Goal: Task Accomplishment & Management: Complete application form

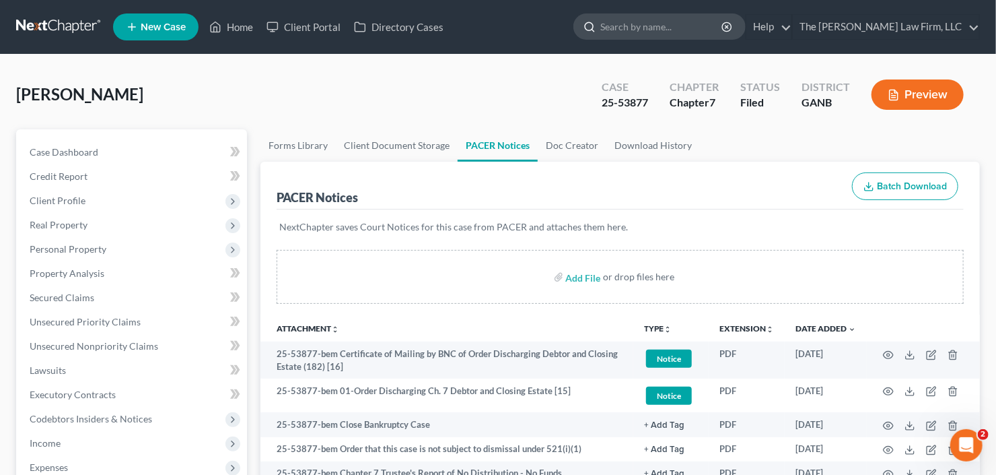
click at [693, 30] on input "search" at bounding box center [661, 26] width 123 height 25
type input "[PERSON_NAME]"
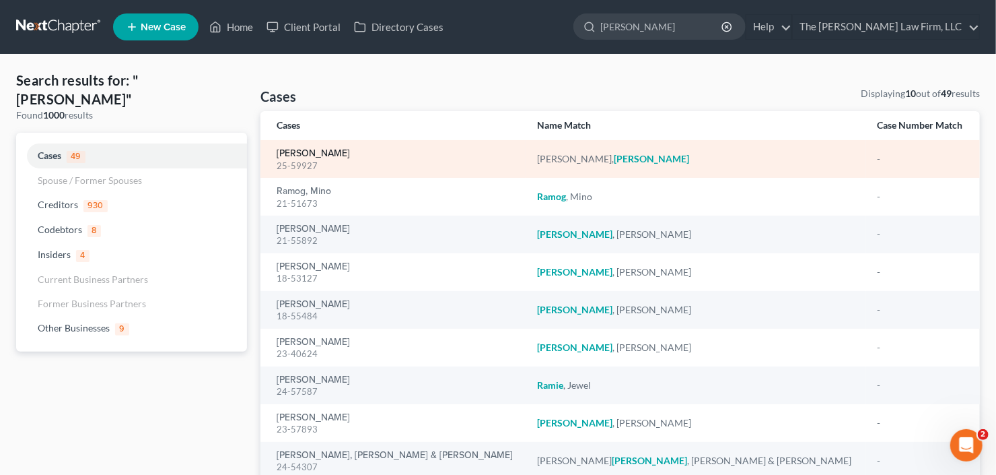
click at [350, 155] on link "[PERSON_NAME]" at bounding box center [313, 153] width 73 height 9
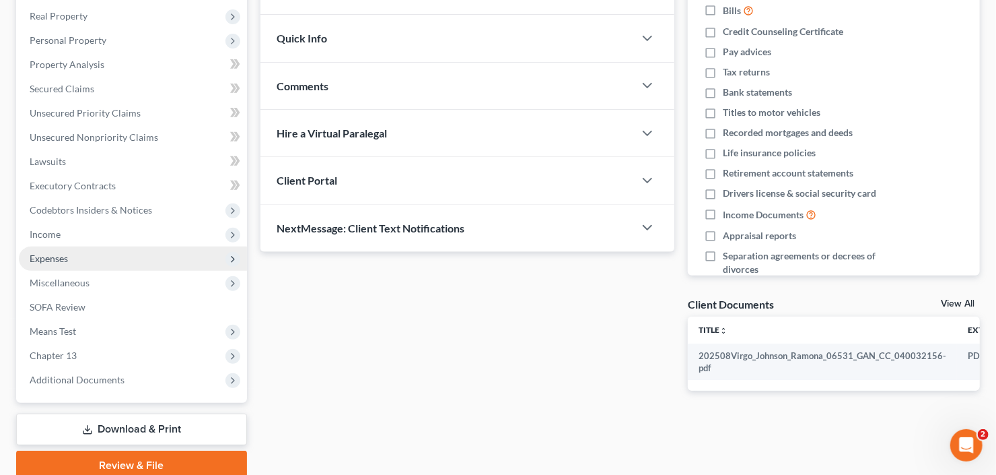
scroll to position [263, 0]
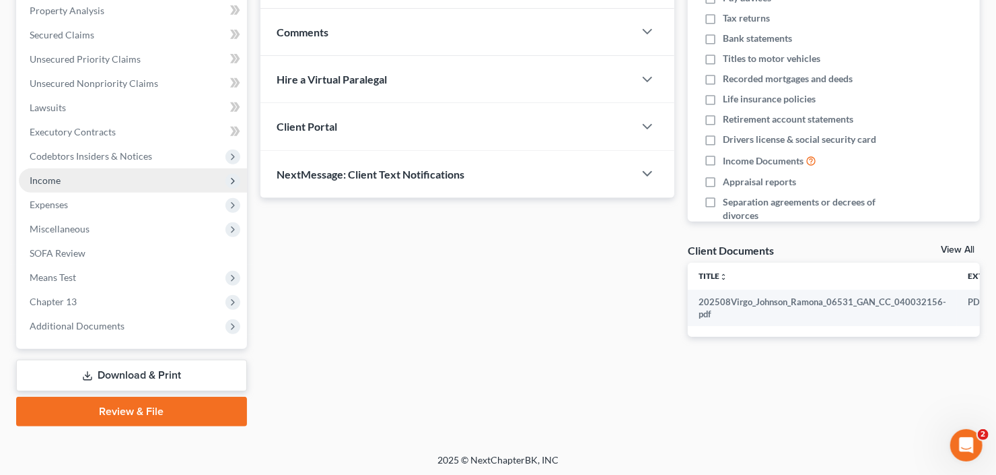
click at [58, 181] on span "Income" at bounding box center [45, 179] width 31 height 11
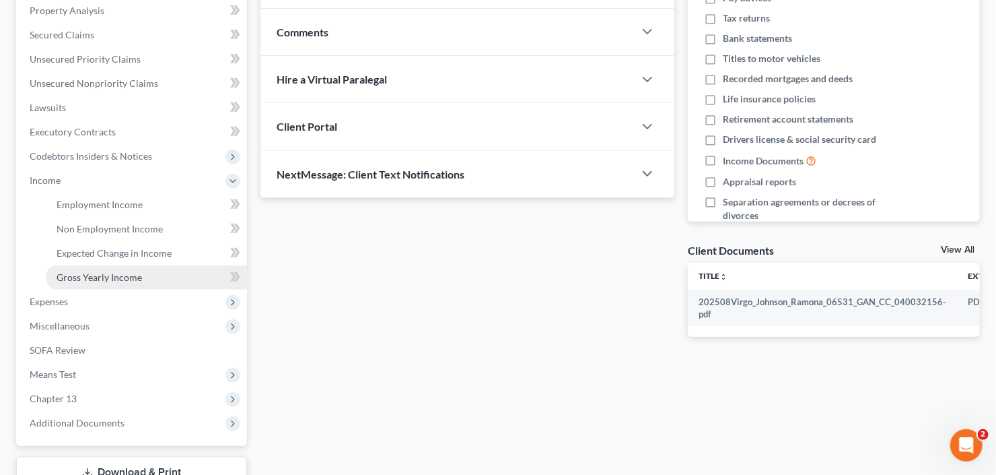
click at [63, 273] on span "Gross Yearly Income" at bounding box center [99, 276] width 85 height 11
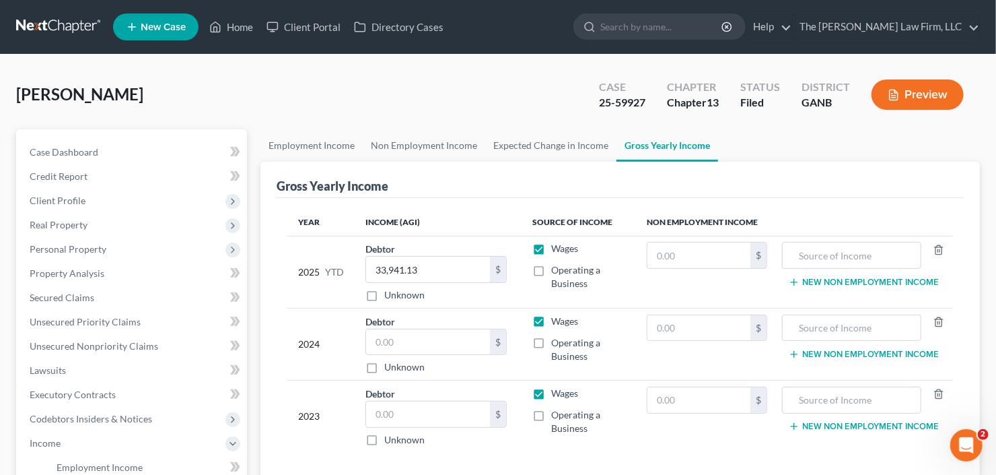
click at [419, 353] on div "$ Unknown" at bounding box center [435, 351] width 141 height 46
click at [433, 341] on input "text" at bounding box center [428, 342] width 124 height 26
click at [426, 345] on input "text" at bounding box center [428, 342] width 124 height 26
type input "0"
type input "110,000"
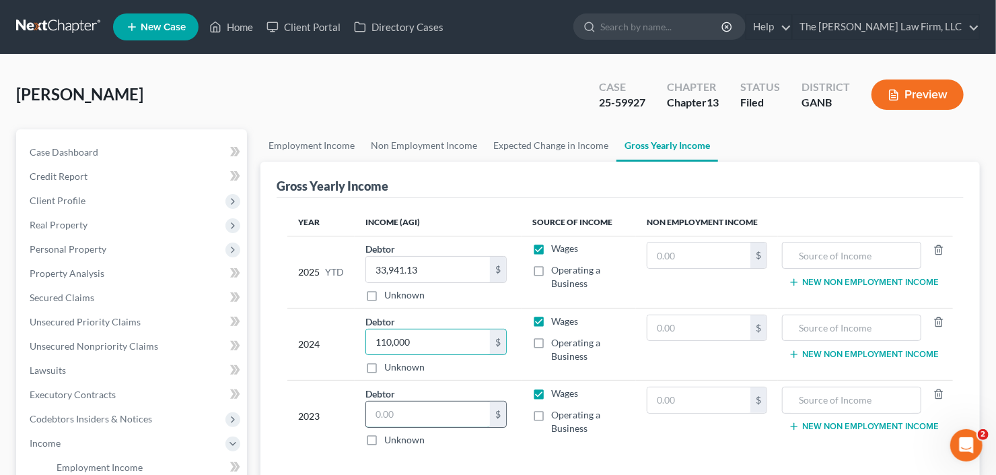
click at [414, 416] on input "text" at bounding box center [428, 414] width 124 height 26
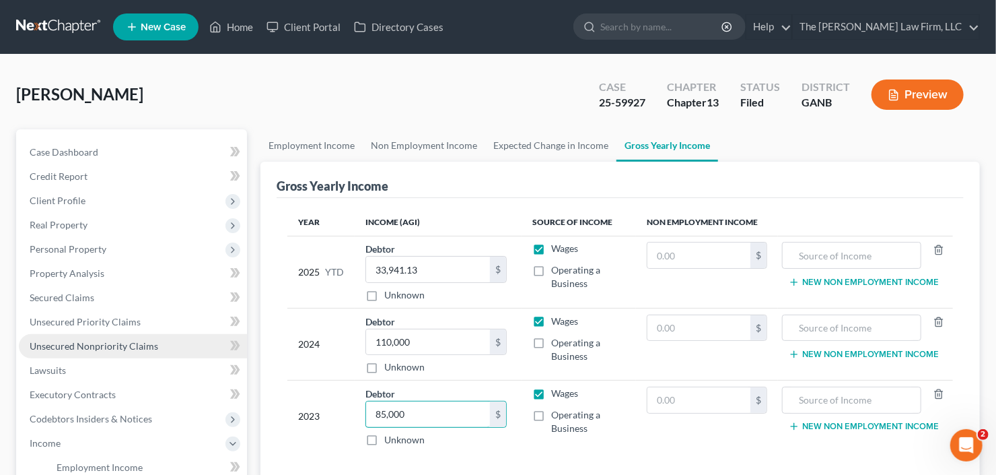
type input "85,000"
click at [65, 349] on span "Unsecured Nonpriority Claims" at bounding box center [94, 345] width 129 height 11
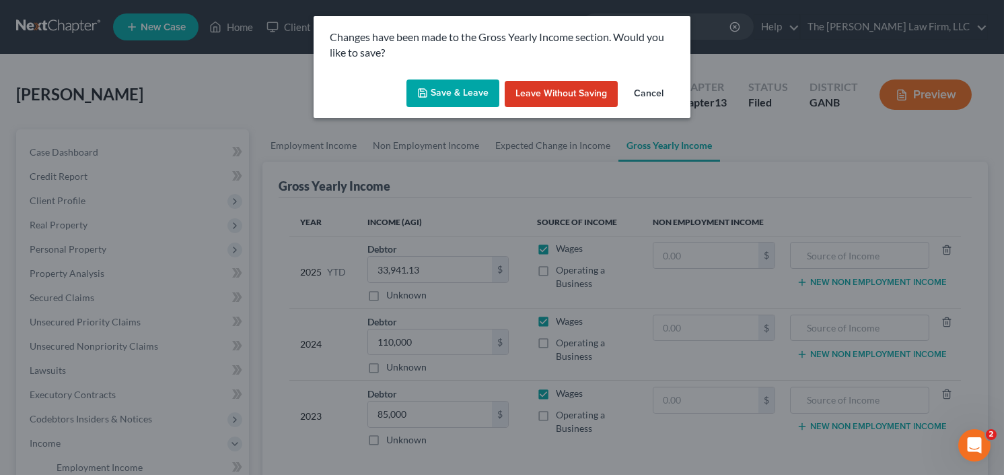
click at [441, 91] on button "Save & Leave" at bounding box center [453, 93] width 93 height 28
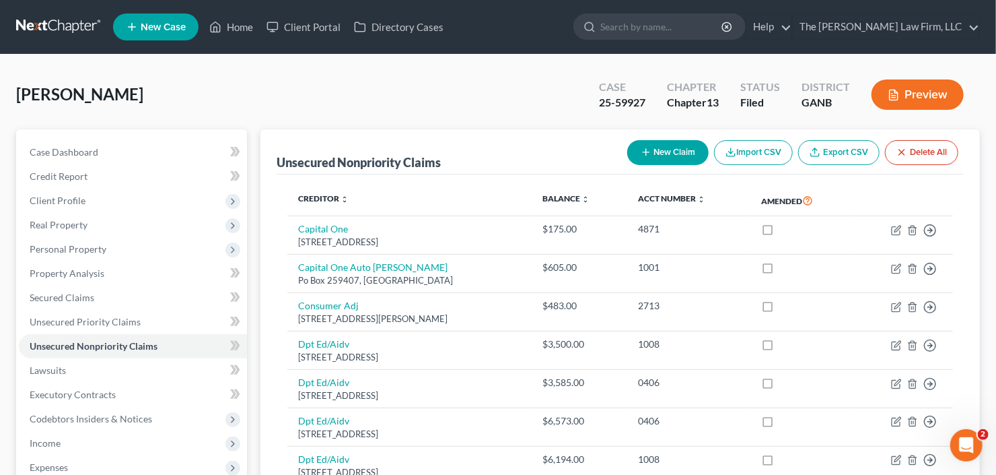
click at [924, 103] on button "Preview" at bounding box center [918, 94] width 92 height 30
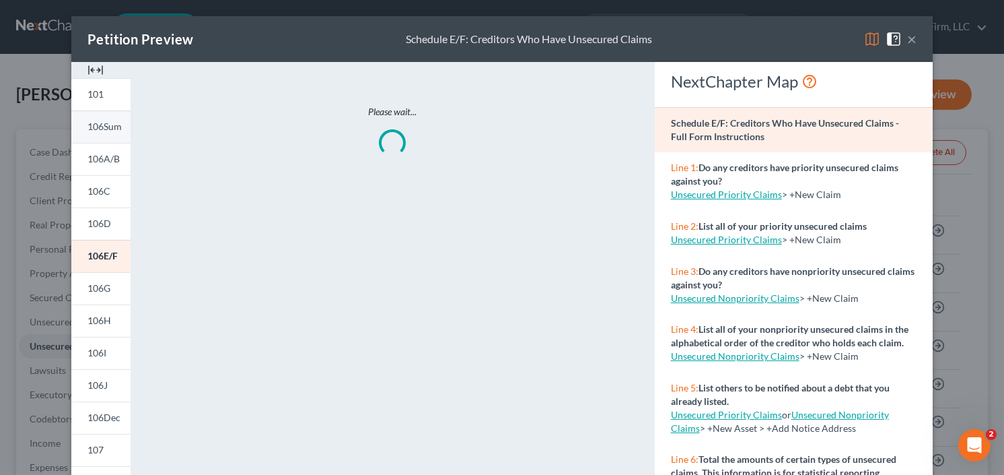
click at [99, 125] on span "106Sum" at bounding box center [105, 125] width 34 height 11
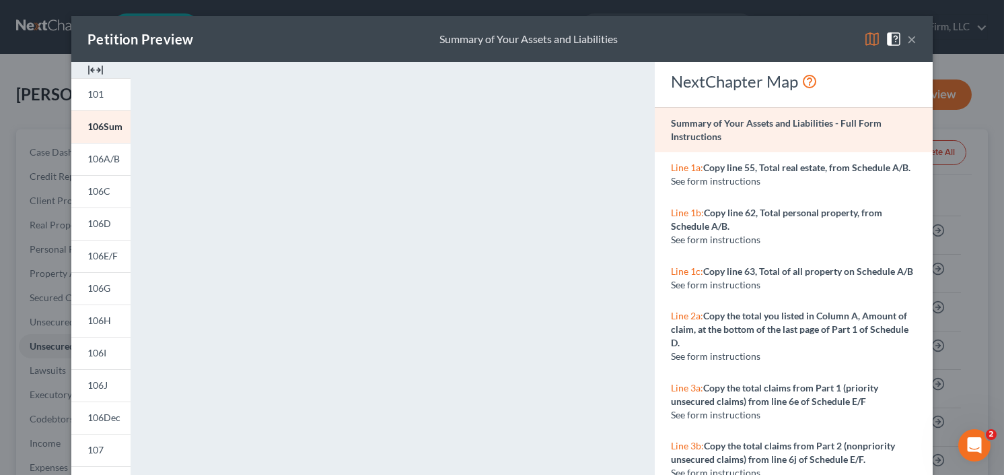
click at [909, 38] on button "×" at bounding box center [911, 39] width 9 height 16
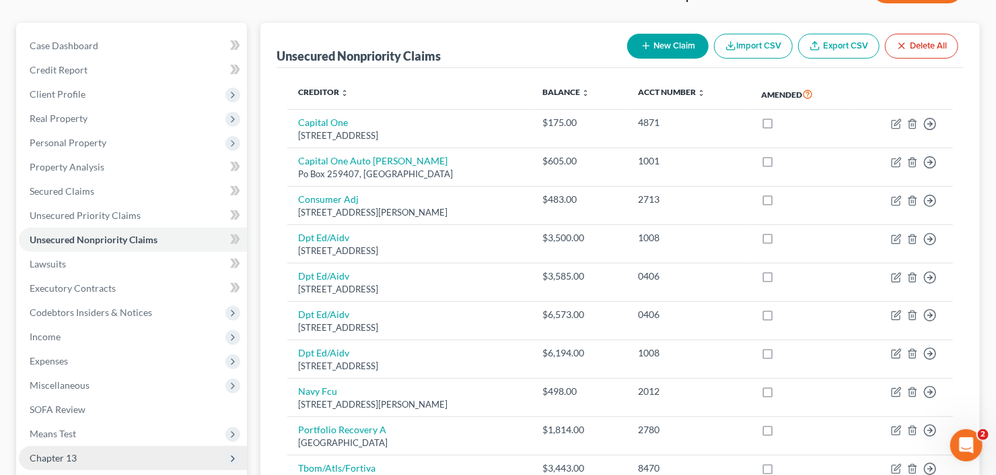
scroll to position [268, 0]
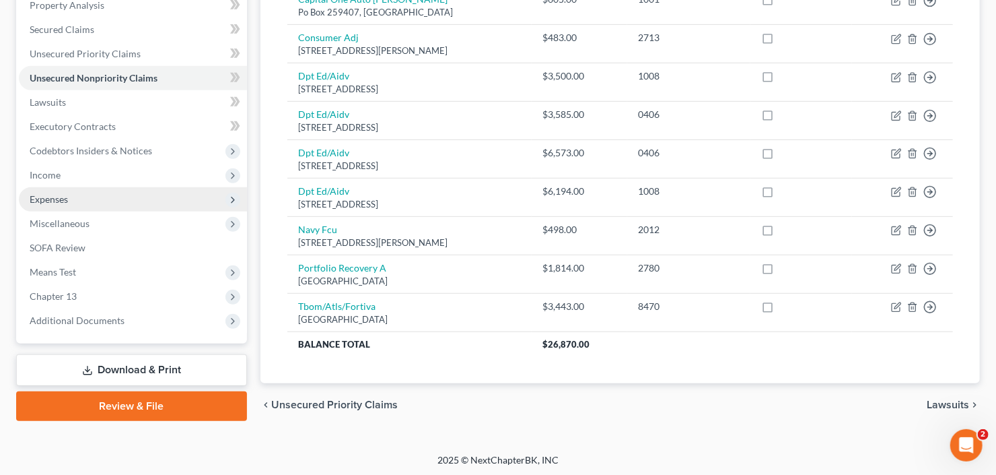
click at [61, 193] on span "Expenses" at bounding box center [49, 198] width 38 height 11
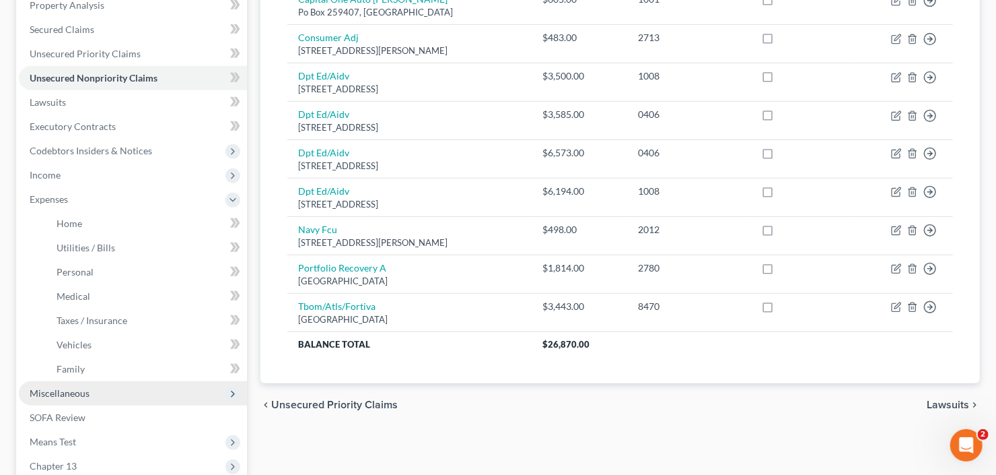
click at [84, 387] on span "Miscellaneous" at bounding box center [60, 392] width 60 height 11
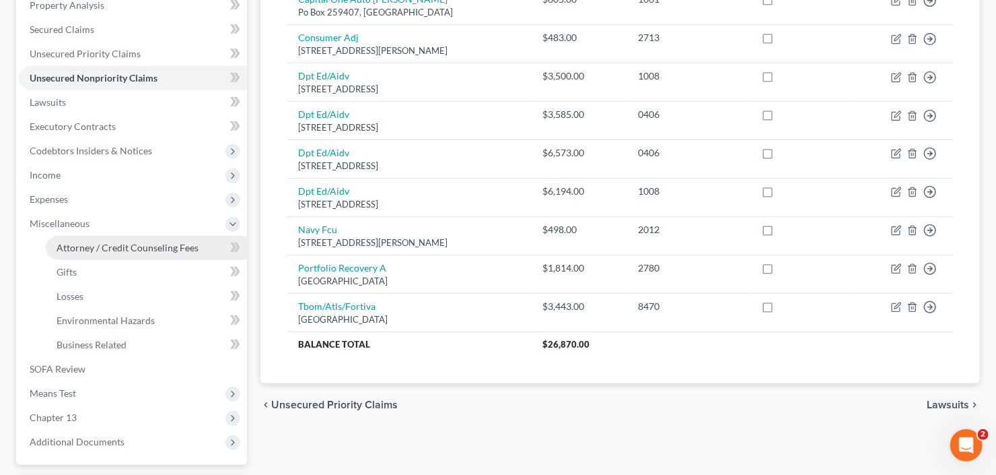
click at [178, 244] on span "Attorney / Credit Counseling Fees" at bounding box center [128, 247] width 142 height 11
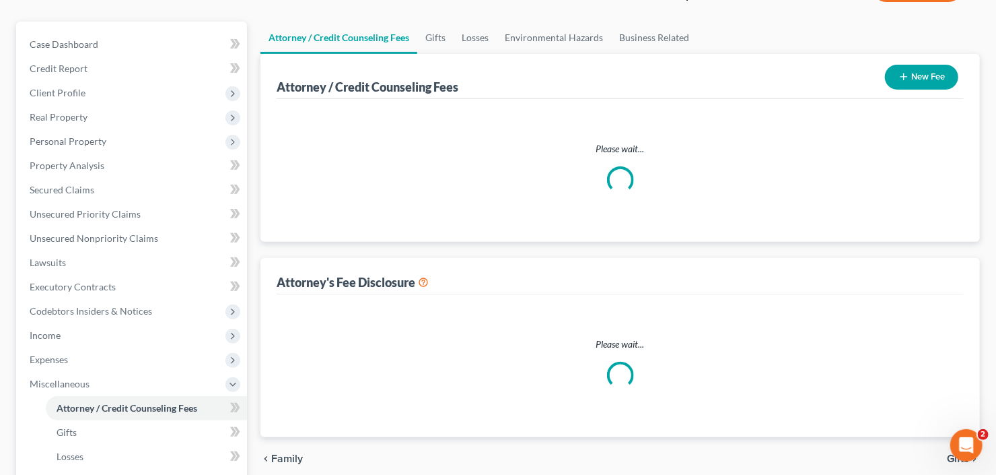
scroll to position [13, 0]
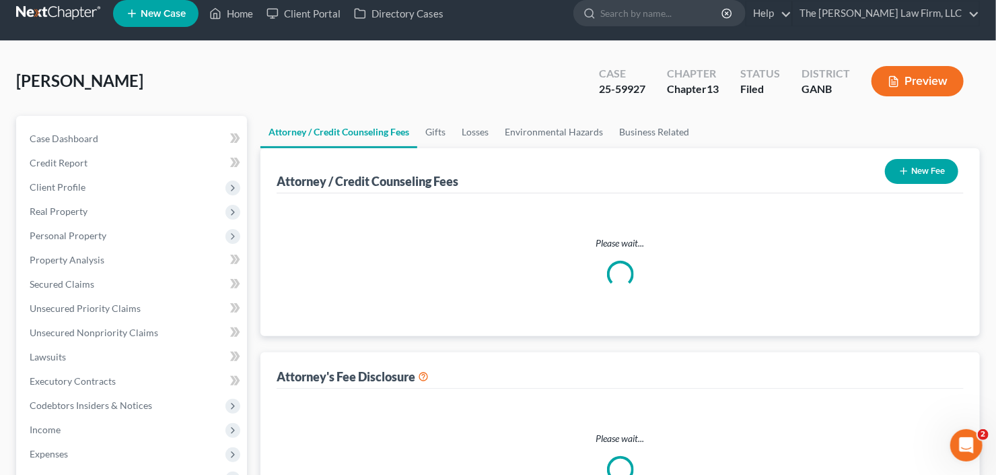
select select "2"
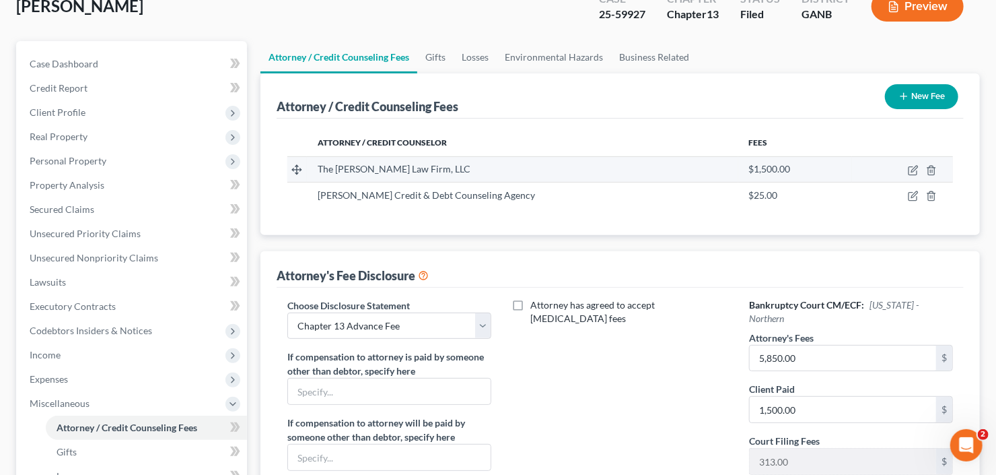
scroll to position [162, 0]
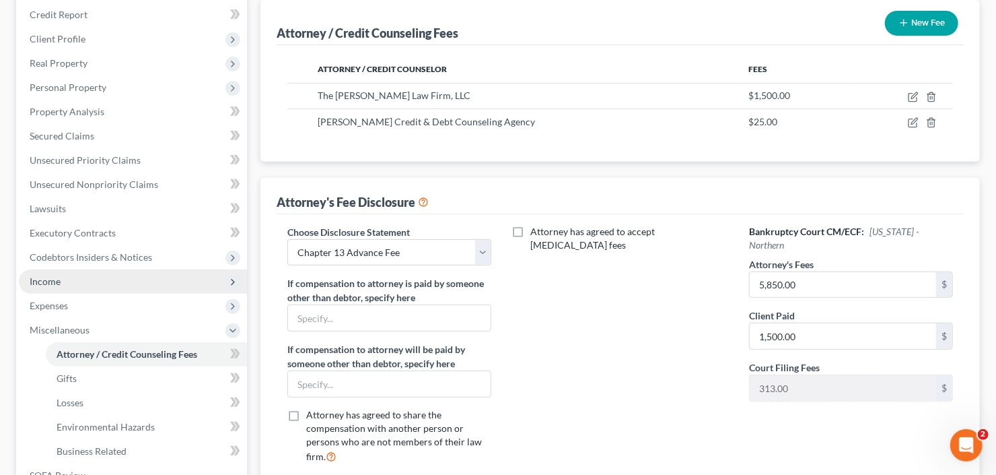
click at [56, 269] on span "Income" at bounding box center [133, 281] width 228 height 24
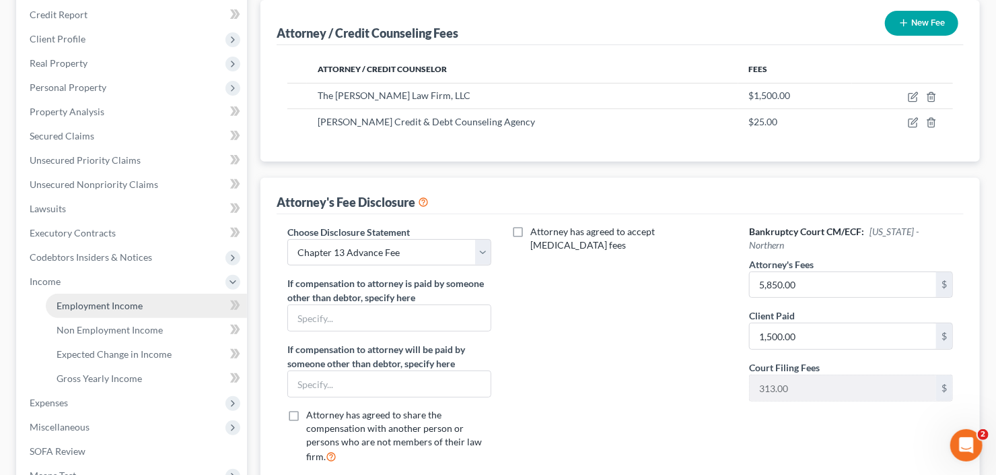
click at [124, 302] on span "Employment Income" at bounding box center [100, 305] width 86 height 11
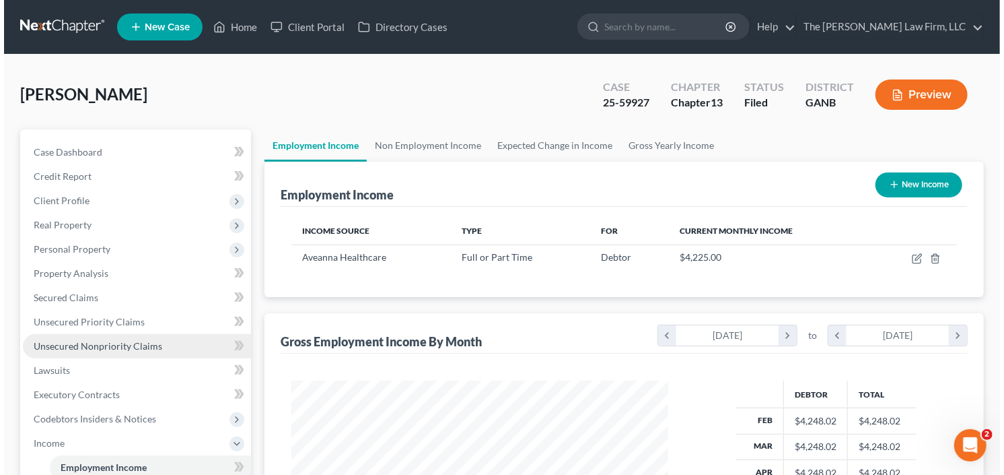
scroll to position [240, 404]
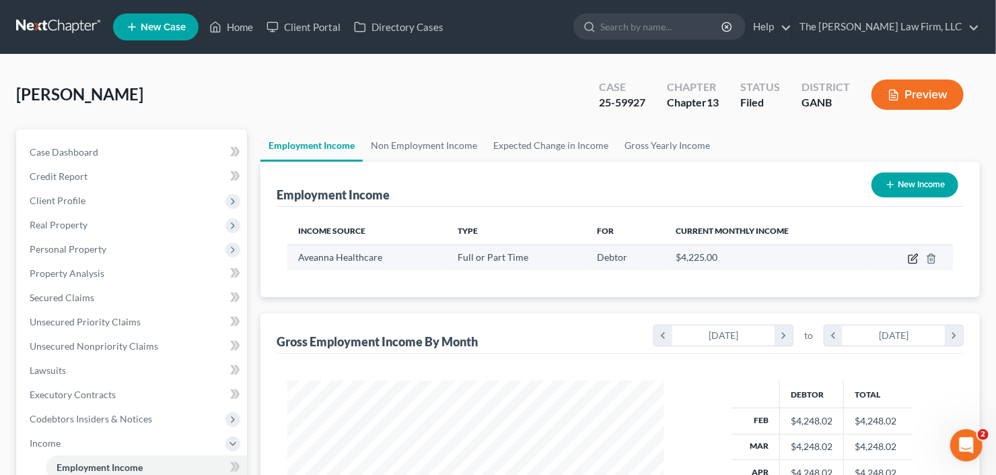
click at [911, 255] on icon "button" at bounding box center [913, 258] width 11 height 11
select select "0"
select select "3"
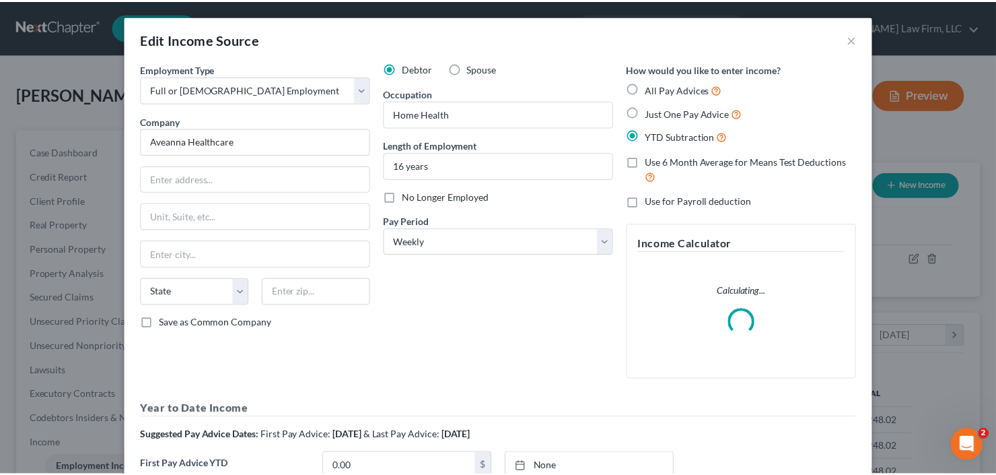
scroll to position [240, 407]
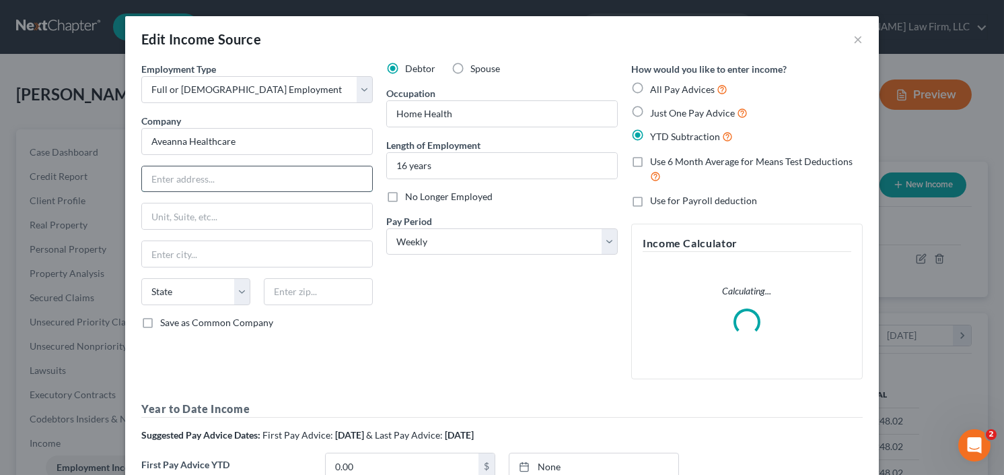
click at [238, 176] on input "text" at bounding box center [257, 179] width 230 height 26
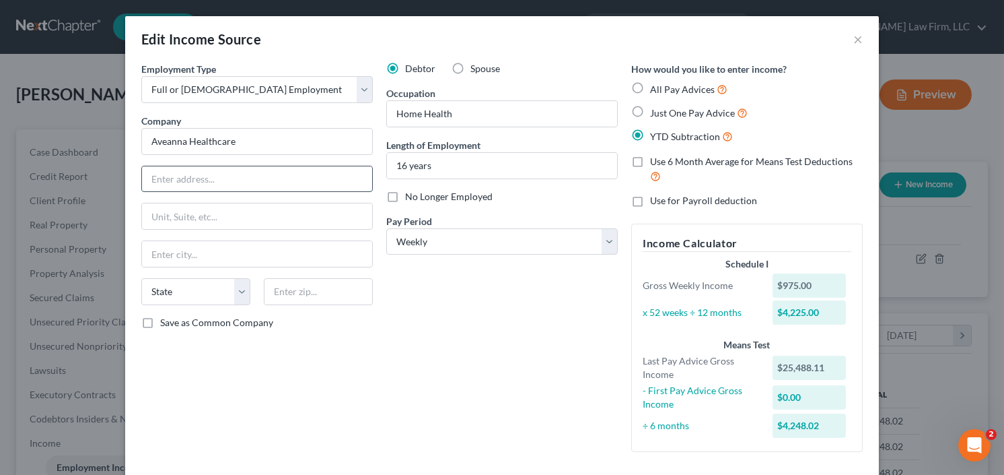
click at [168, 180] on input "text" at bounding box center [257, 179] width 230 height 26
click at [168, 181] on input "text" at bounding box center [257, 179] width 230 height 26
click at [854, 37] on button "×" at bounding box center [857, 39] width 9 height 16
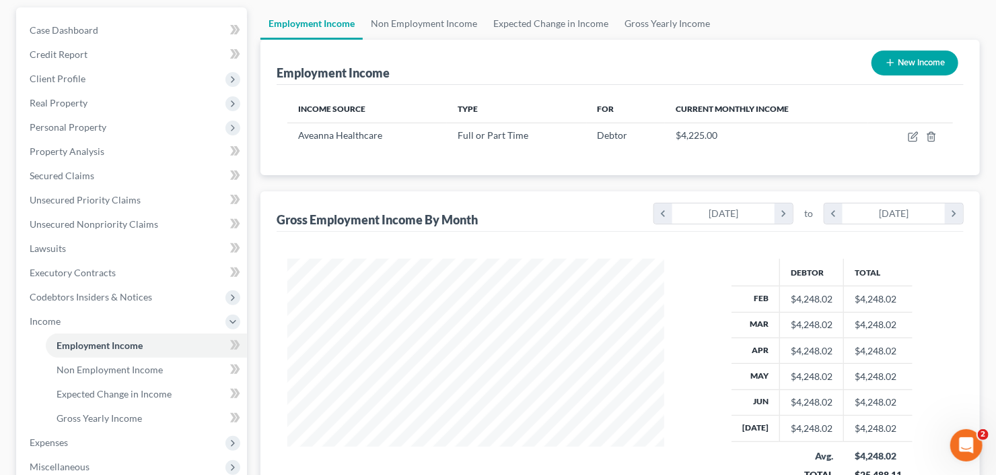
scroll to position [162, 0]
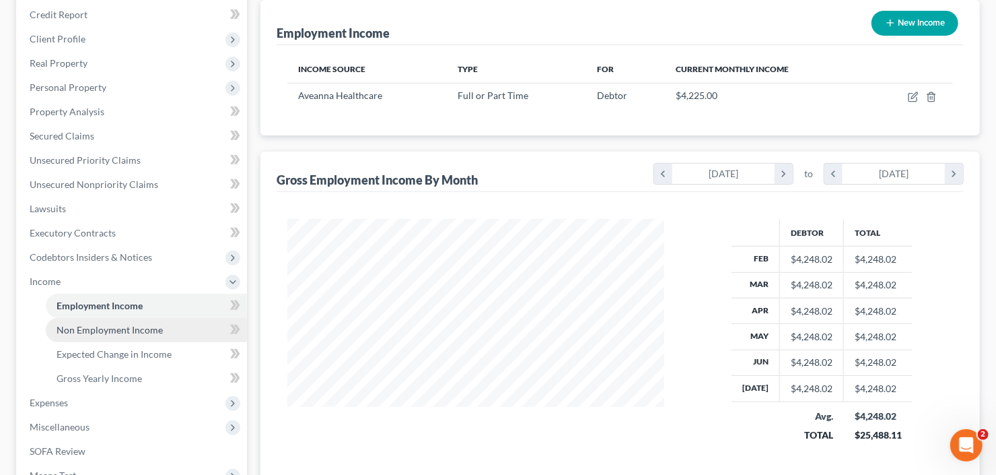
click at [122, 333] on span "Non Employment Income" at bounding box center [110, 329] width 106 height 11
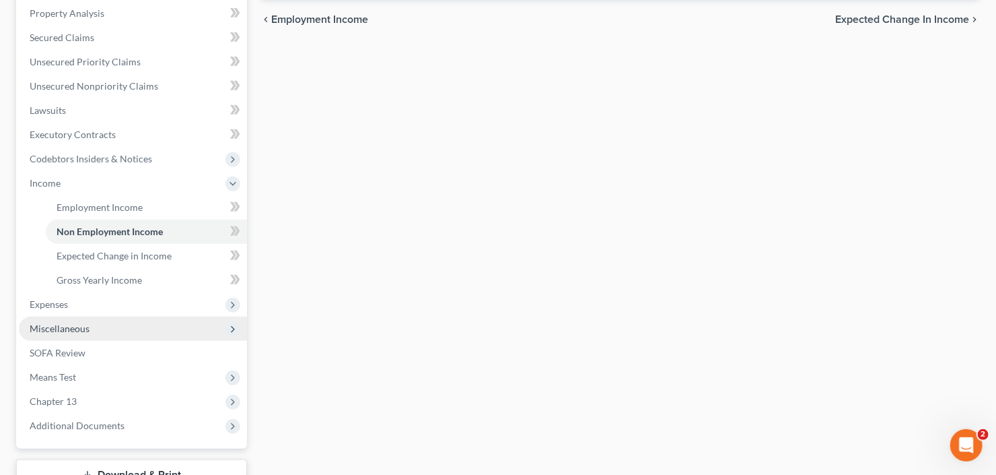
scroll to position [269, 0]
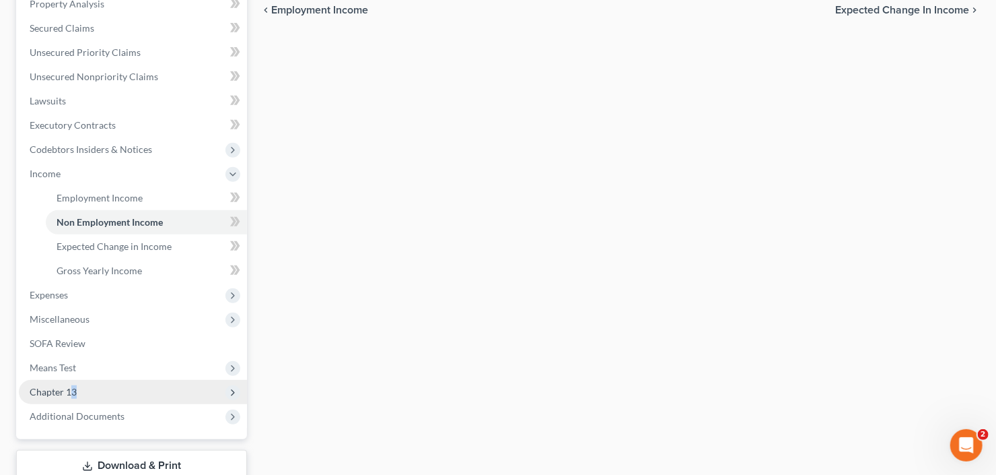
click at [73, 400] on span "Chapter 13" at bounding box center [133, 392] width 228 height 24
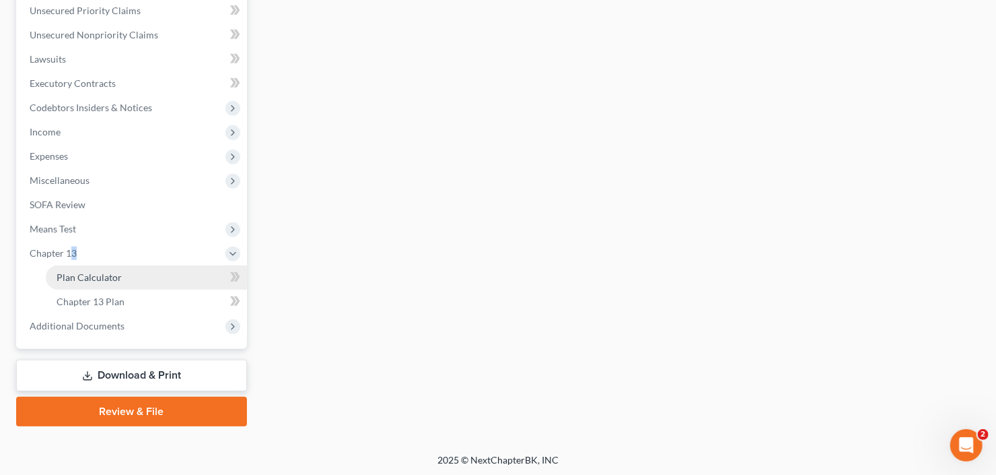
click at [115, 271] on span "Plan Calculator" at bounding box center [89, 276] width 65 height 11
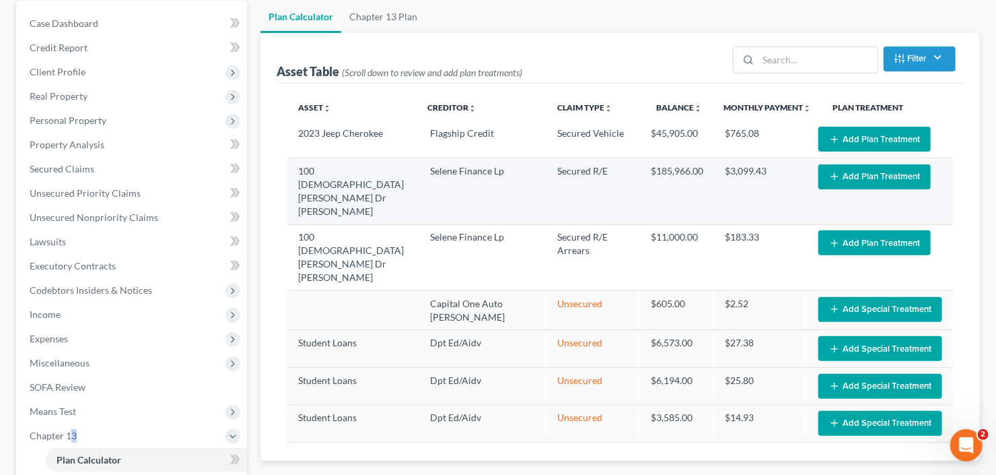
scroll to position [162, 0]
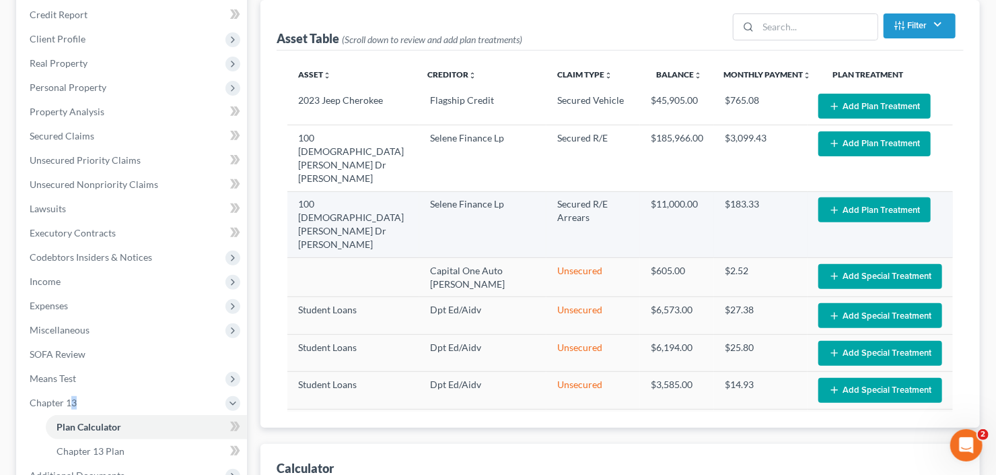
select select "59"
click at [871, 197] on button "Add Plan Treatment" at bounding box center [874, 209] width 112 height 25
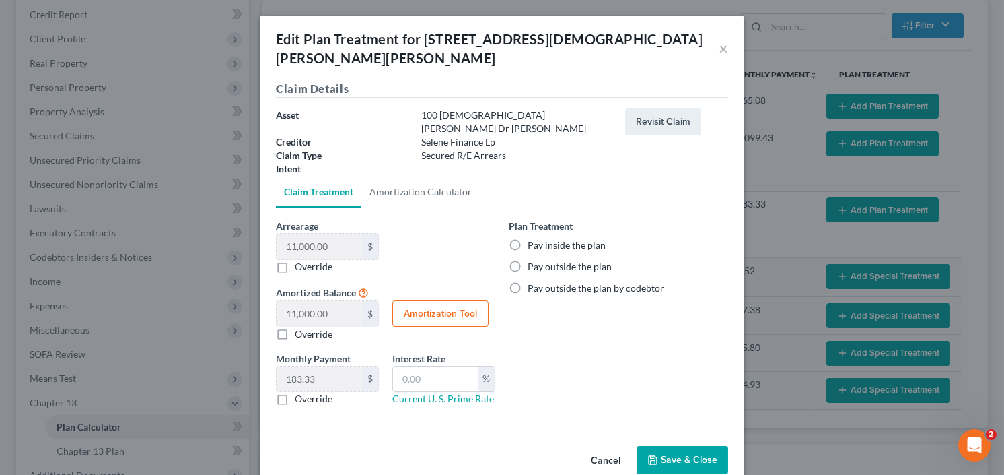
click at [510, 219] on label "Plan Treatment" at bounding box center [541, 226] width 64 height 14
click at [528, 238] on label "Pay inside the plan" at bounding box center [567, 244] width 78 height 13
click at [533, 238] on input "Pay inside the plan" at bounding box center [537, 242] width 9 height 9
radio input "true"
click at [683, 446] on button "Save & Close" at bounding box center [683, 460] width 92 height 28
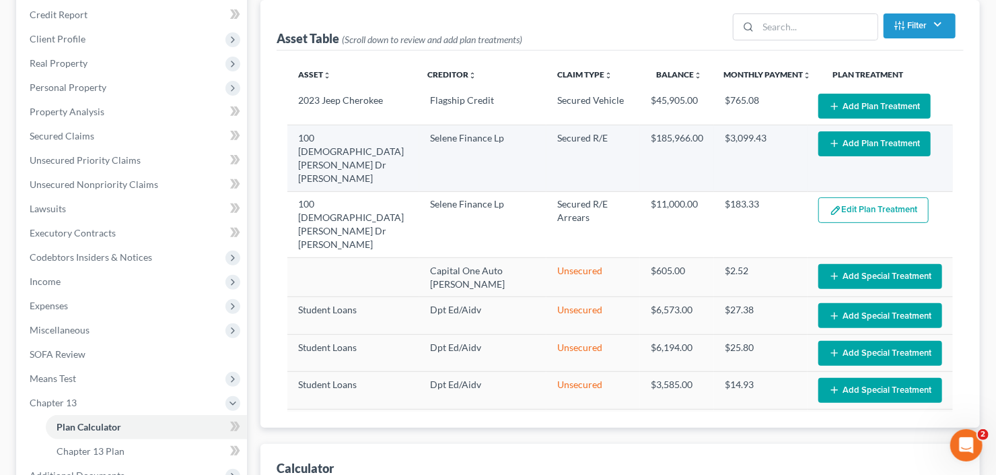
click at [854, 126] on td "Edit Plan Treatment Add Plan Treatment" at bounding box center [880, 158] width 145 height 66
select select "59"
click at [853, 139] on button "Add Plan Treatment" at bounding box center [874, 143] width 112 height 25
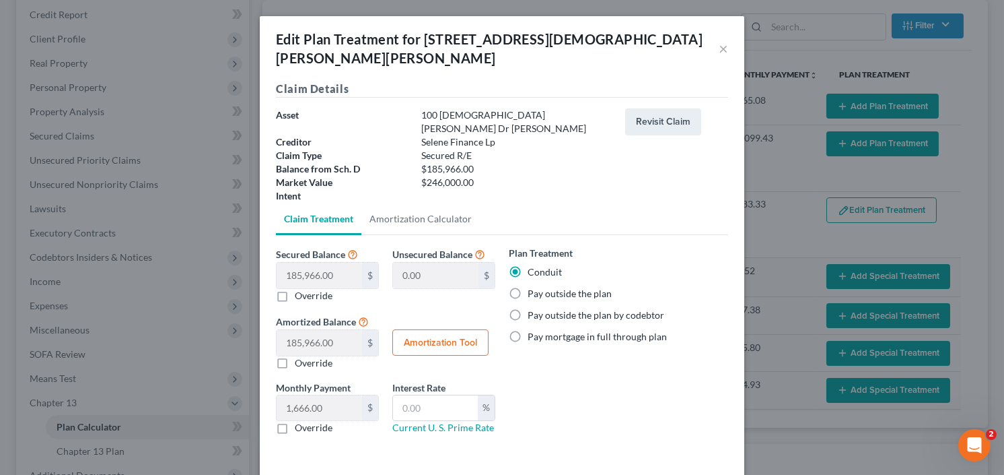
click at [528, 287] on label "Pay outside the plan" at bounding box center [570, 293] width 84 height 13
click at [533, 287] on input "Pay outside the plan" at bounding box center [537, 291] width 9 height 9
radio input "true"
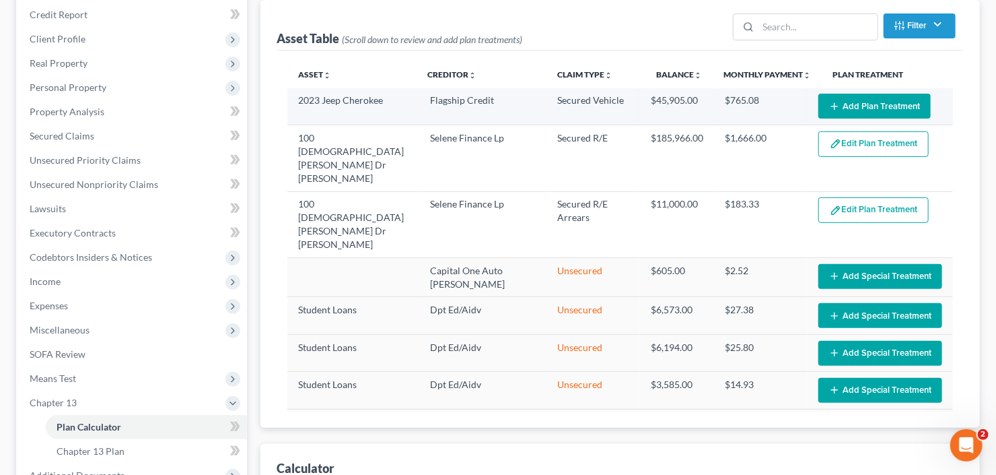
click at [870, 105] on button "Add Plan Treatment" at bounding box center [874, 106] width 112 height 25
select select "59"
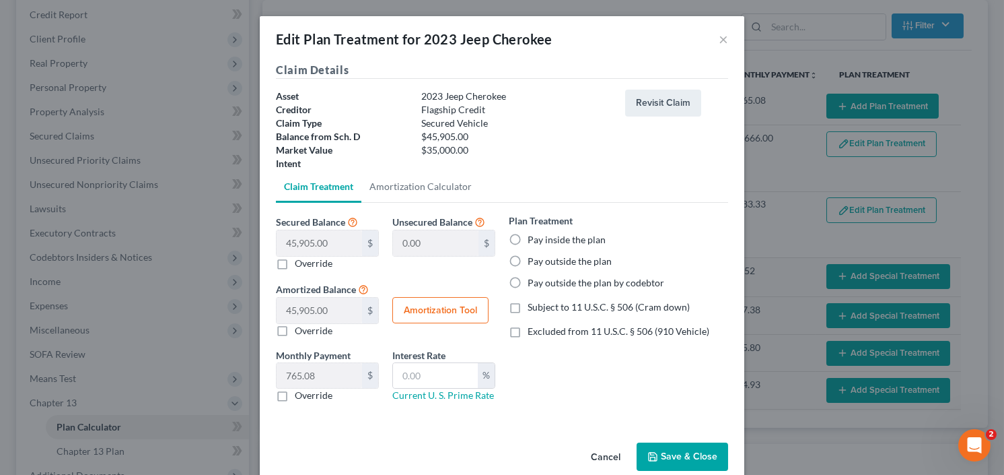
click at [528, 259] on label "Pay outside the plan" at bounding box center [570, 260] width 84 height 13
click at [533, 259] on input "Pay outside the plan" at bounding box center [537, 258] width 9 height 9
radio input "true"
click at [676, 442] on button "Save & Close" at bounding box center [683, 456] width 92 height 28
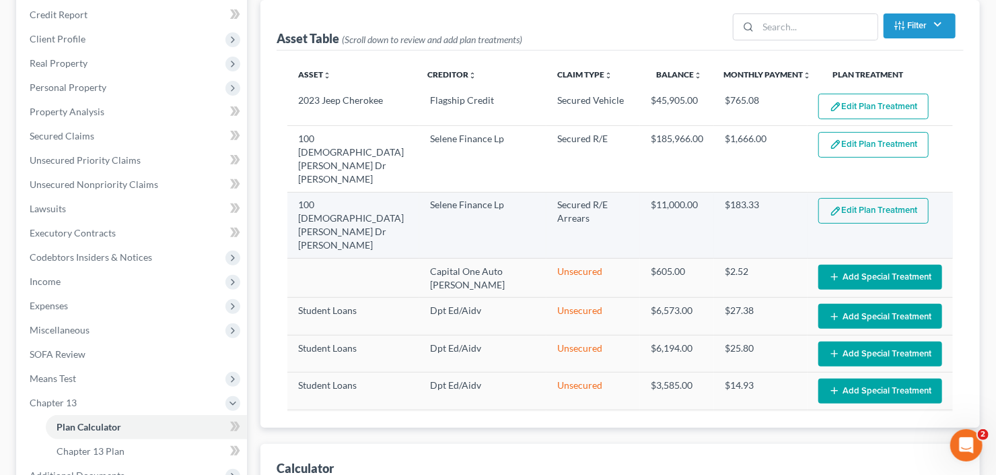
select select "59"
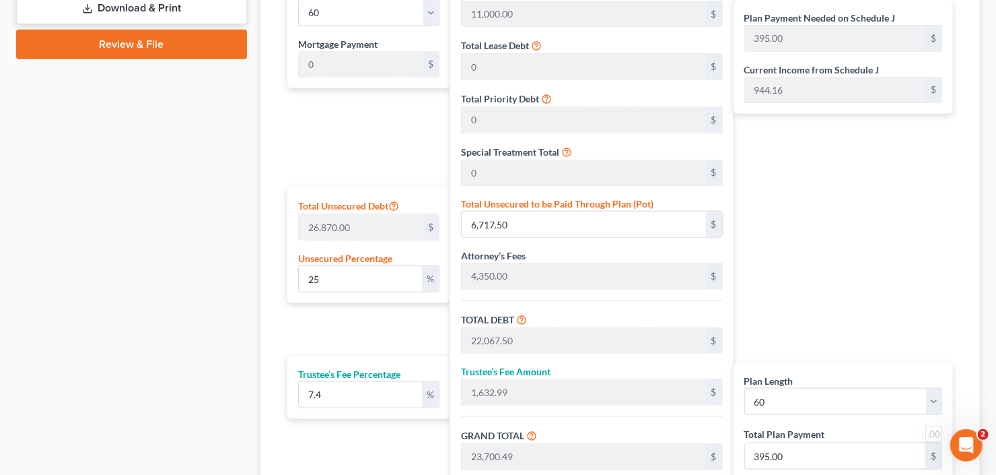
scroll to position [646, 0]
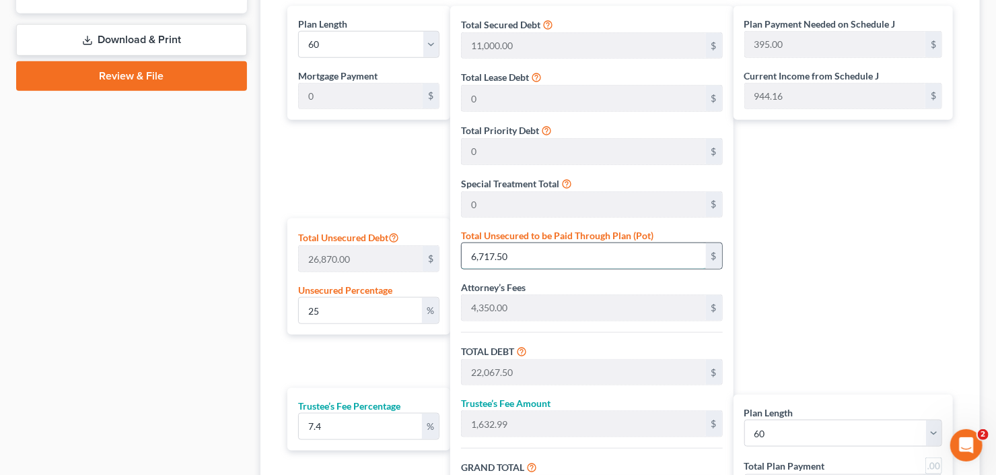
click at [540, 250] on input "6,717.50" at bounding box center [584, 256] width 244 height 26
type input "0.0037216226274655747"
type input "1"
type input "15,351.00"
type input "1,135.97"
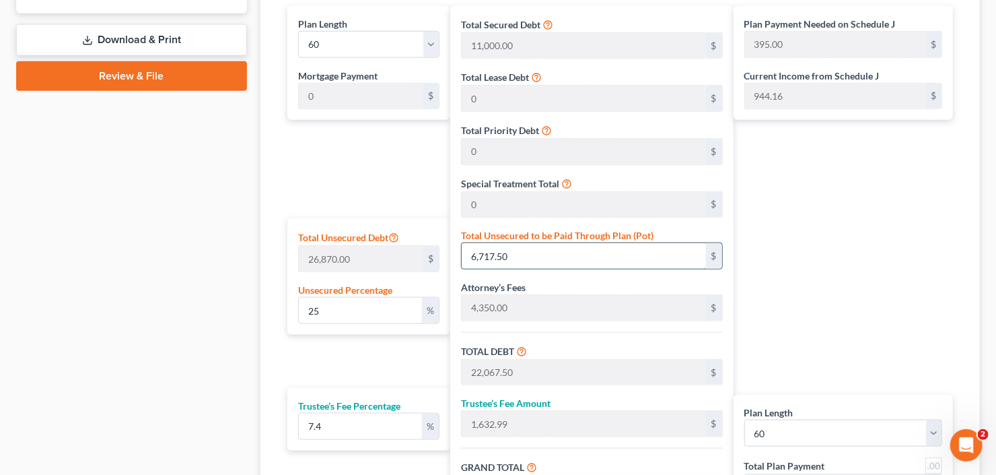
type input "16,486.97"
type input "274.78"
type input "0.04093784890212132"
type input "11"
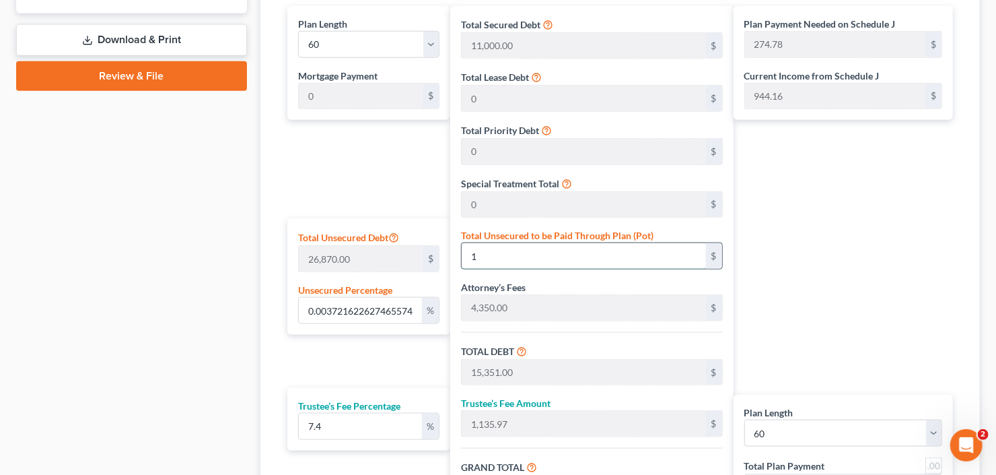
type input "15,361.00"
type input "1,136.71"
type input "16,497.71"
type input "274.96"
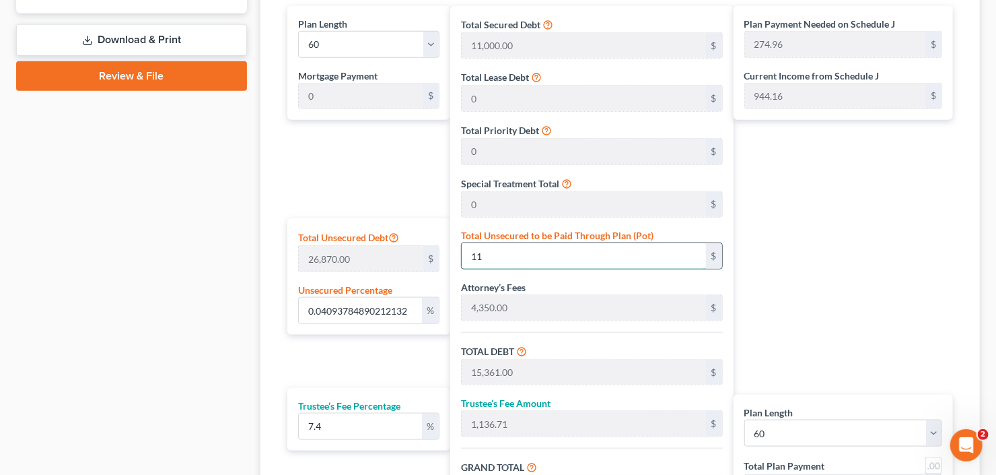
type input "0.40937848902121327"
type input "110"
type input "15,460.00"
type input "1,144.04"
type input "16,604.04"
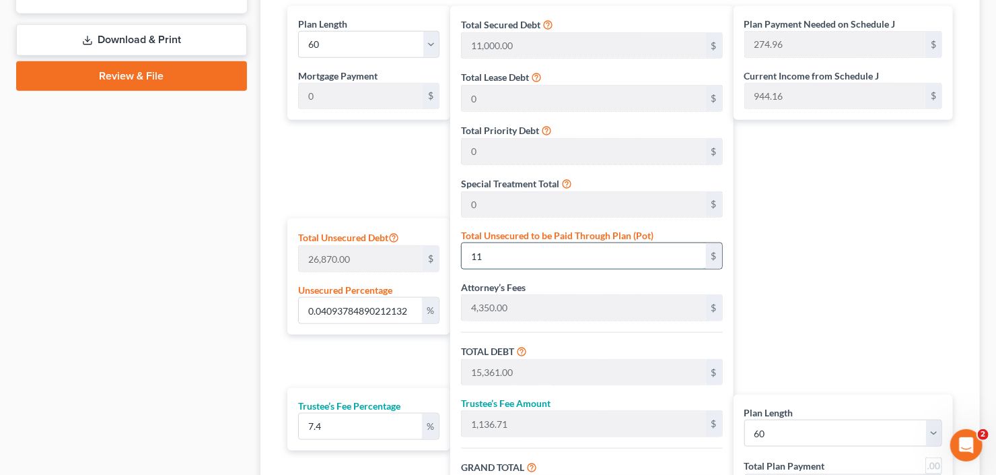
type input "276.73"
type input "4.093784890212133"
type input "1100"
type input "16,450.00"
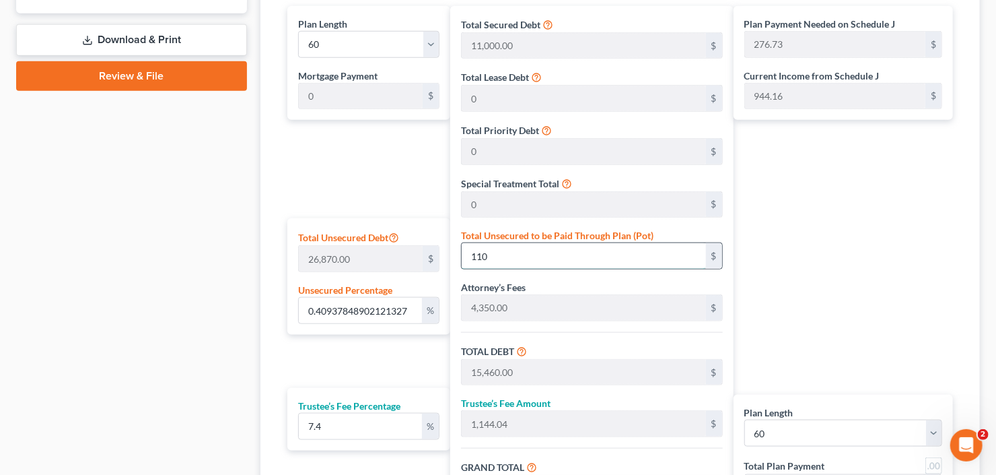
type input "1,217.30"
type input "17,667.30"
type input "294.45"
type input "1,100"
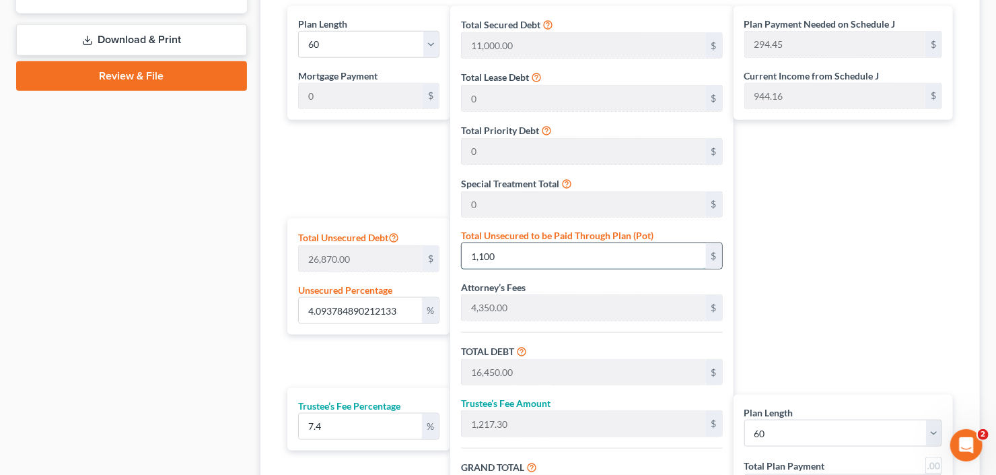
type input "40.937848902121324"
type input "1,1000"
type input "26,350.00"
type input "1,949.90"
type input "28,299.90"
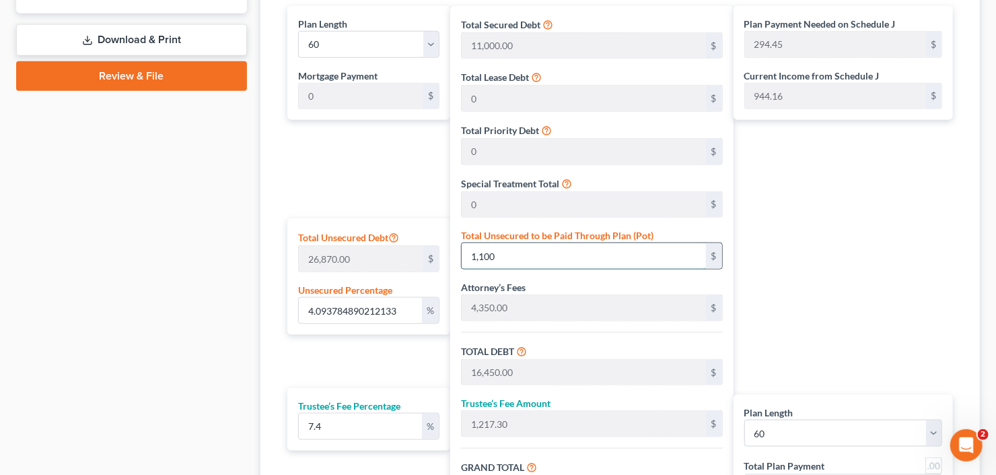
type input "471.66"
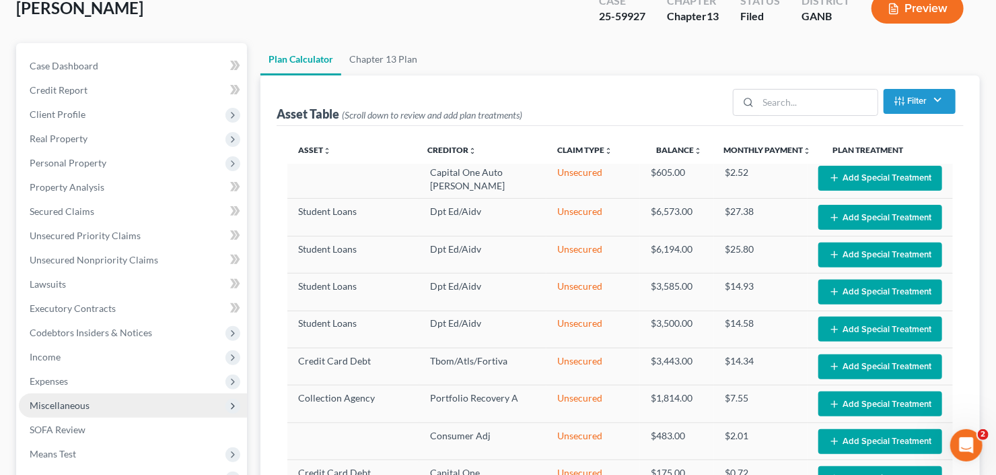
scroll to position [215, 0]
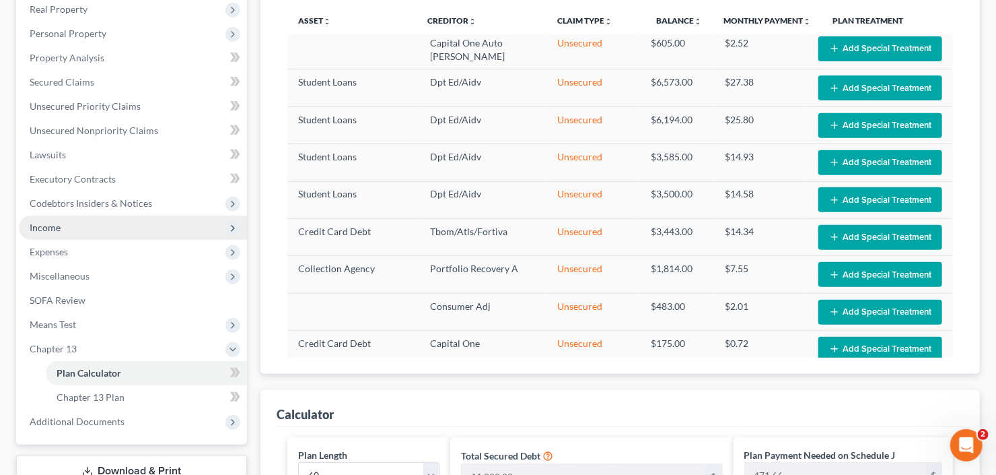
type input "11,000"
click at [88, 230] on span "Income" at bounding box center [133, 227] width 228 height 24
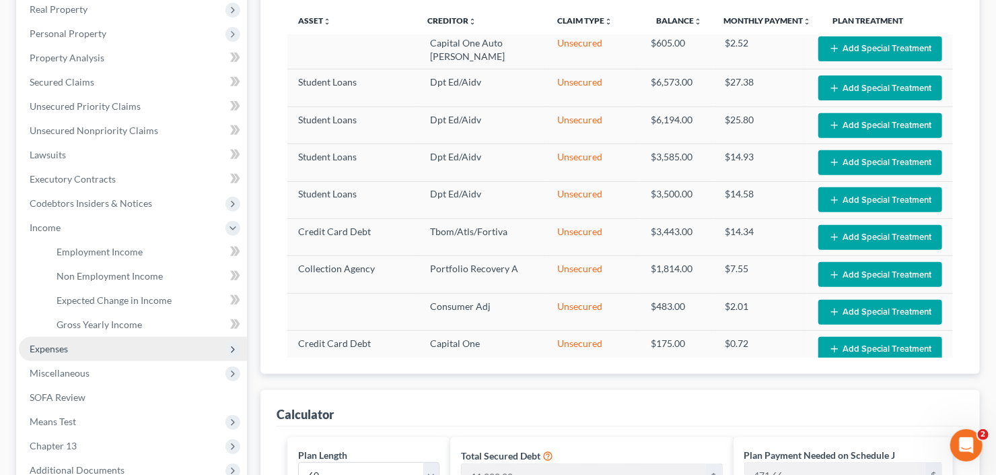
click at [70, 347] on span "Expenses" at bounding box center [133, 349] width 228 height 24
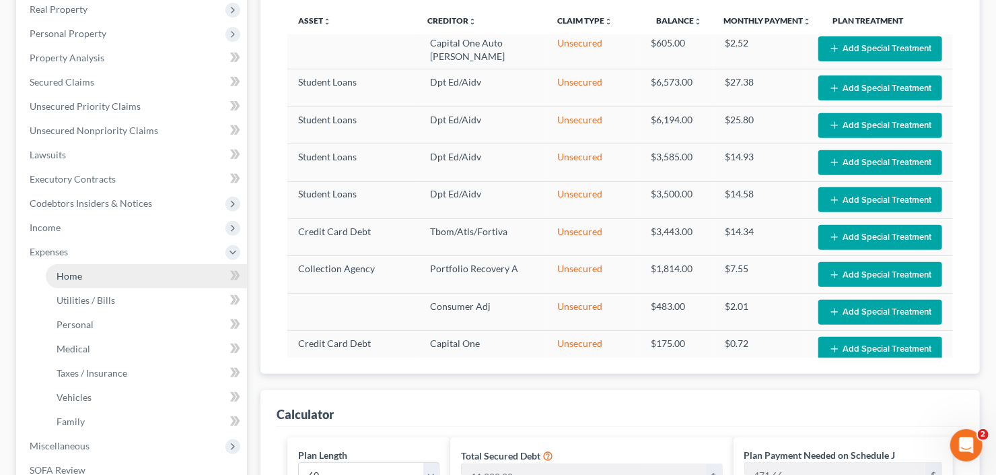
click at [89, 280] on link "Home" at bounding box center [146, 276] width 201 height 24
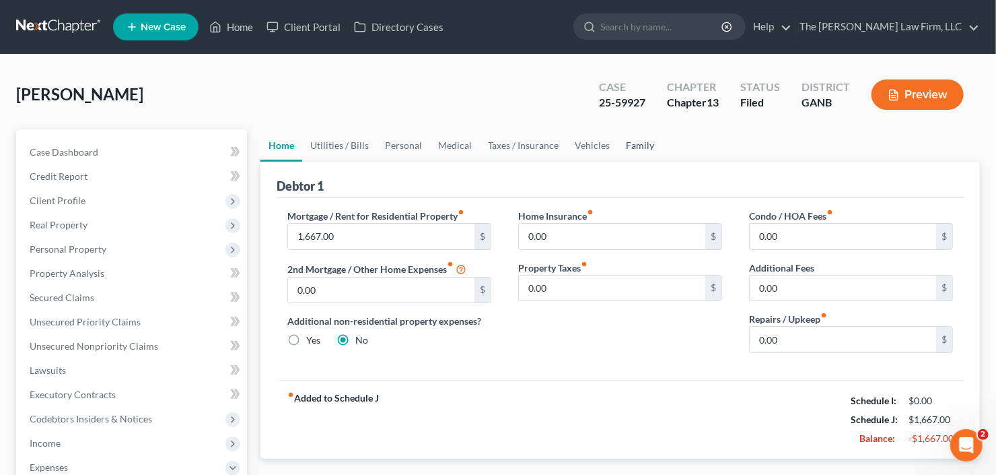
click at [626, 137] on link "Family" at bounding box center [640, 145] width 44 height 32
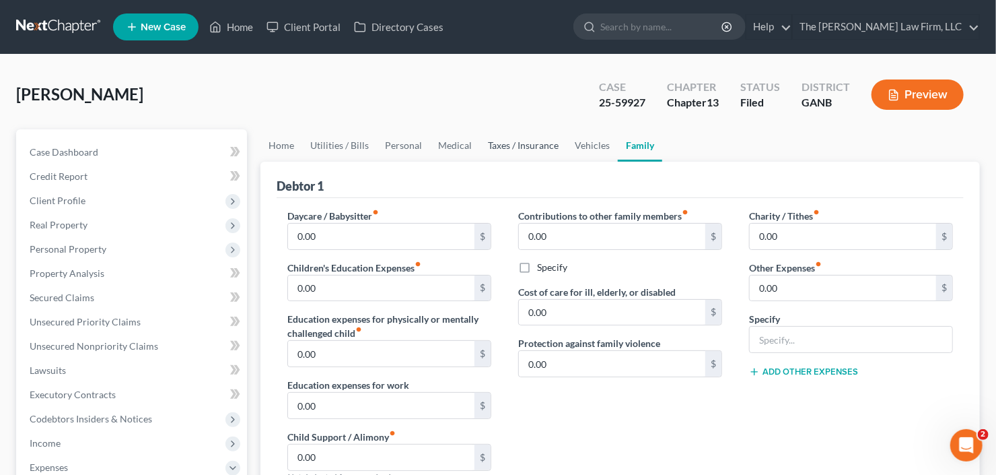
click at [528, 149] on link "Taxes / Insurance" at bounding box center [523, 145] width 87 height 32
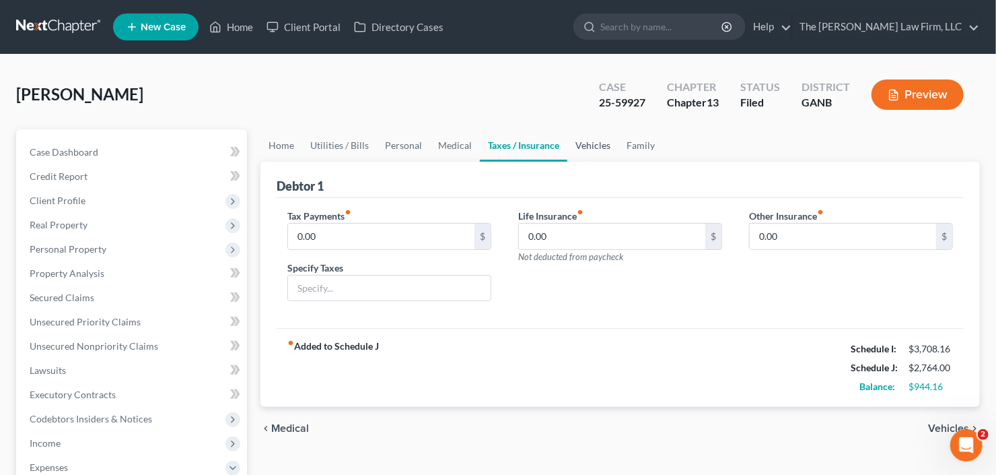
click at [583, 142] on link "Vehicles" at bounding box center [592, 145] width 51 height 32
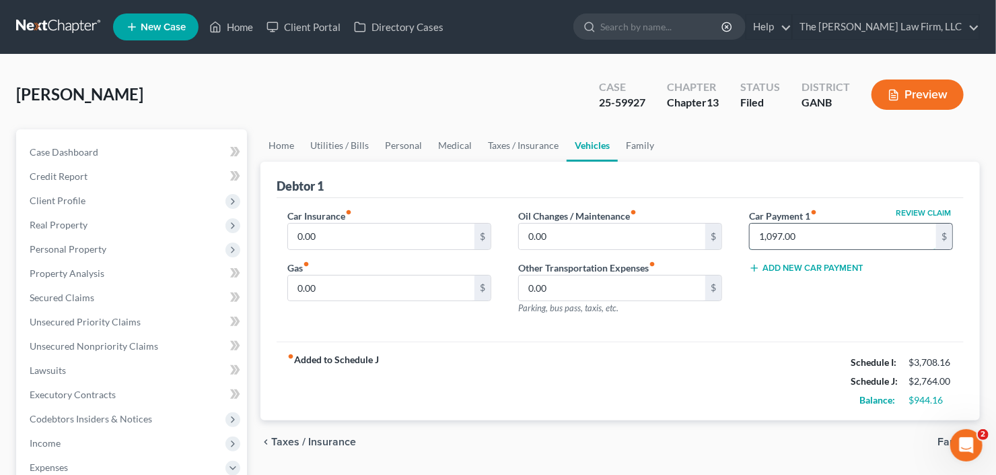
click at [796, 232] on input "1,097.00" at bounding box center [843, 236] width 186 height 26
click at [405, 291] on input "0.00" at bounding box center [381, 288] width 186 height 26
click at [847, 224] on input "1,097.00" at bounding box center [843, 236] width 186 height 26
click at [363, 238] on input "0.00" at bounding box center [381, 236] width 186 height 26
click at [347, 269] on div "Gas fiber_manual_record 0.00 $" at bounding box center [389, 280] width 204 height 41
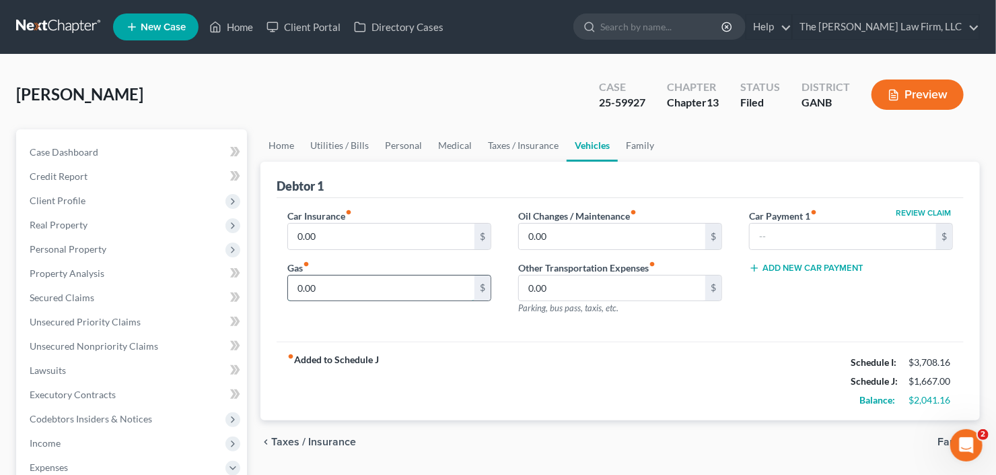
click at [344, 287] on input "0.00" at bounding box center [381, 288] width 186 height 26
type input "350"
click at [407, 141] on link "Personal" at bounding box center [403, 145] width 53 height 32
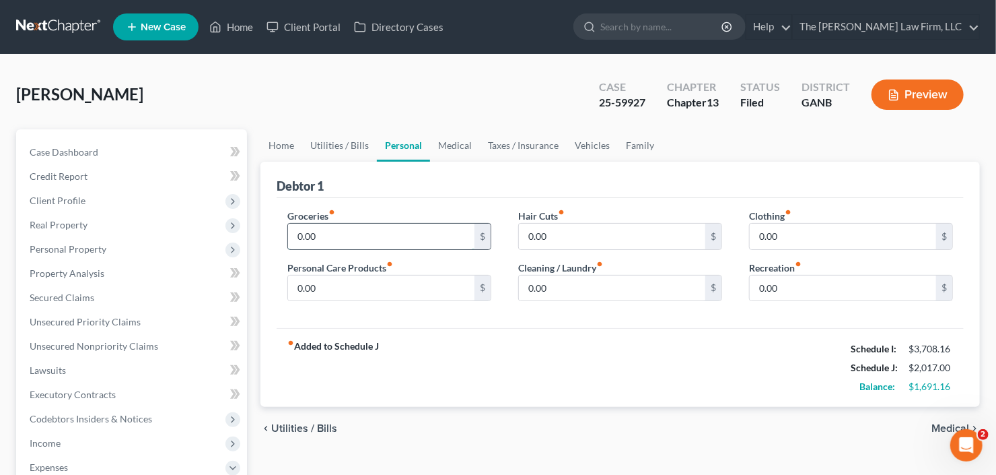
click at [360, 232] on input "0.00" at bounding box center [381, 236] width 186 height 26
type input "500"
type input "100"
type input "25"
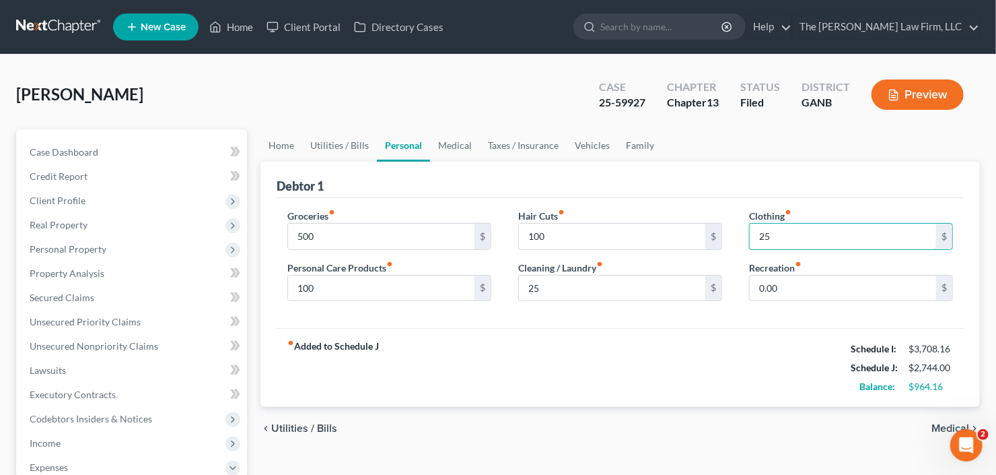
type input "25"
click at [335, 133] on link "Utilities / Bills" at bounding box center [339, 145] width 75 height 32
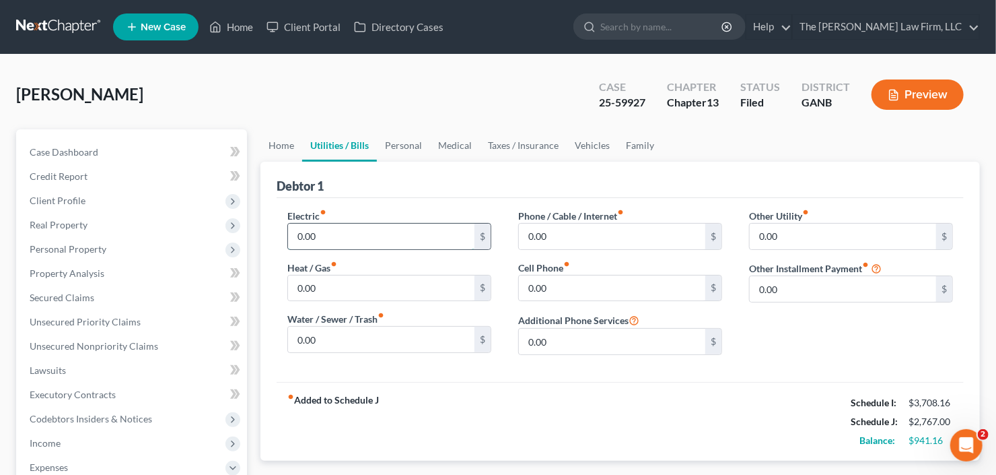
click at [337, 228] on input "0.00" at bounding box center [381, 236] width 186 height 26
type input "250"
type input "50"
click at [580, 245] on input "125" at bounding box center [612, 236] width 186 height 26
type input "150"
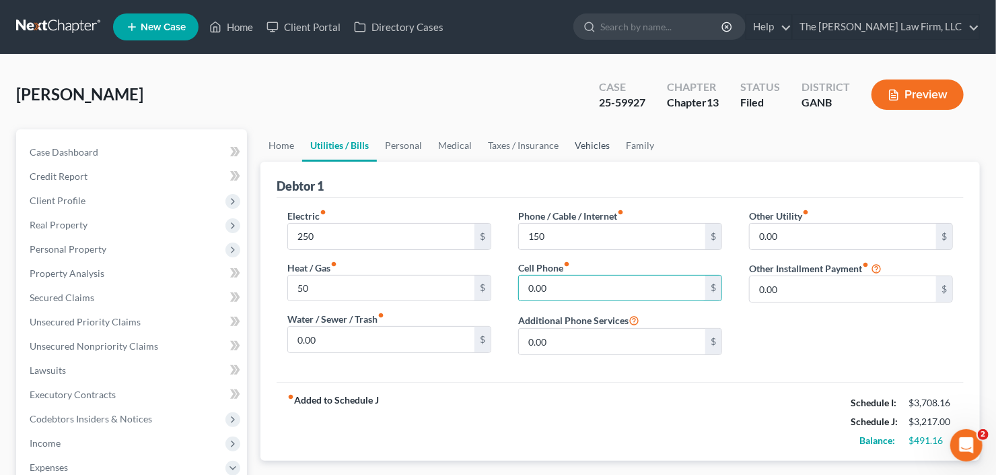
click at [599, 143] on link "Vehicles" at bounding box center [592, 145] width 51 height 32
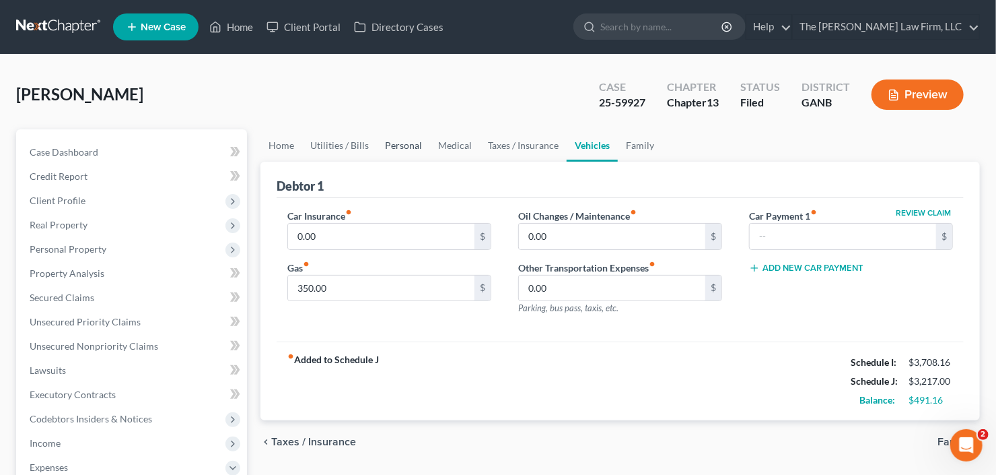
click at [403, 144] on link "Personal" at bounding box center [403, 145] width 53 height 32
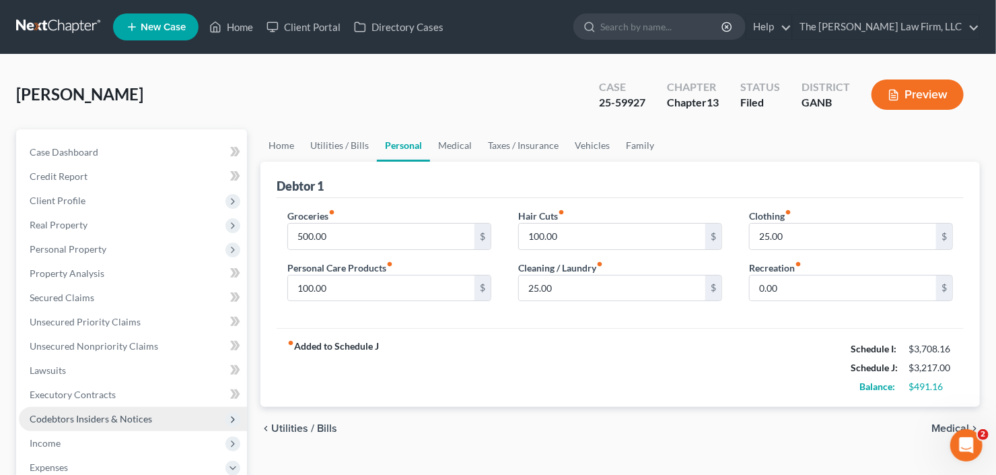
click at [54, 422] on span "Codebtors Insiders & Notices" at bounding box center [91, 418] width 123 height 11
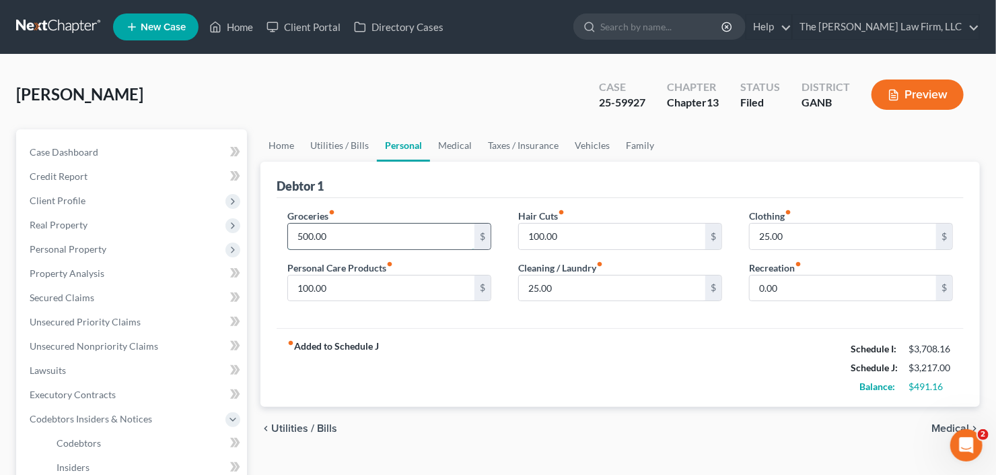
click at [351, 233] on input "500.00" at bounding box center [381, 236] width 186 height 26
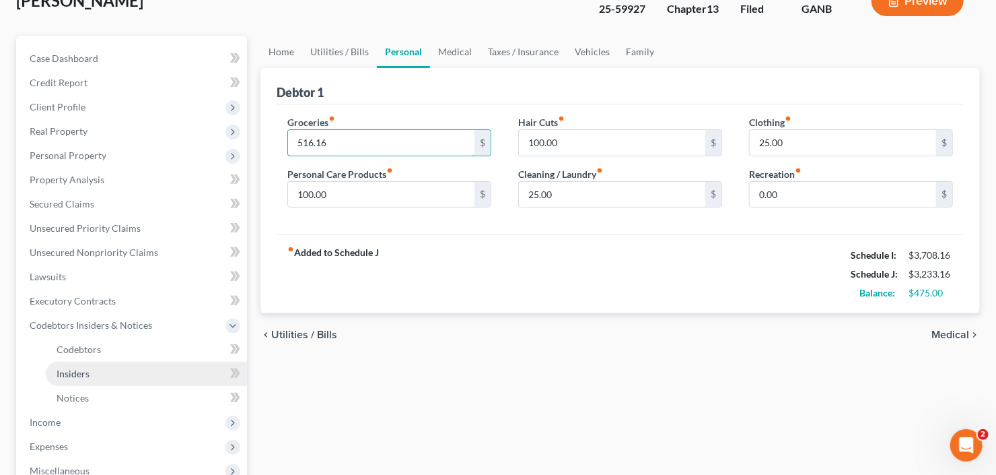
scroll to position [215, 0]
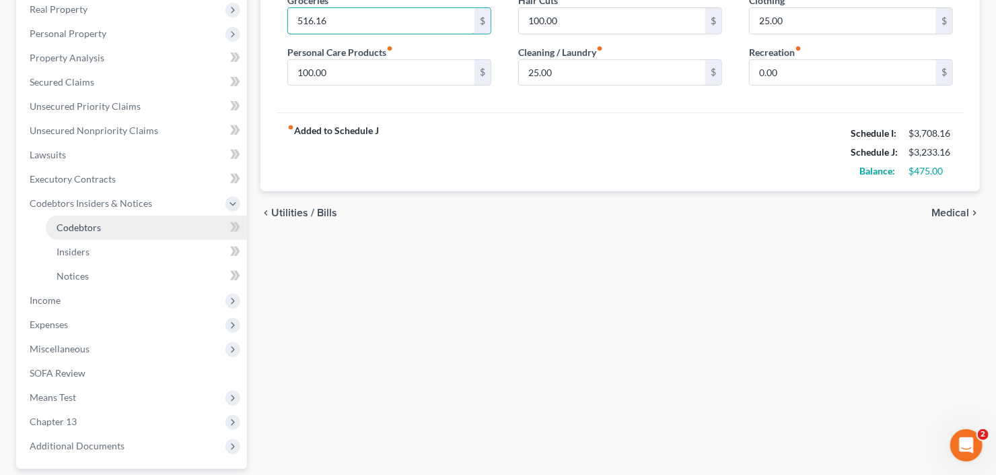
type input "516.16"
click at [112, 230] on link "Codebtors" at bounding box center [146, 227] width 201 height 24
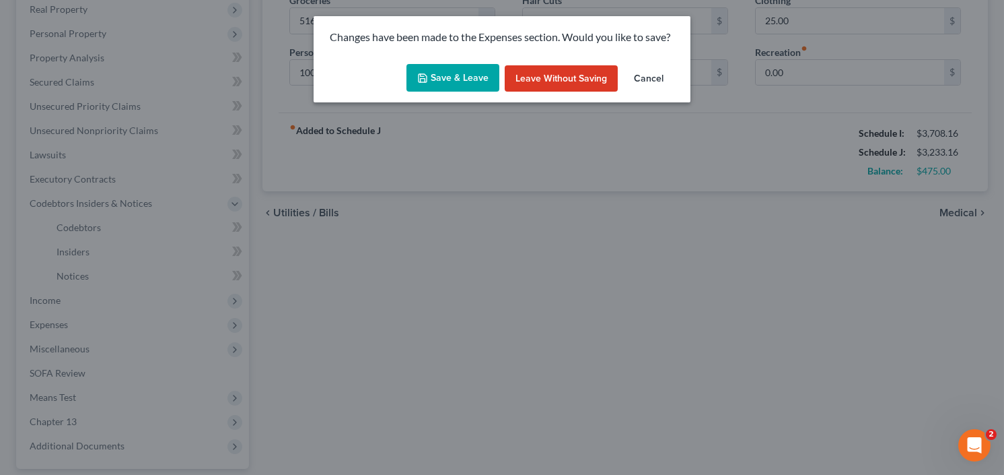
click at [440, 74] on button "Save & Leave" at bounding box center [453, 78] width 93 height 28
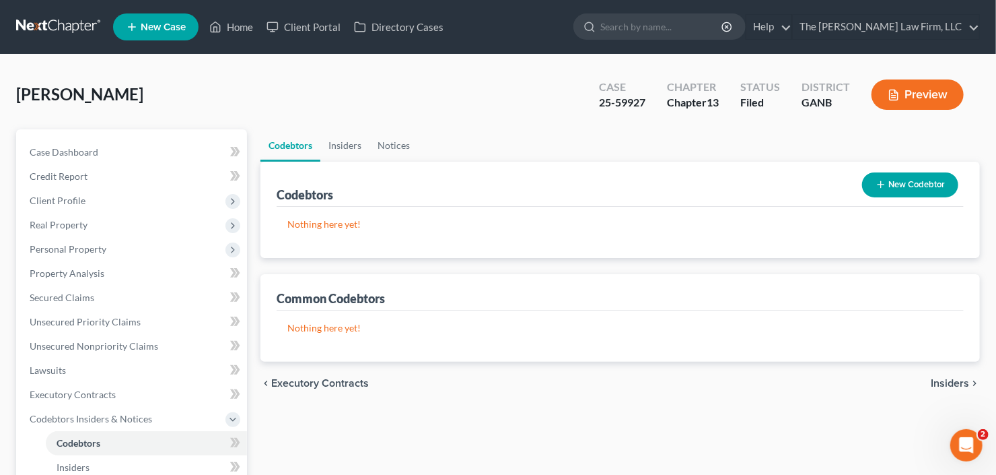
click at [920, 178] on button "New Codebtor" at bounding box center [910, 184] width 96 height 25
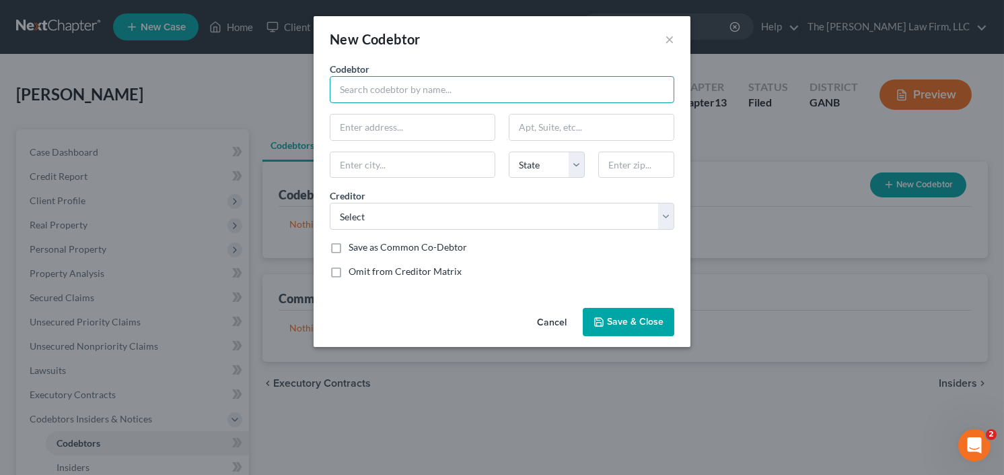
click at [449, 88] on input "text" at bounding box center [502, 89] width 345 height 27
type input "b"
type input "[PERSON_NAME]"
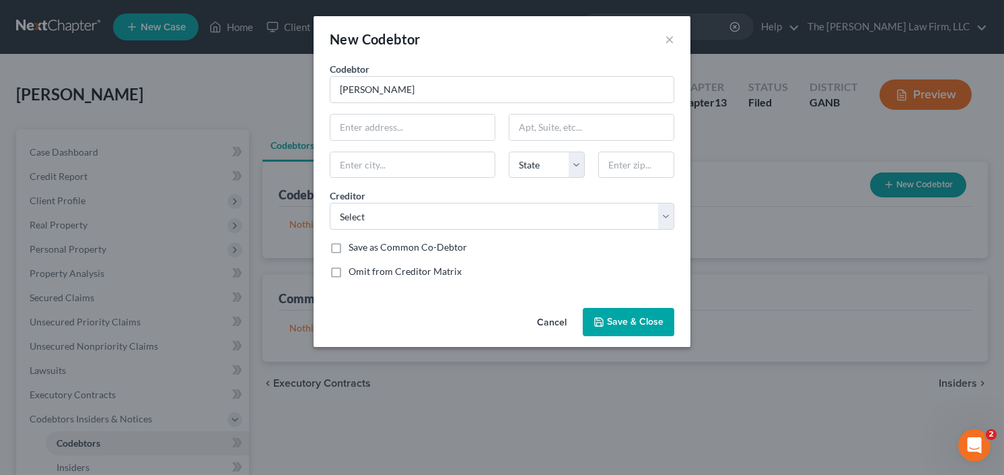
click at [613, 328] on button "Save & Close" at bounding box center [629, 322] width 92 height 28
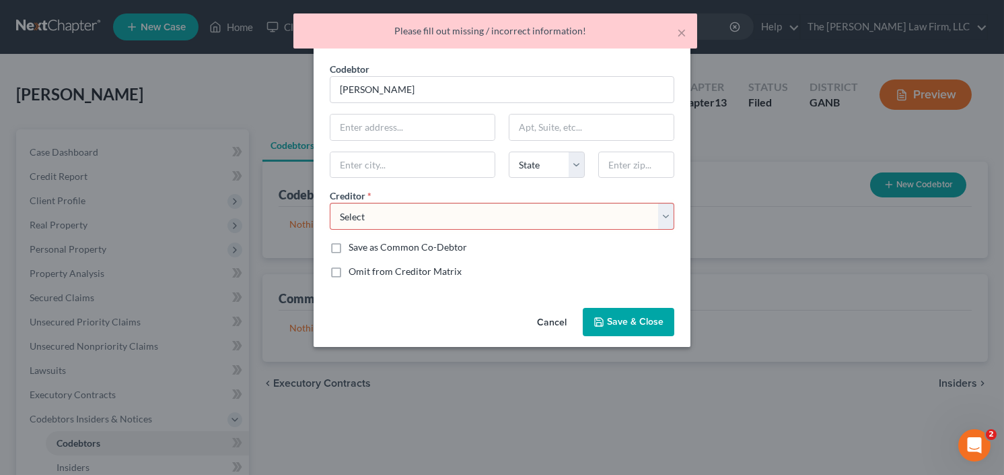
click at [456, 222] on select "Select Flagship Credit Capital One Auto [PERSON_NAME] Dpt Ed/Aidv Dpt Ed/Aidv D…" at bounding box center [502, 216] width 345 height 27
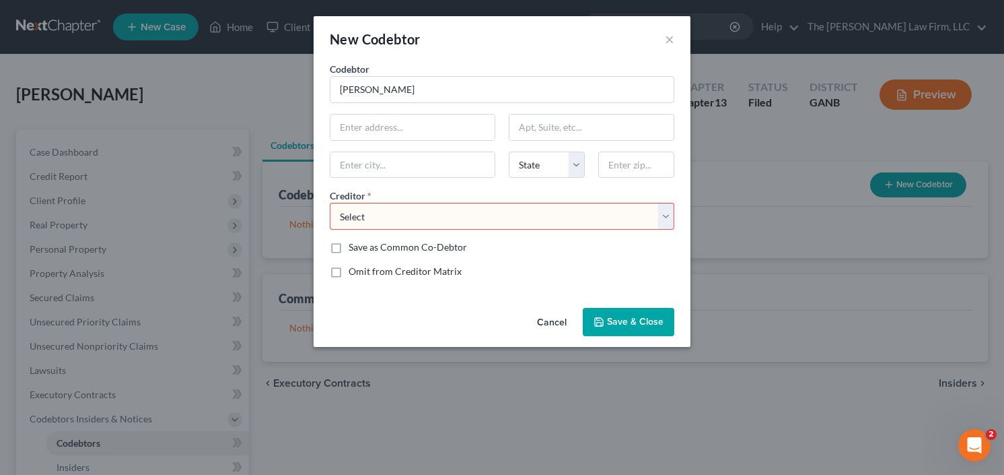
click at [503, 215] on select "Select Flagship Credit Capital One Auto [PERSON_NAME] Dpt Ed/Aidv Dpt Ed/Aidv D…" at bounding box center [502, 216] width 345 height 27
click at [655, 316] on span "Save & Close" at bounding box center [635, 321] width 57 height 11
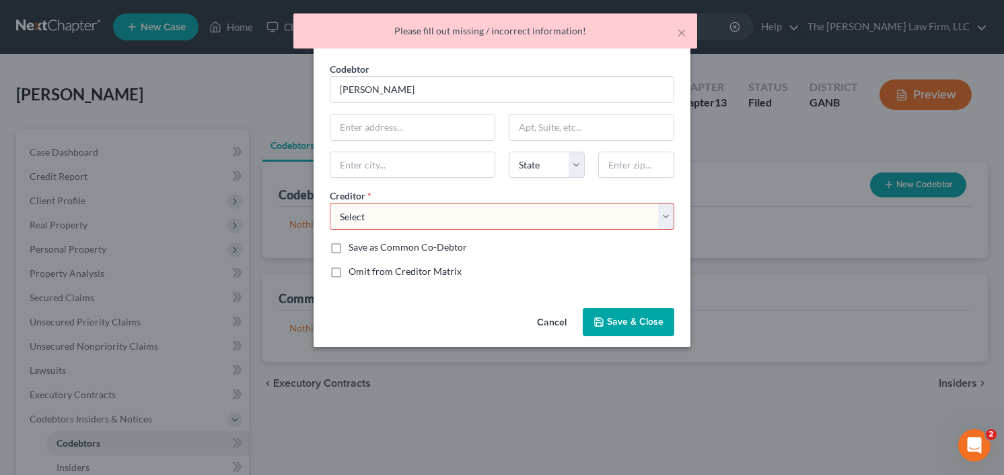
click at [541, 222] on select "Select Flagship Credit Capital One Auto [PERSON_NAME] Dpt Ed/Aidv Dpt Ed/Aidv D…" at bounding box center [502, 216] width 345 height 27
select select "0"
click at [330, 203] on select "Select Flagship Credit Capital One Auto [PERSON_NAME] Dpt Ed/Aidv Dpt Ed/Aidv D…" at bounding box center [502, 216] width 345 height 27
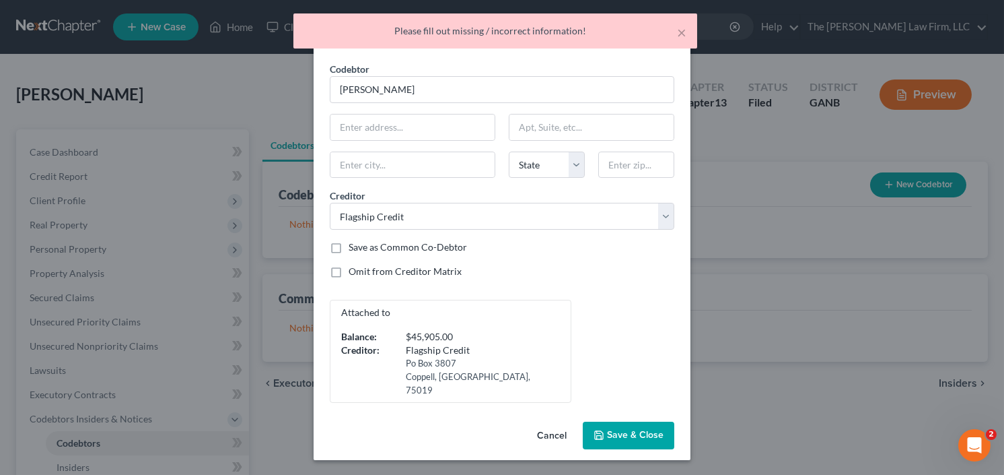
click at [627, 421] on button "Save & Close" at bounding box center [629, 435] width 92 height 28
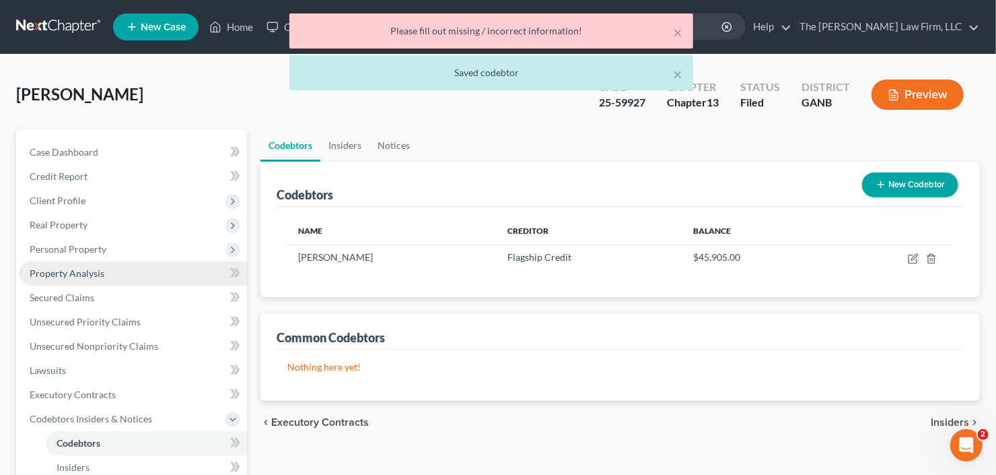
click at [65, 281] on link "Property Analysis" at bounding box center [133, 273] width 228 height 24
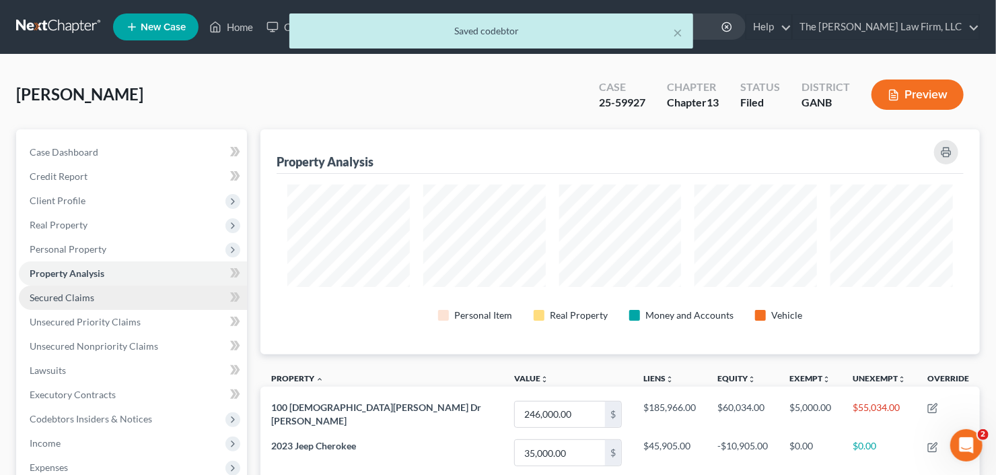
click at [76, 293] on span "Secured Claims" at bounding box center [62, 296] width 65 height 11
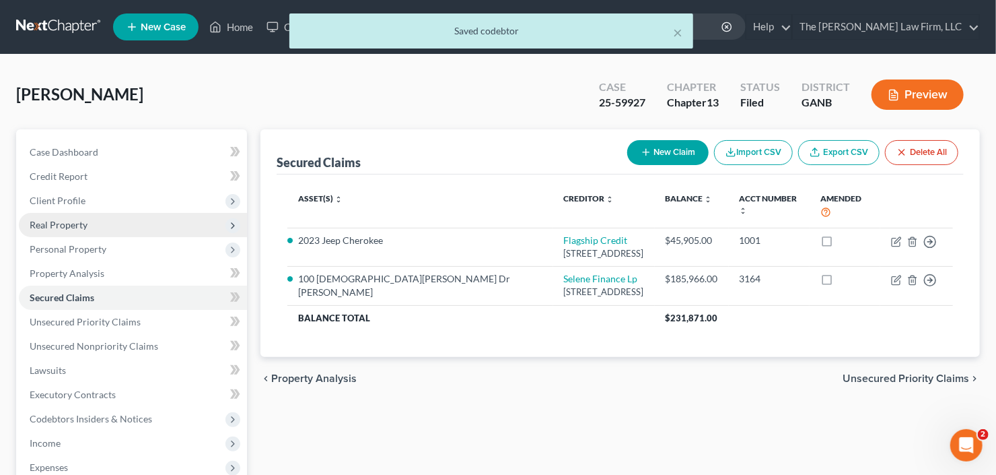
click at [92, 215] on span "Real Property" at bounding box center [133, 225] width 228 height 24
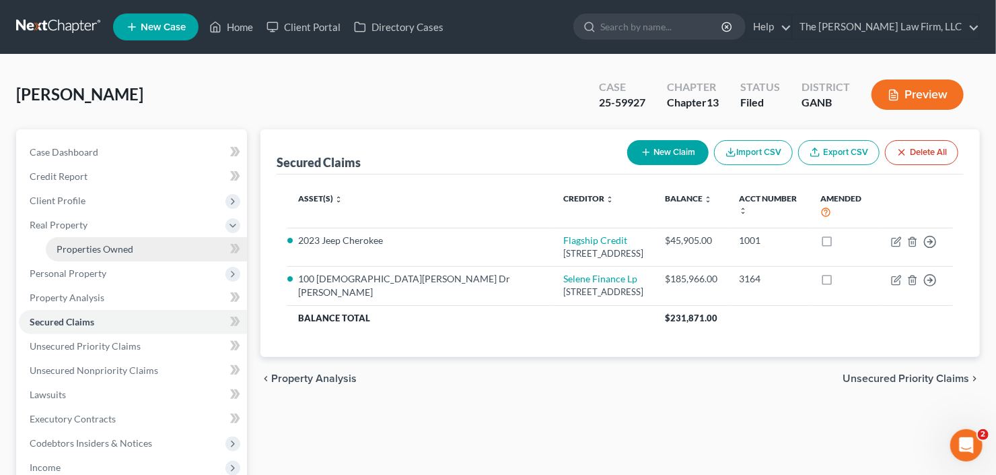
click at [104, 246] on span "Properties Owned" at bounding box center [95, 248] width 77 height 11
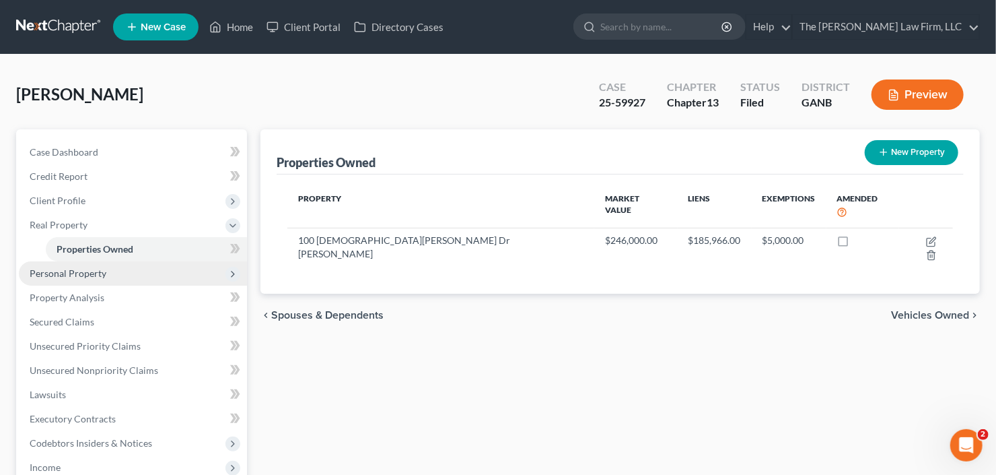
click at [69, 261] on span "Personal Property" at bounding box center [133, 273] width 228 height 24
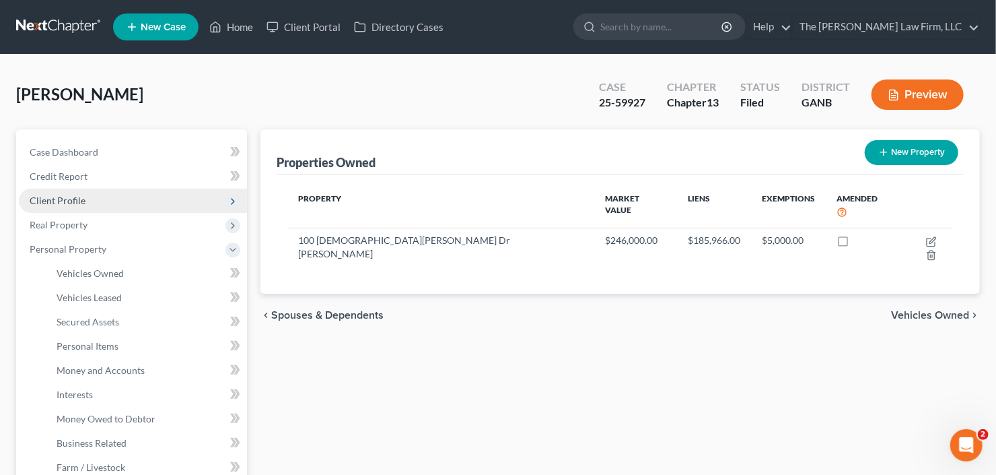
click at [83, 207] on span "Client Profile" at bounding box center [133, 200] width 228 height 24
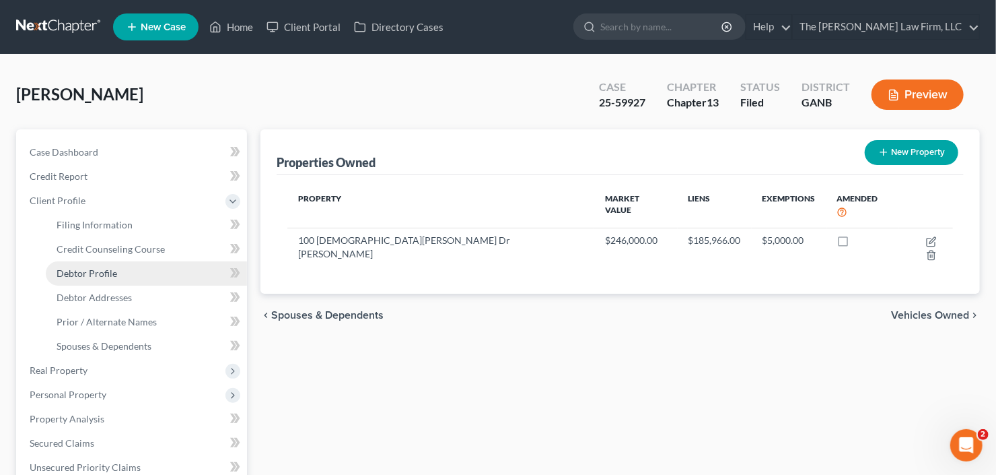
click at [86, 272] on span "Debtor Profile" at bounding box center [87, 272] width 61 height 11
select select "1"
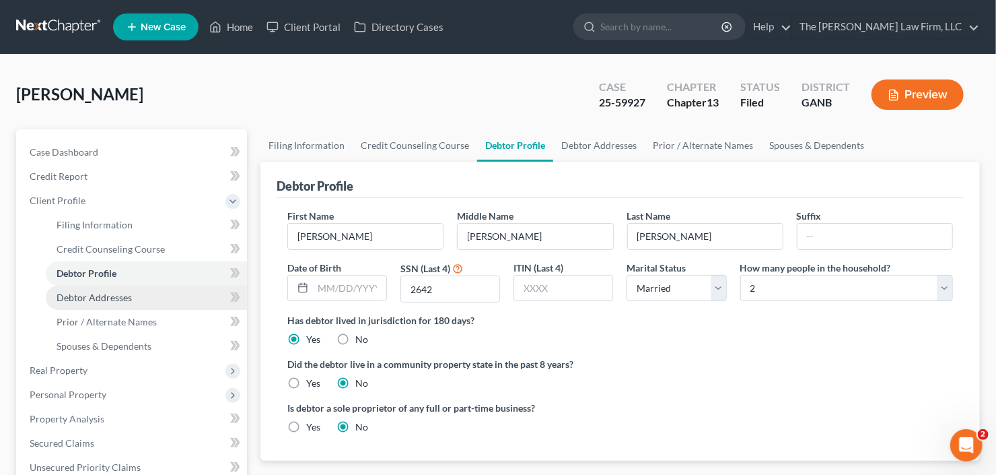
radio input "true"
click at [111, 302] on link "Debtor Addresses" at bounding box center [146, 297] width 201 height 24
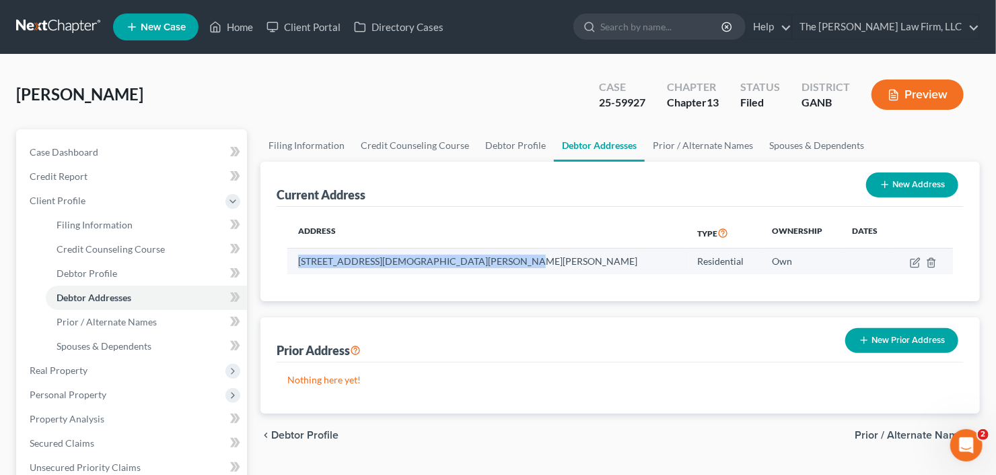
drag, startPoint x: 518, startPoint y: 263, endPoint x: 320, endPoint y: 262, distance: 198.6
click at [300, 267] on td "[STREET_ADDRESS][DEMOGRAPHIC_DATA][PERSON_NAME][PERSON_NAME]" at bounding box center [486, 261] width 399 height 26
copy td "[STREET_ADDRESS][DEMOGRAPHIC_DATA][PERSON_NAME][PERSON_NAME]"
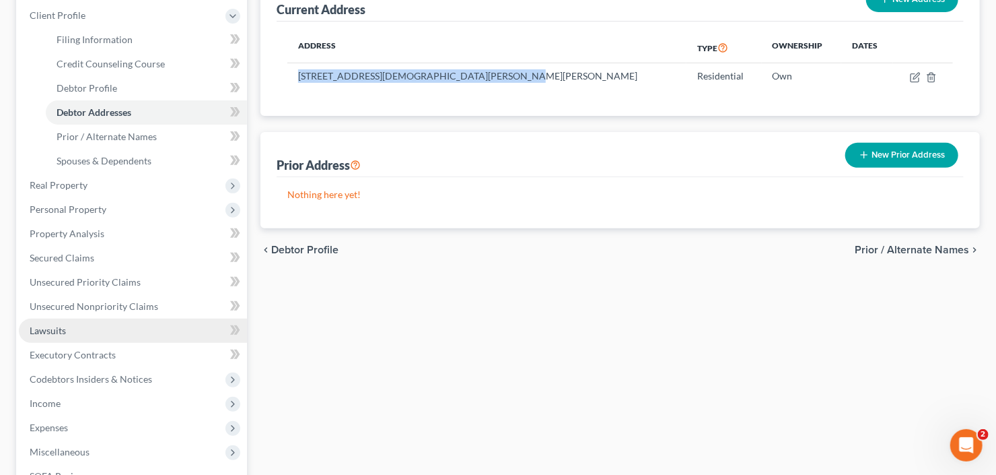
scroll to position [215, 0]
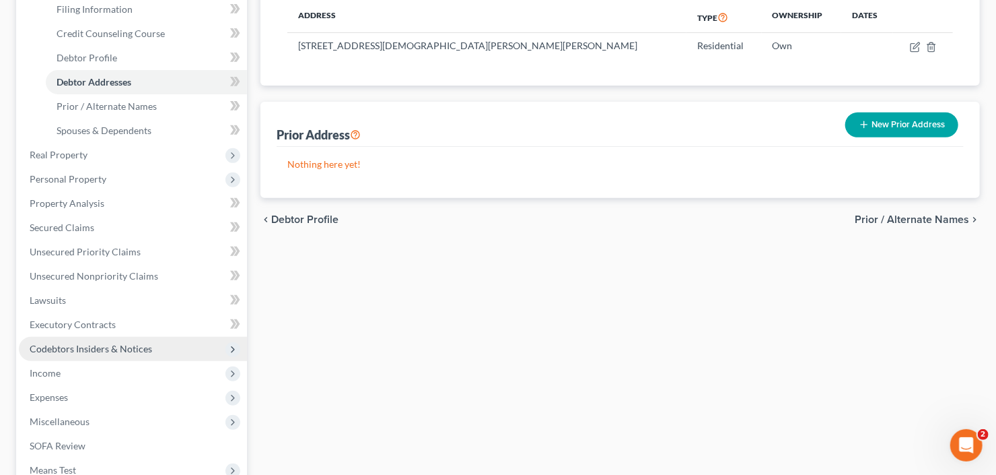
click at [112, 349] on span "Codebtors Insiders & Notices" at bounding box center [91, 348] width 123 height 11
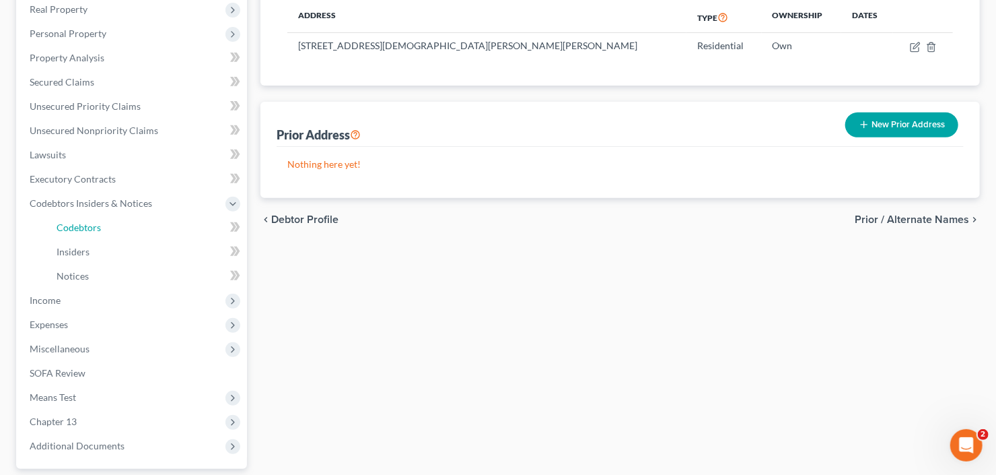
drag, startPoint x: 104, startPoint y: 225, endPoint x: 248, endPoint y: 221, distance: 144.1
click at [104, 225] on link "Codebtors" at bounding box center [146, 227] width 201 height 24
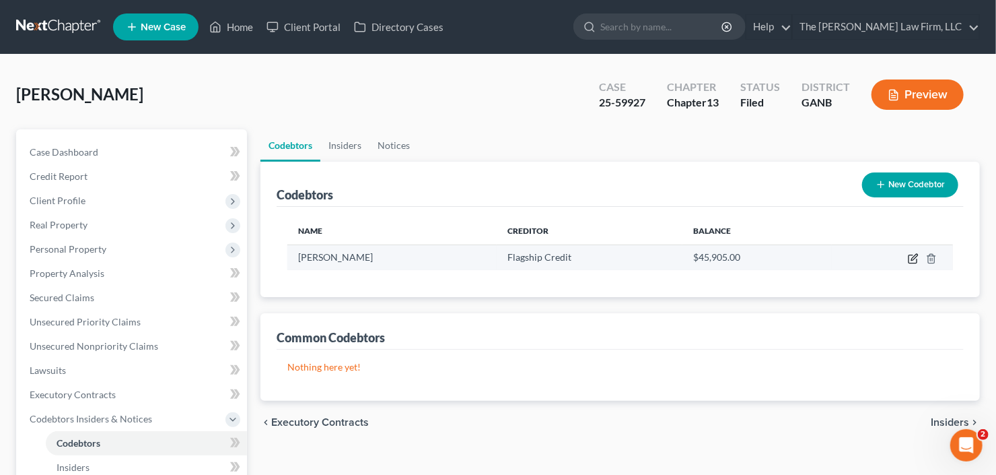
click at [912, 260] on icon "button" at bounding box center [913, 258] width 11 height 11
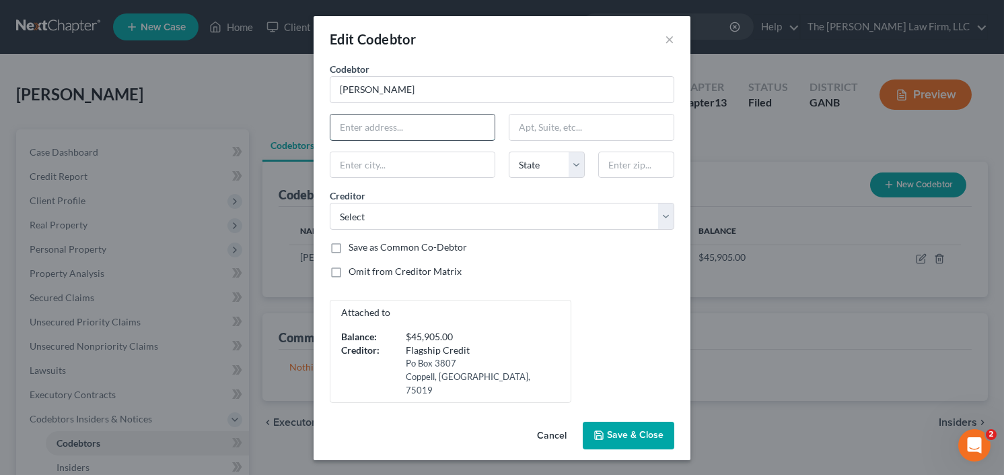
paste input "[STREET_ADDRESS][DEMOGRAPHIC_DATA][PERSON_NAME][PERSON_NAME]"
type input "[STREET_ADDRESS][DEMOGRAPHIC_DATA][PERSON_NAME][PERSON_NAME]"
click at [638, 167] on input "text" at bounding box center [636, 164] width 76 height 27
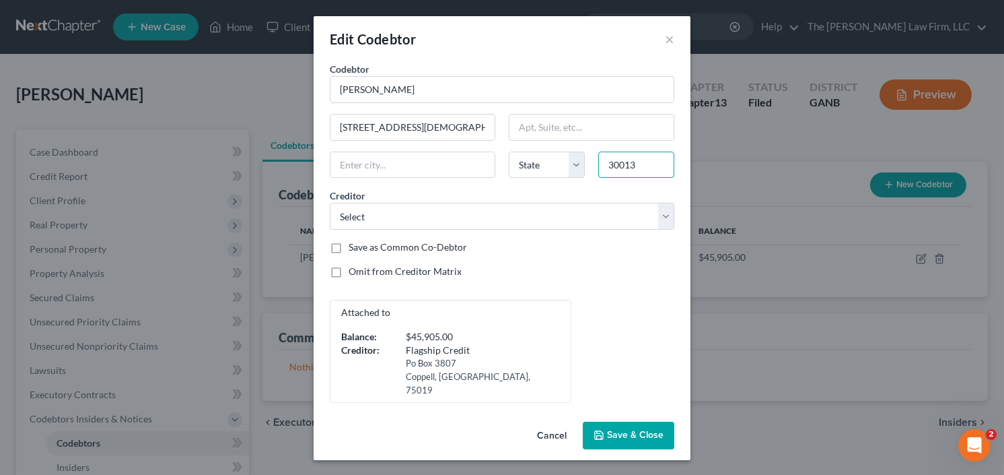
type input "30013"
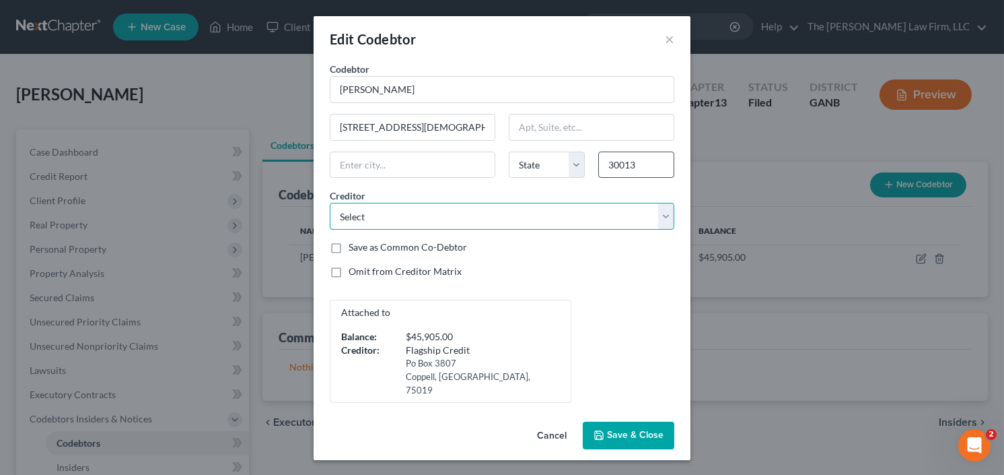
type input "[PERSON_NAME]"
select select "10"
select select "0"
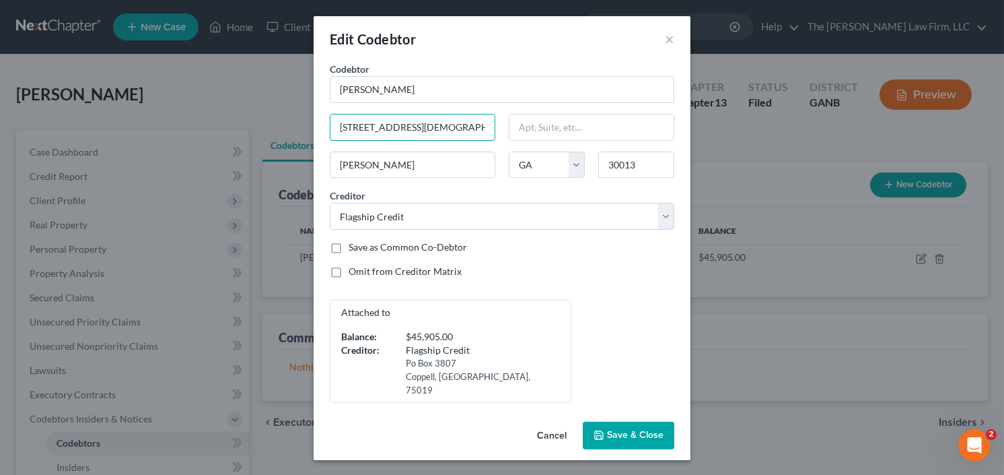
scroll to position [0, 50]
drag, startPoint x: 450, startPoint y: 128, endPoint x: 738, endPoint y: 102, distance: 289.3
click at [674, 108] on div "Codebtor * [PERSON_NAME] Codebtor * [PERSON_NAME] [STREET_ADDRESS][PERSON_NAME]…" at bounding box center [502, 232] width 358 height 341
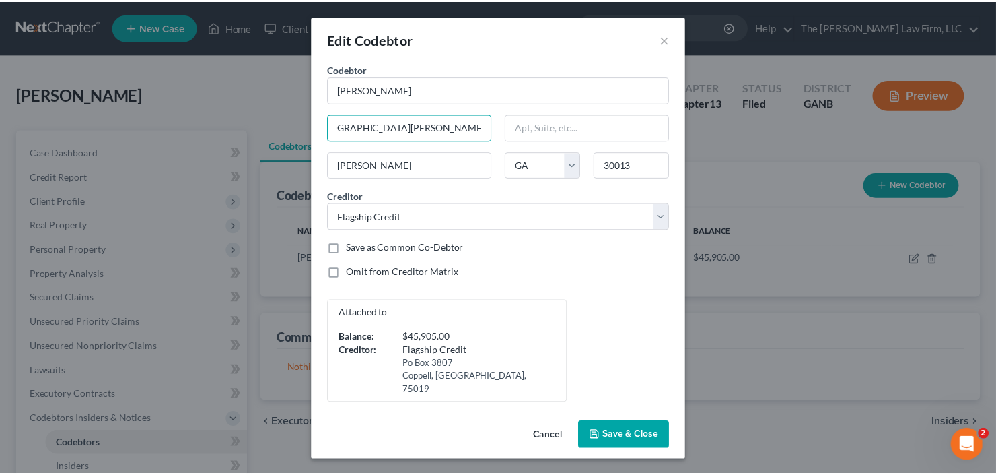
scroll to position [0, 0]
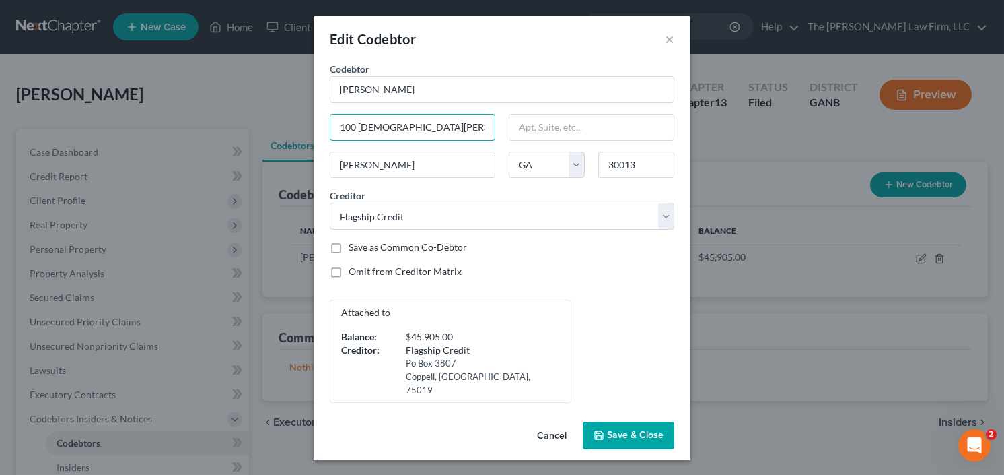
type input "100 [DEMOGRAPHIC_DATA][PERSON_NAME] Dr [PERSON_NAME]"
click at [653, 429] on span "Save & Close" at bounding box center [635, 434] width 57 height 11
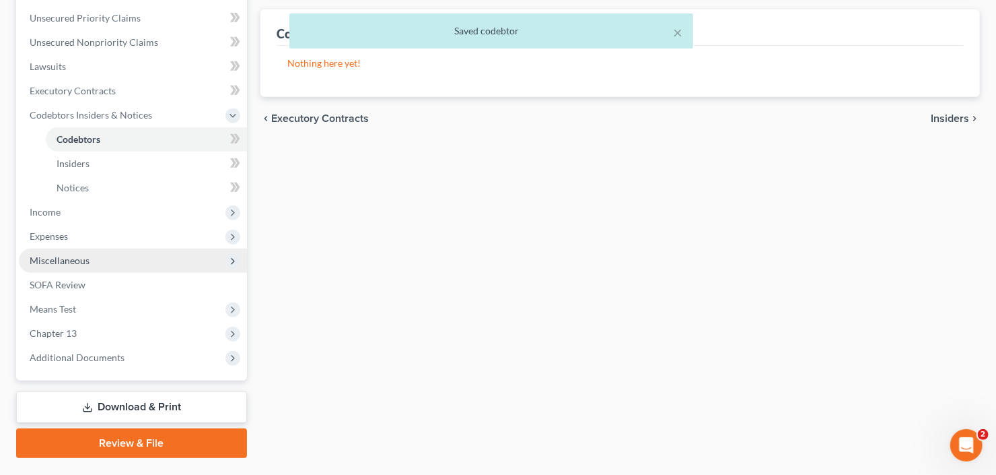
scroll to position [335, 0]
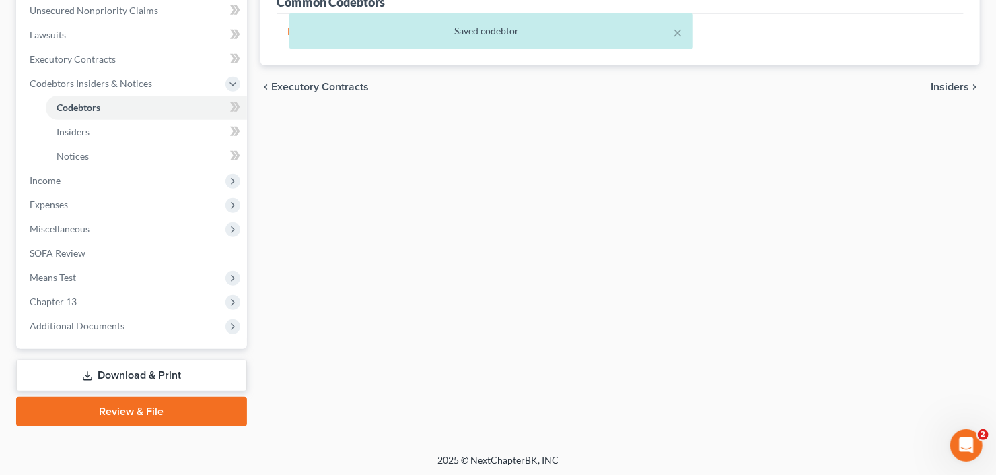
drag, startPoint x: 98, startPoint y: 327, endPoint x: 99, endPoint y: 370, distance: 43.1
click at [98, 327] on span "Additional Documents" at bounding box center [77, 325] width 95 height 11
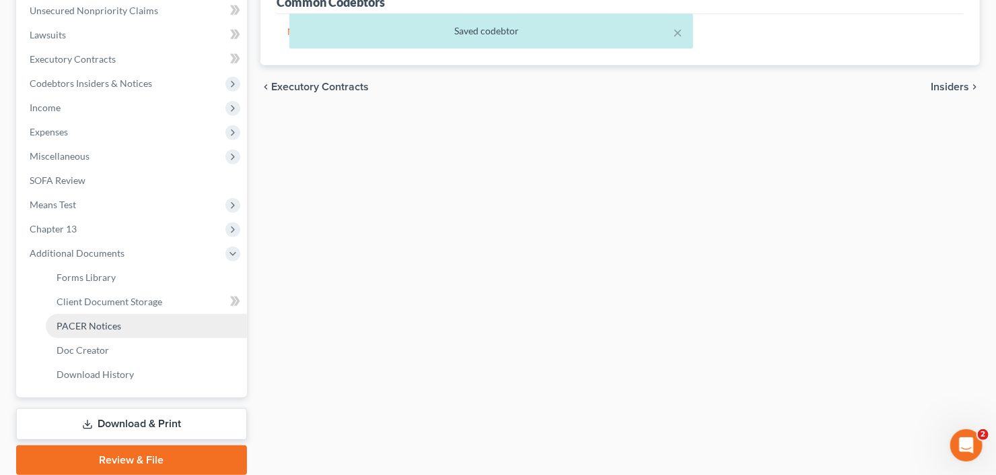
click at [121, 326] on link "PACER Notices" at bounding box center [146, 326] width 201 height 24
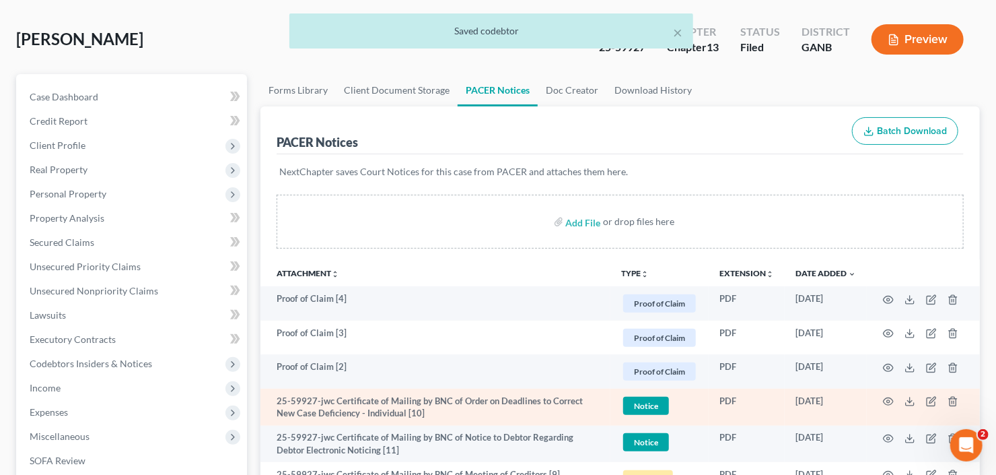
scroll to position [108, 0]
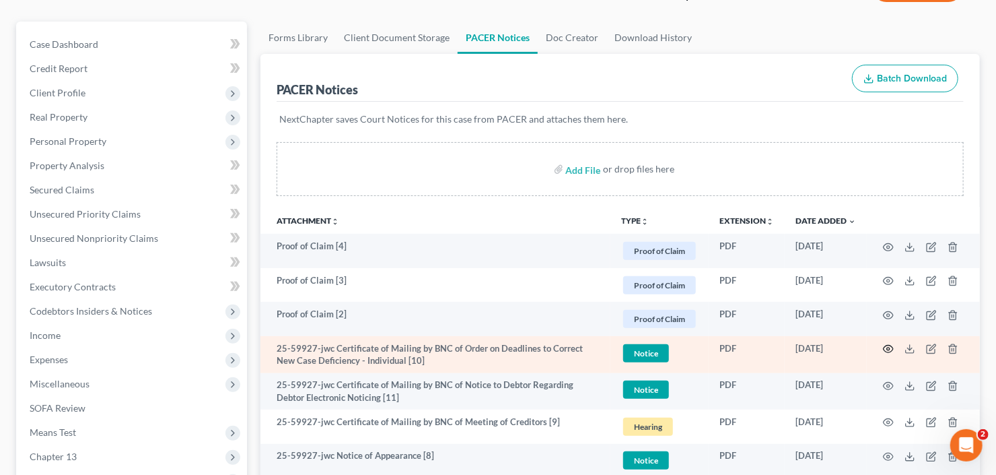
click at [890, 349] on icon "button" at bounding box center [888, 348] width 11 height 11
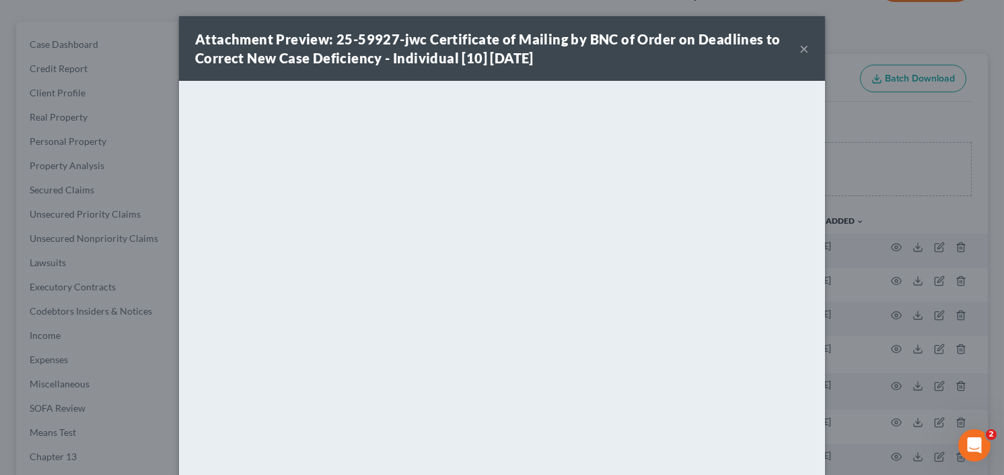
click at [800, 47] on button "×" at bounding box center [804, 48] width 9 height 16
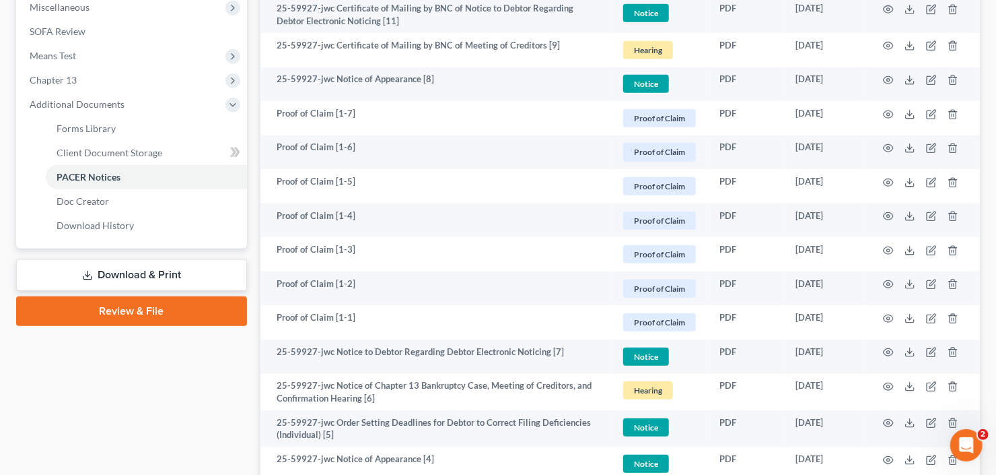
scroll to position [485, 0]
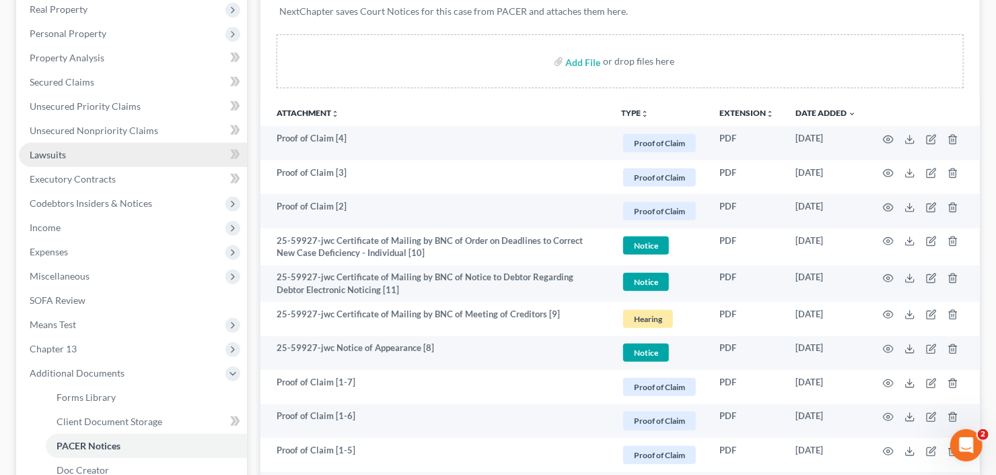
click at [63, 162] on link "Lawsuits" at bounding box center [133, 155] width 228 height 24
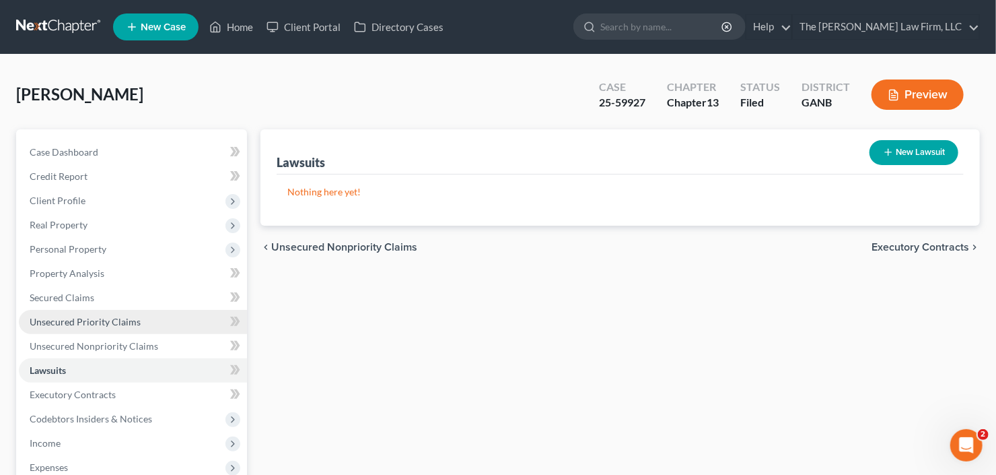
click at [95, 323] on span "Unsecured Priority Claims" at bounding box center [85, 321] width 111 height 11
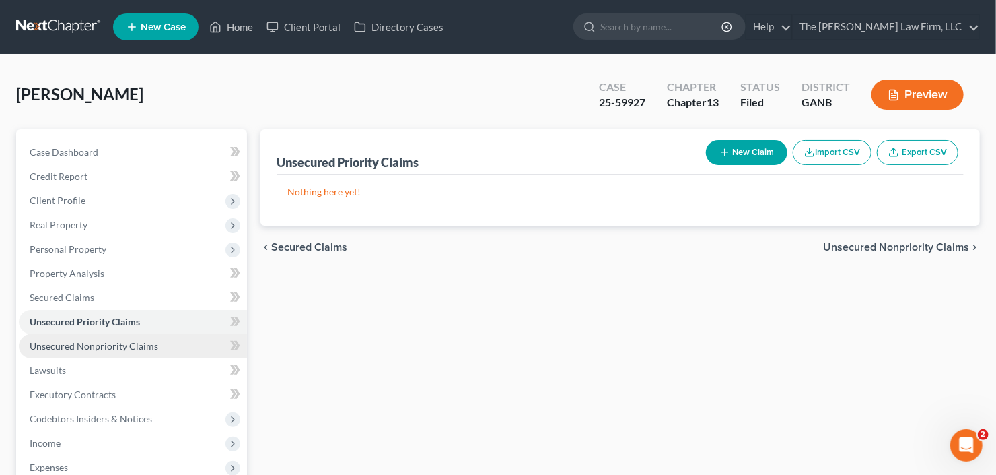
click at [85, 353] on link "Unsecured Nonpriority Claims" at bounding box center [133, 346] width 228 height 24
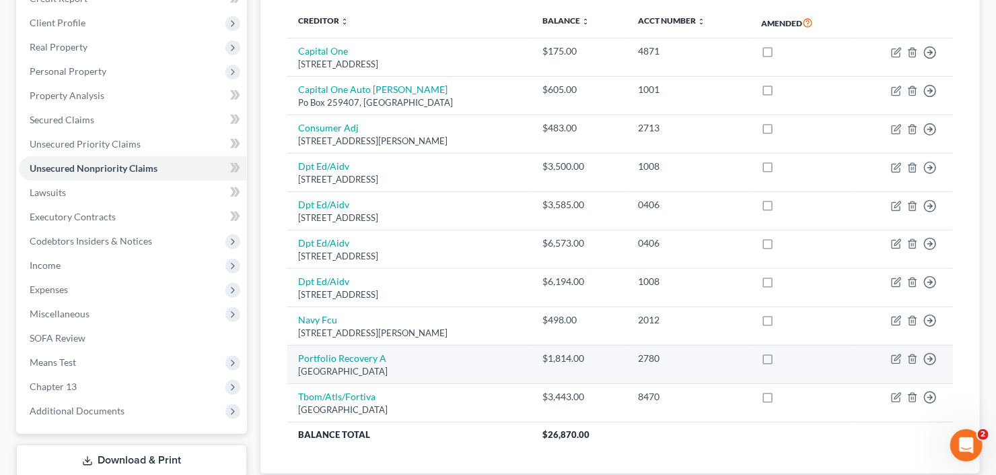
scroll to position [268, 0]
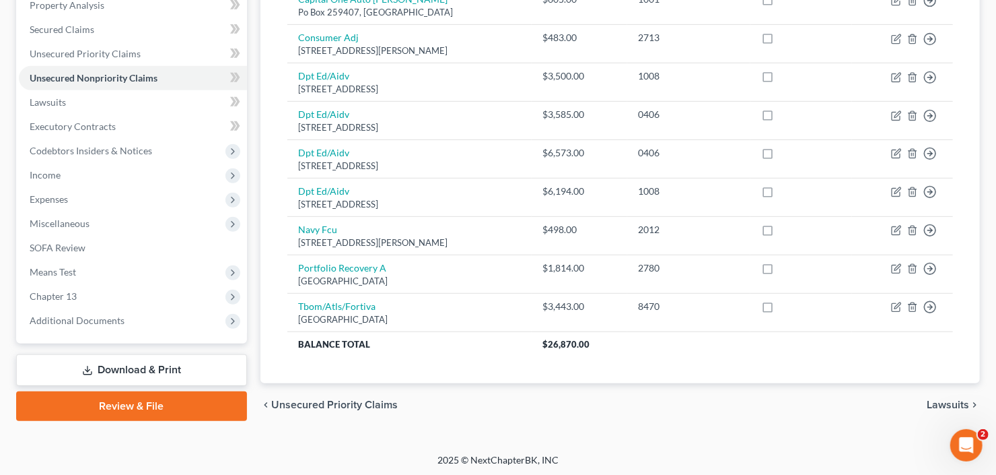
click at [145, 367] on link "Download & Print" at bounding box center [131, 370] width 231 height 32
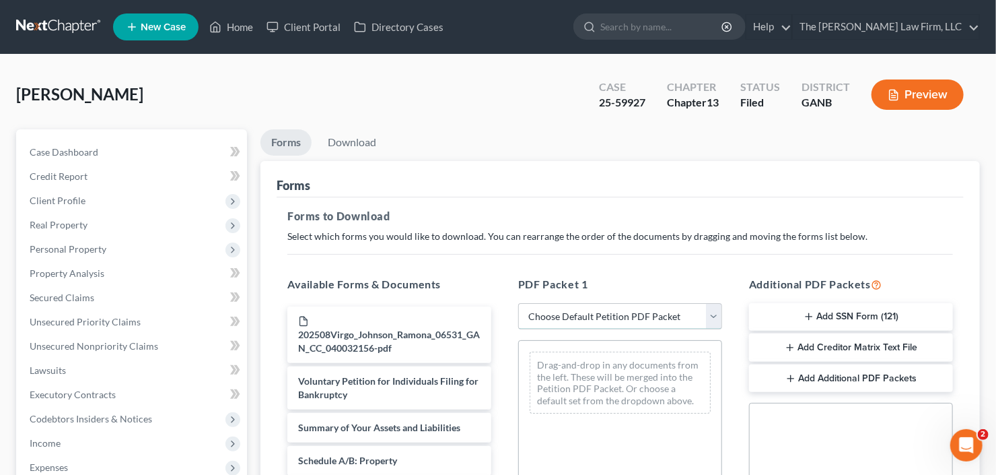
drag, startPoint x: 580, startPoint y: 308, endPoint x: 586, endPoint y: 313, distance: 7.6
click at [580, 308] on select "Choose Default Petition PDF Packet Complete Bankruptcy Petition (all forms and …" at bounding box center [620, 316] width 204 height 27
select select "0"
click at [518, 303] on select "Choose Default Petition PDF Packet Complete Bankruptcy Petition (all forms and …" at bounding box center [620, 316] width 204 height 27
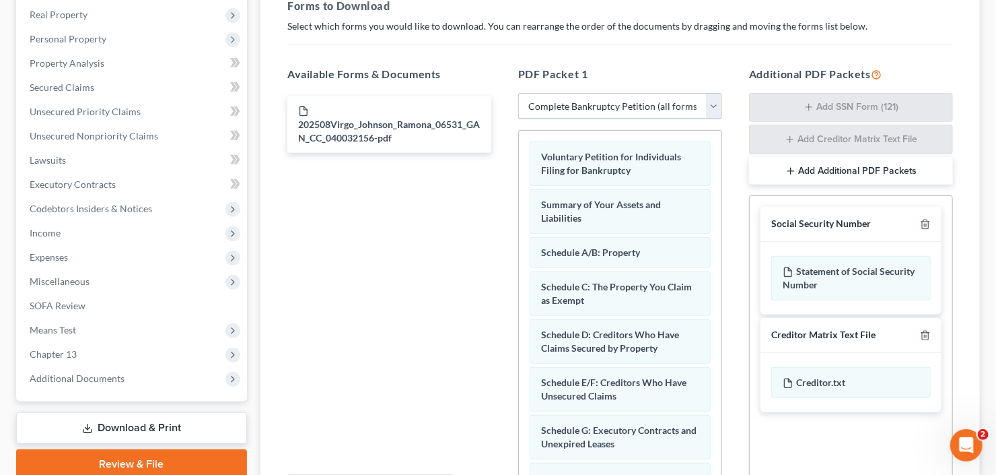
scroll to position [269, 0]
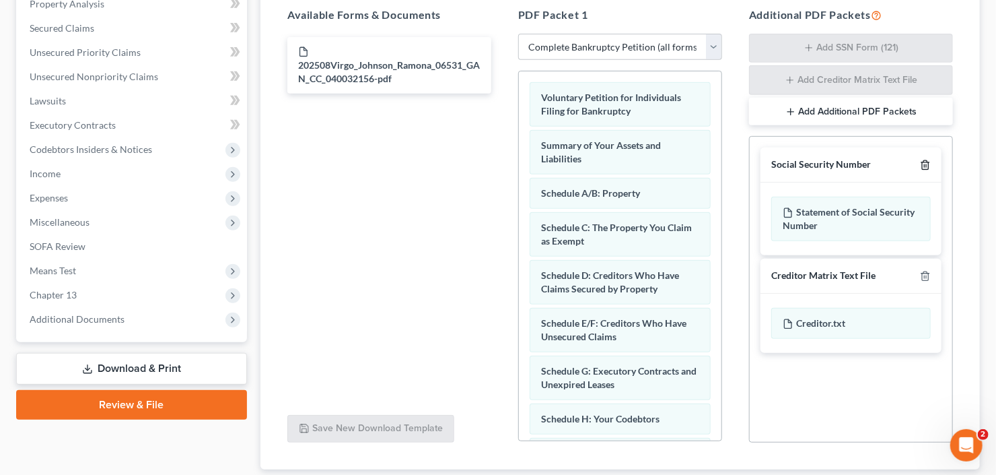
click at [926, 165] on line "button" at bounding box center [926, 166] width 0 height 3
click at [926, 271] on icon "button" at bounding box center [925, 276] width 11 height 11
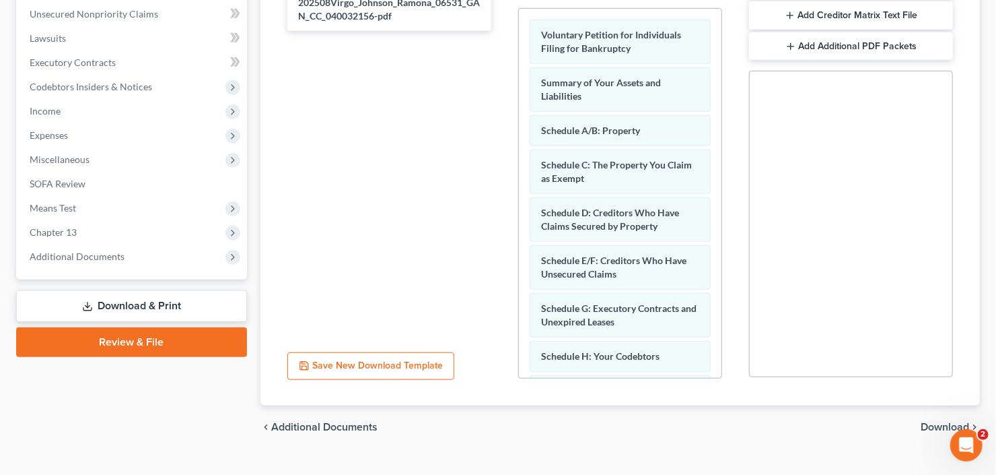
scroll to position [355, 0]
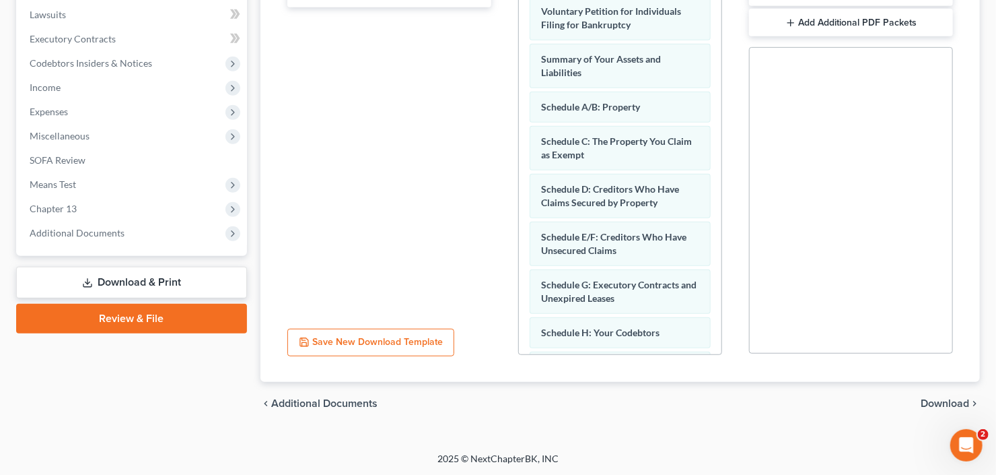
click at [946, 404] on span "Download" at bounding box center [945, 403] width 48 height 11
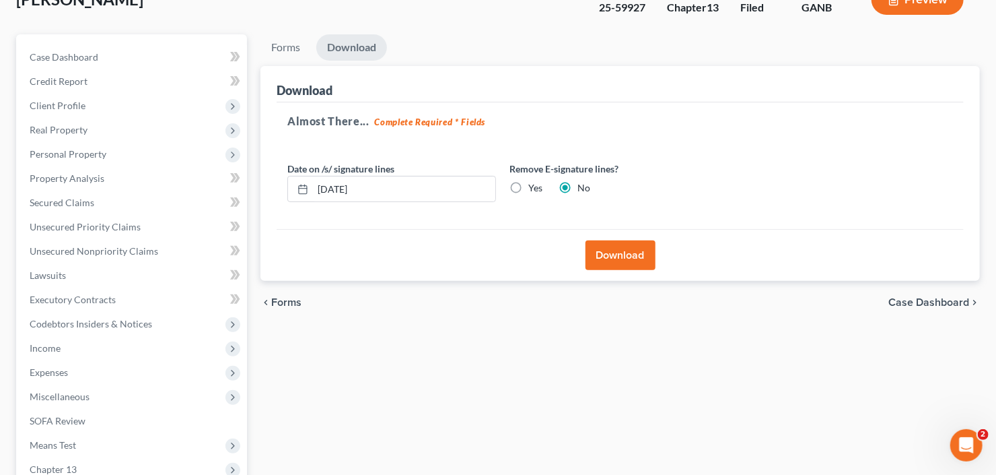
scroll to position [47, 0]
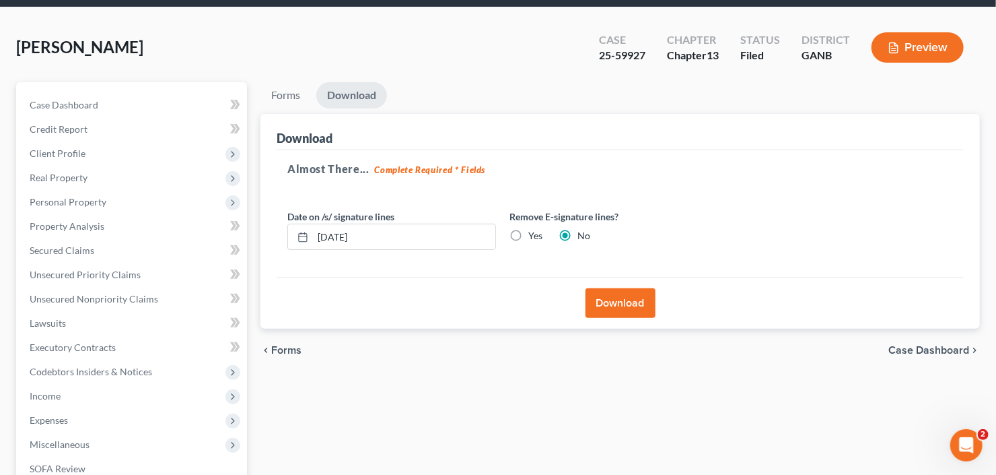
click at [630, 307] on button "Download" at bounding box center [621, 303] width 70 height 30
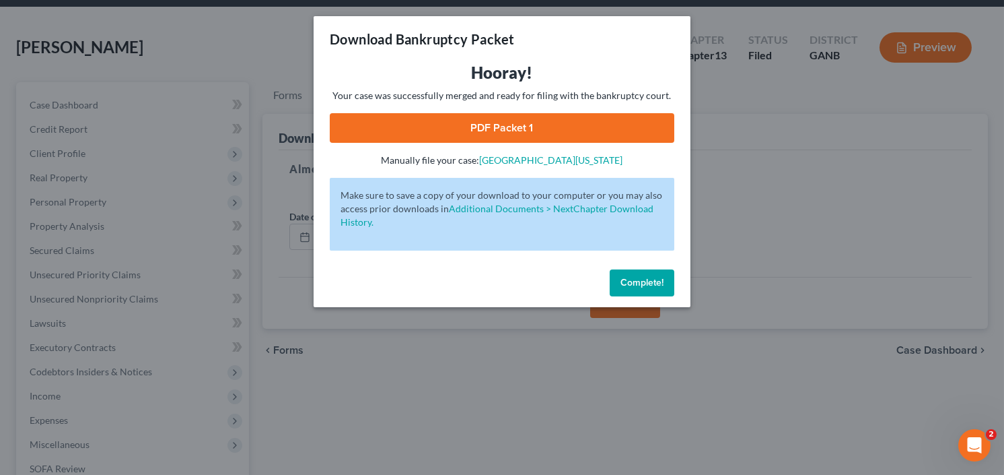
click at [499, 137] on link "PDF Packet 1" at bounding box center [502, 128] width 345 height 30
drag, startPoint x: 675, startPoint y: 272, endPoint x: 665, endPoint y: 274, distance: 10.3
click at [672, 273] on div "Complete!" at bounding box center [502, 285] width 377 height 43
click at [639, 281] on span "Complete!" at bounding box center [642, 282] width 43 height 11
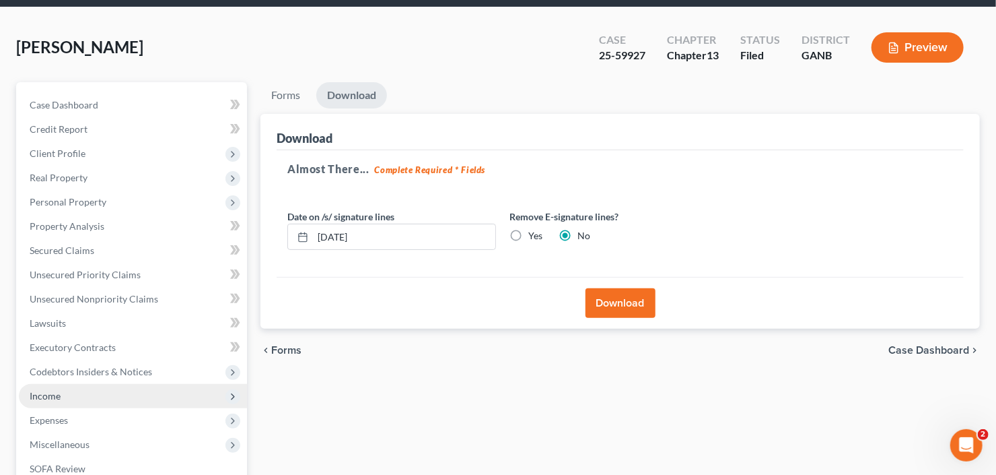
click at [44, 390] on span "Income" at bounding box center [45, 395] width 31 height 11
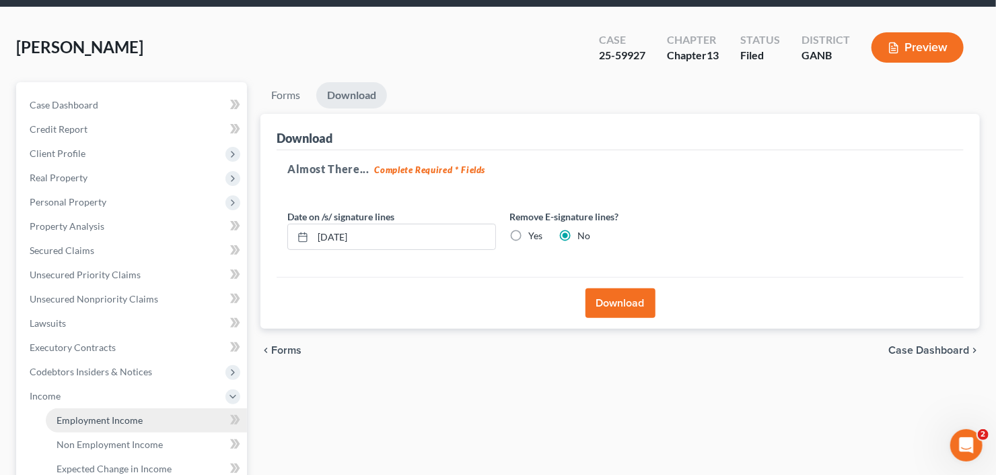
click at [80, 414] on span "Employment Income" at bounding box center [100, 419] width 86 height 11
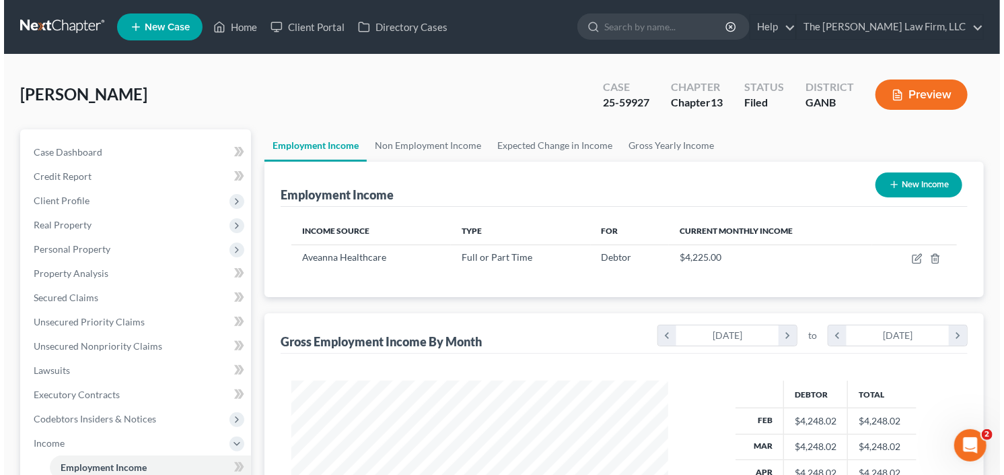
scroll to position [240, 404]
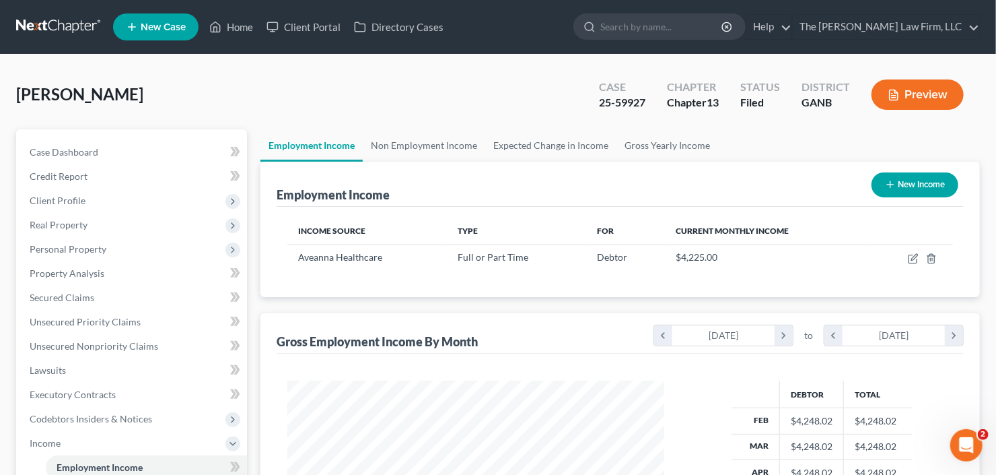
click at [934, 187] on button "New Income" at bounding box center [915, 184] width 87 height 25
select select "0"
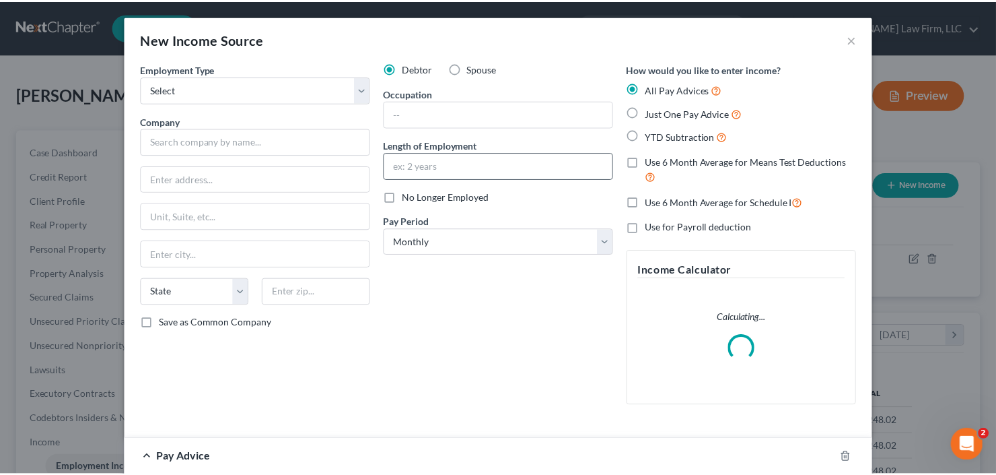
scroll to position [240, 407]
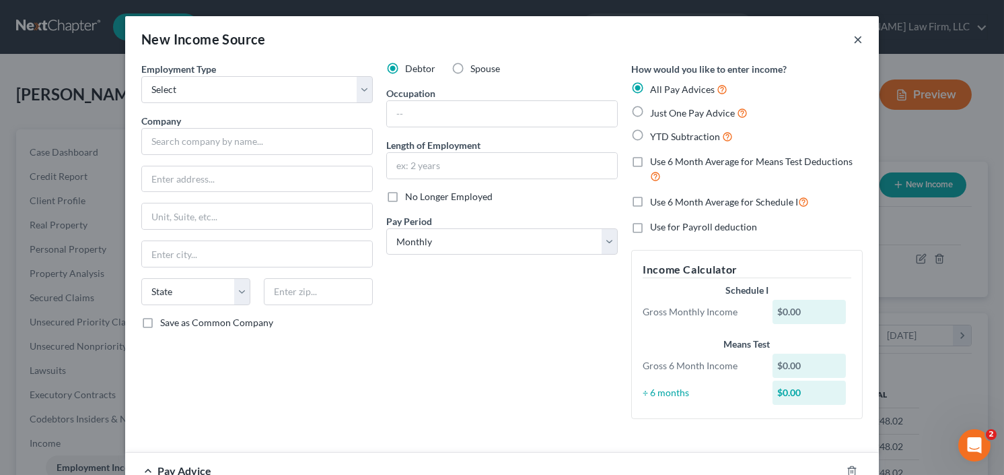
click at [857, 34] on button "×" at bounding box center [857, 39] width 9 height 16
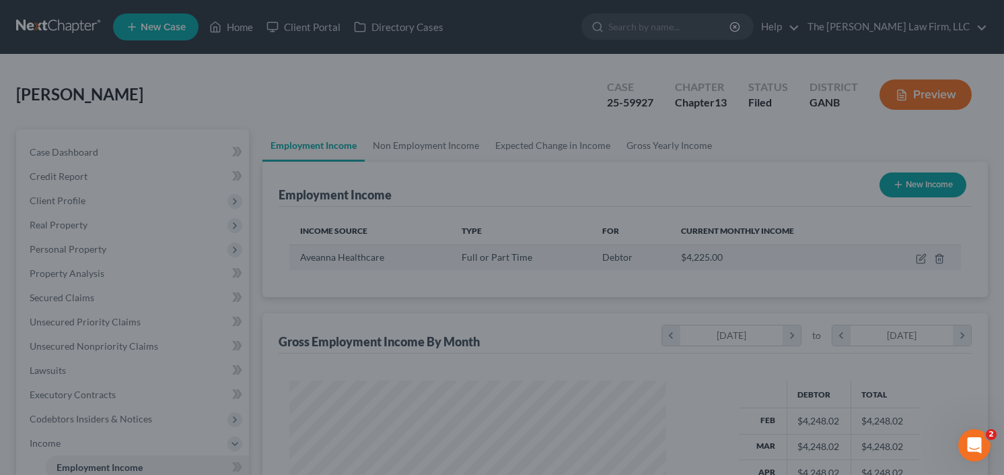
scroll to position [672862, 672698]
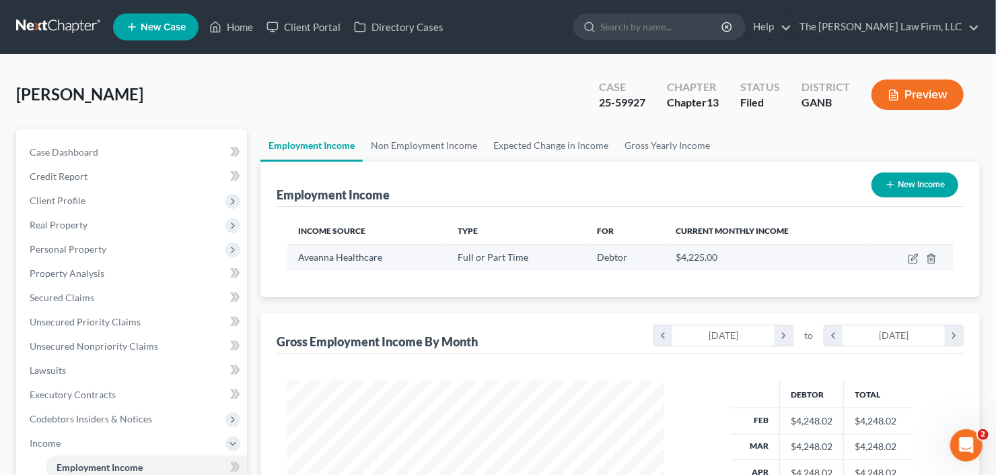
click at [914, 263] on td at bounding box center [910, 257] width 85 height 26
click at [912, 258] on icon "button" at bounding box center [914, 257] width 6 height 6
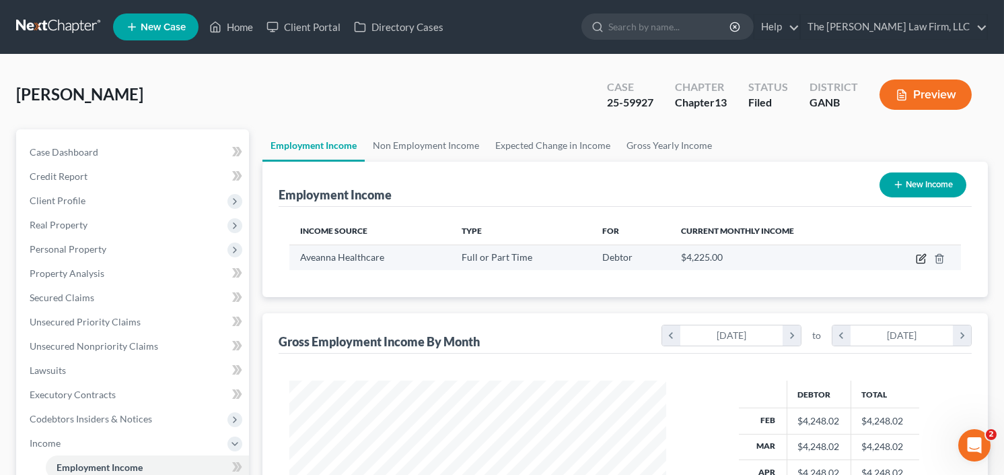
select select "0"
select select "3"
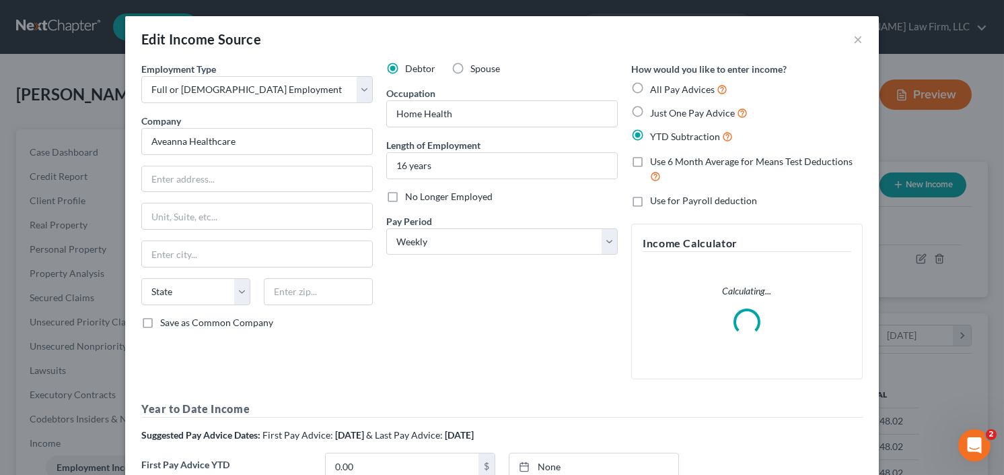
scroll to position [240, 407]
click at [190, 153] on input "Aveanna Healthcare" at bounding box center [257, 141] width 232 height 27
click at [170, 181] on input "text" at bounding box center [257, 179] width 230 height 26
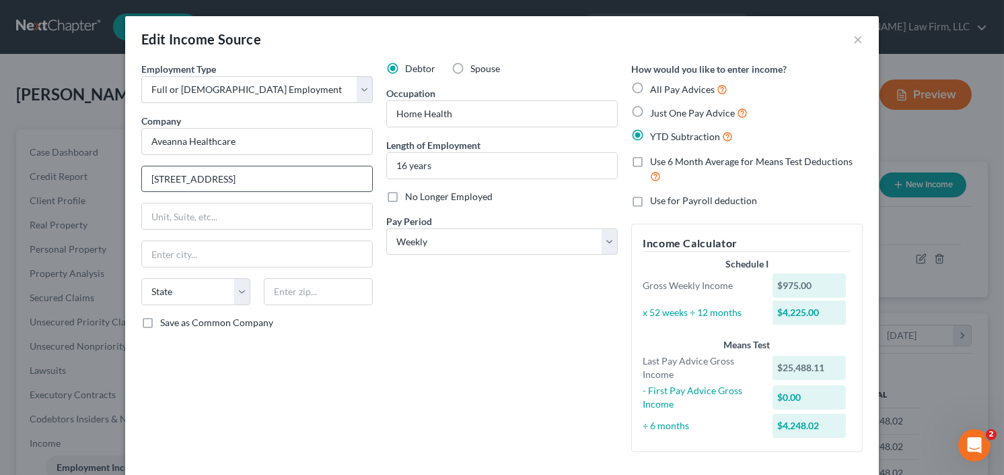
click at [184, 180] on input "[STREET_ADDRESS]" at bounding box center [257, 179] width 230 height 26
click at [171, 178] on input "[STREET_ADDRESS]" at bounding box center [257, 179] width 230 height 26
click at [302, 186] on input "400 Interstate Highway" at bounding box center [257, 179] width 230 height 26
type input "[GEOGRAPHIC_DATA]"
type input "30339"
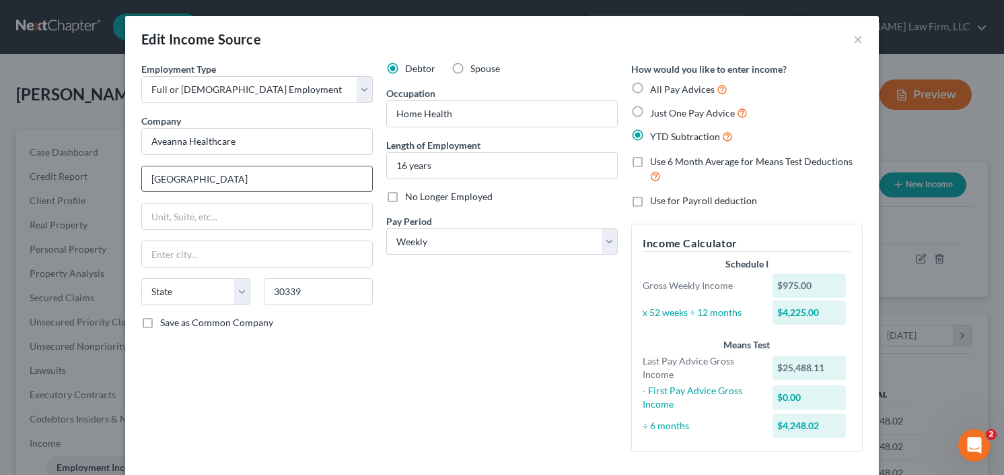
type input "[GEOGRAPHIC_DATA]"
select select "10"
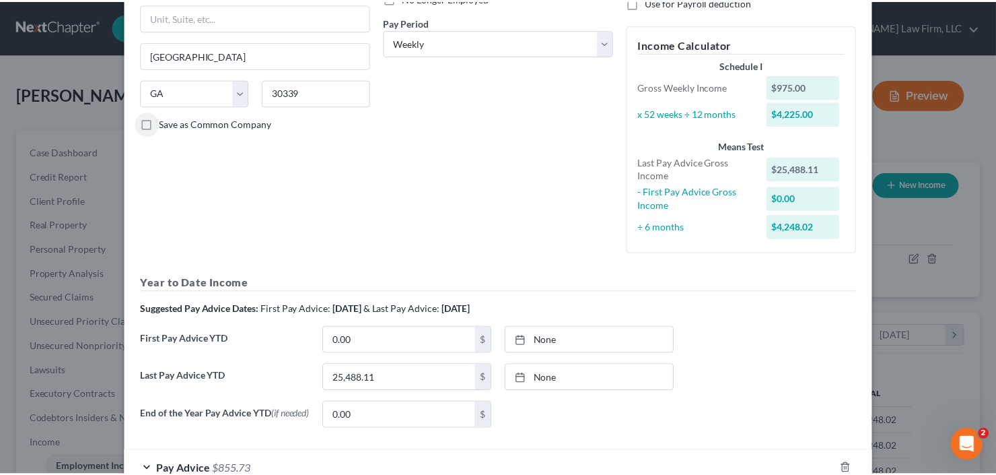
scroll to position [285, 0]
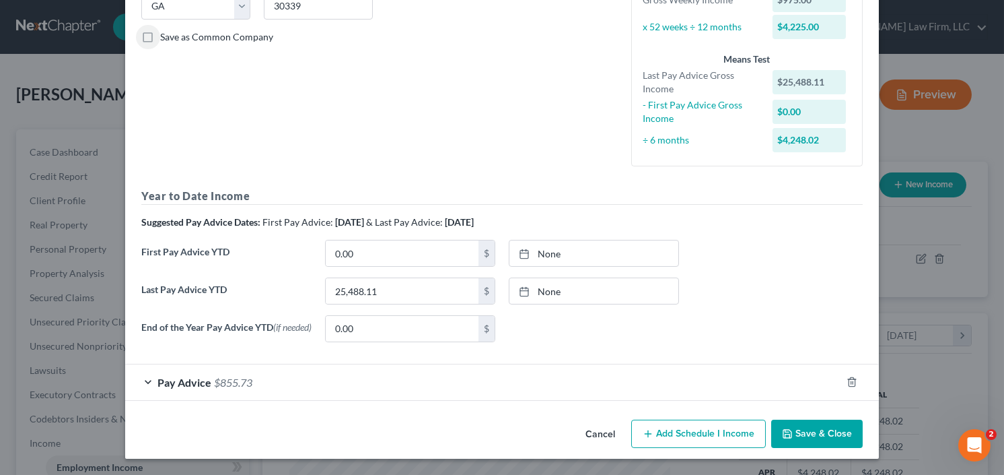
click at [809, 422] on button "Save & Close" at bounding box center [817, 433] width 92 height 28
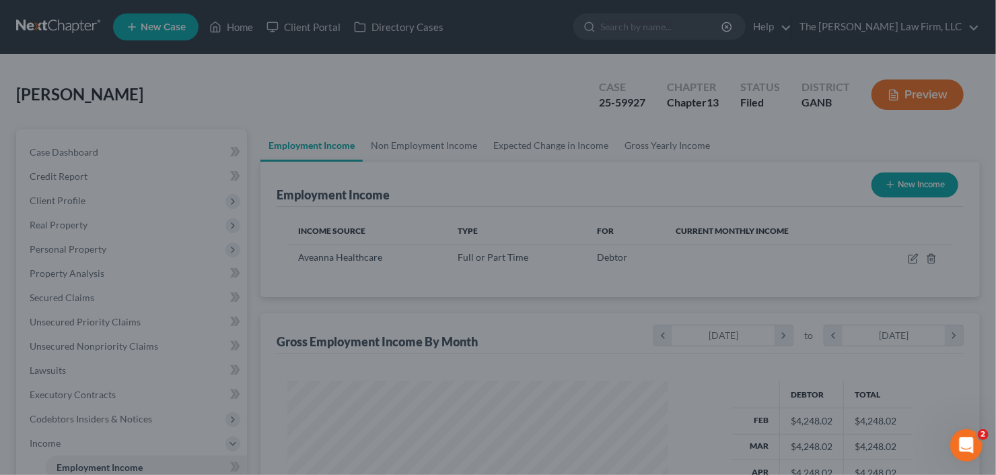
scroll to position [672862, 672698]
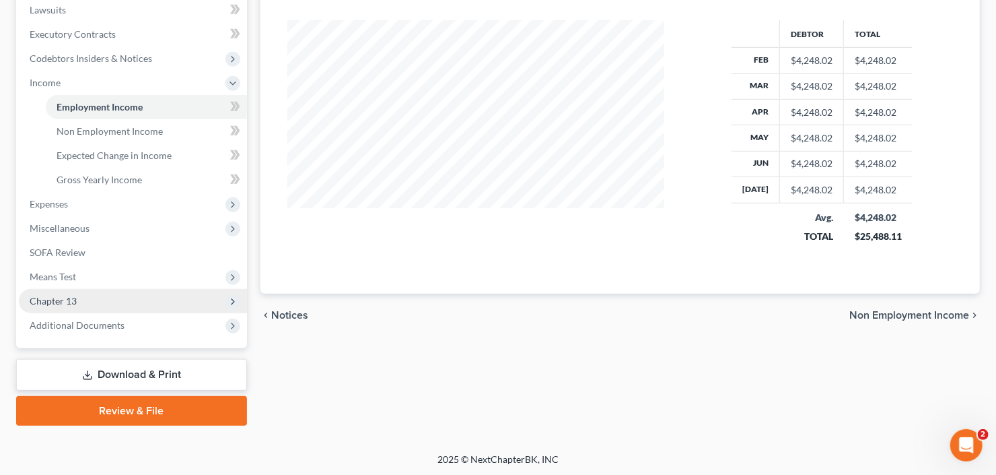
click at [67, 305] on span "Chapter 13" at bounding box center [133, 301] width 228 height 24
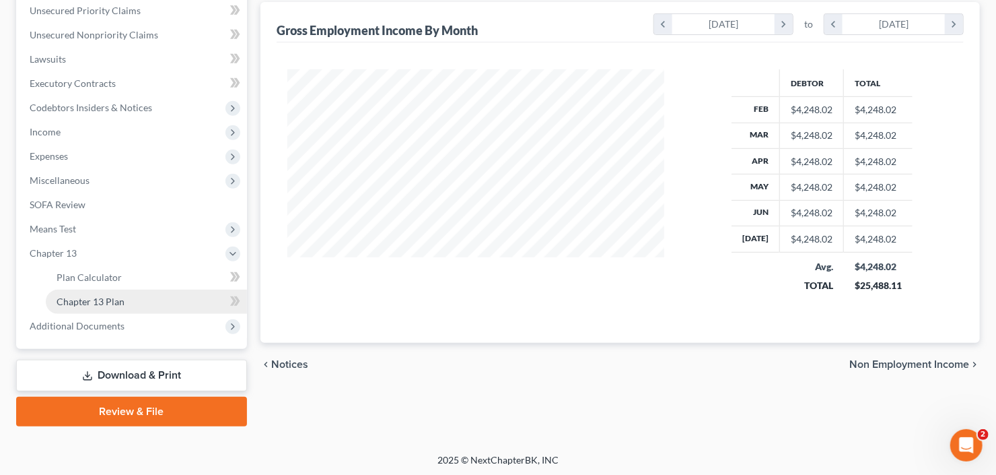
click at [78, 309] on link "Chapter 13 Plan" at bounding box center [146, 301] width 201 height 24
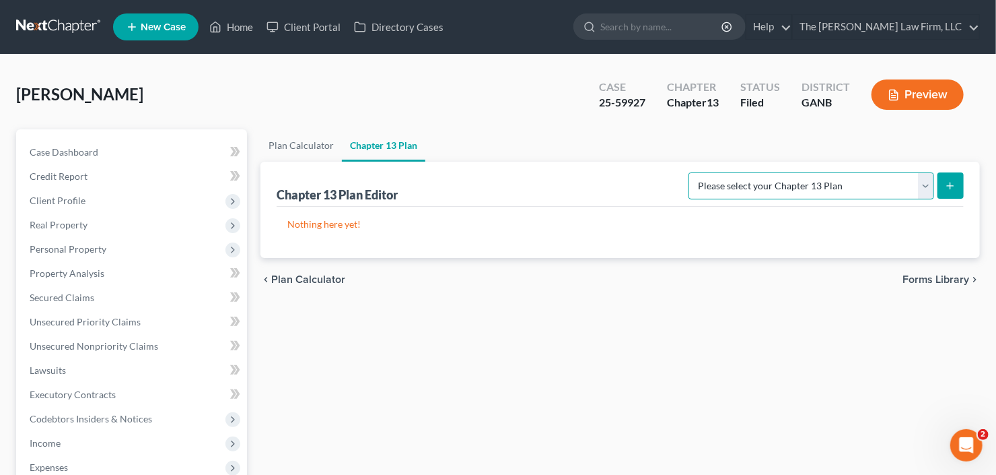
click at [917, 178] on select "Please select your Chapter 13 Plan National Form Plan - Official Form 113 North…" at bounding box center [812, 185] width 246 height 27
select select "2"
click at [691, 172] on select "Please select your Chapter 13 Plan National Form Plan - Official Form 113 North…" at bounding box center [812, 185] width 246 height 27
click at [959, 183] on button "submit" at bounding box center [951, 185] width 26 height 26
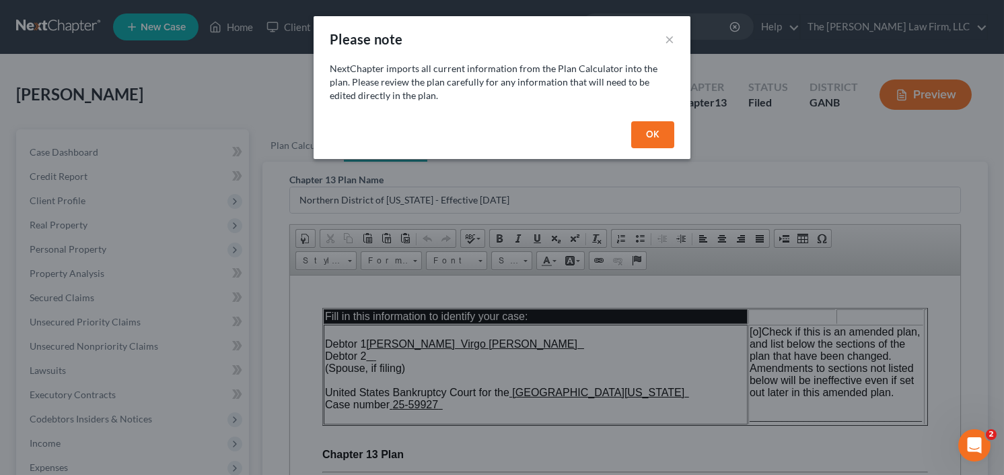
click at [664, 127] on button "OK" at bounding box center [652, 134] width 43 height 27
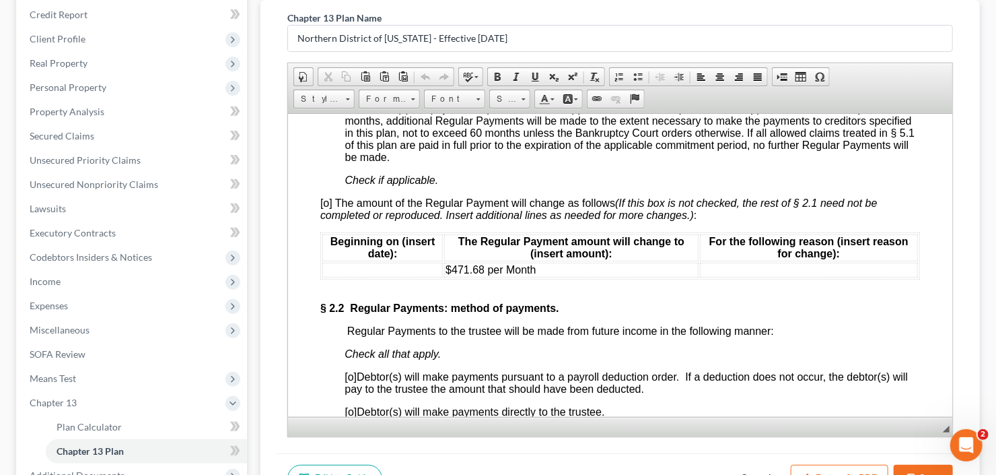
scroll to position [1077, 0]
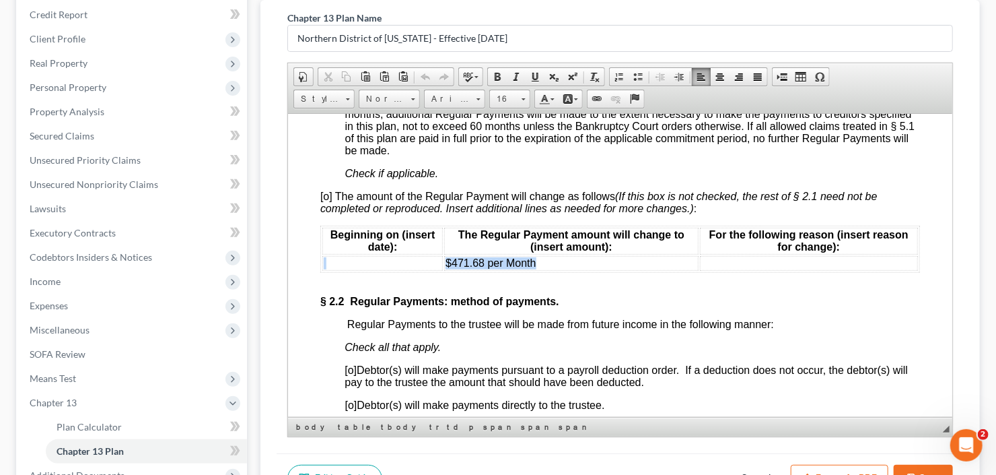
drag, startPoint x: 545, startPoint y: 273, endPoint x: 435, endPoint y: 273, distance: 109.7
click at [435, 270] on tr "$471.68 per Month" at bounding box center [620, 262] width 596 height 15
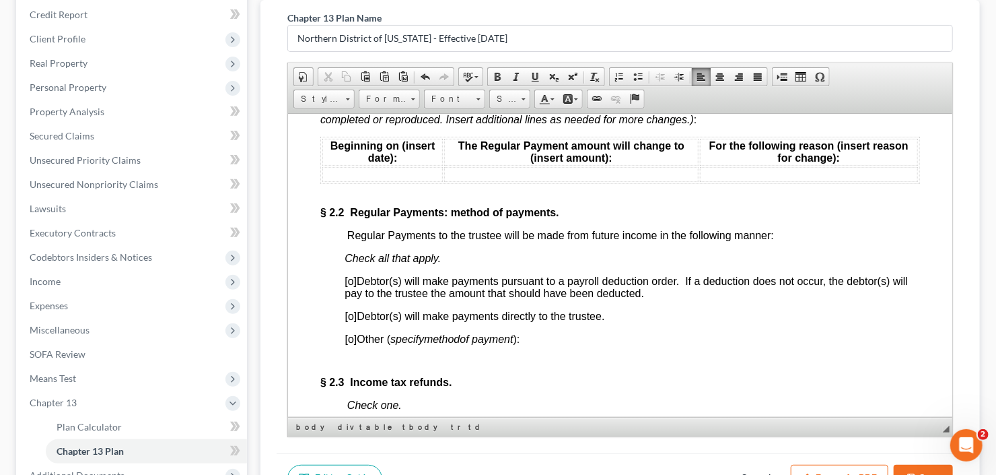
scroll to position [1185, 0]
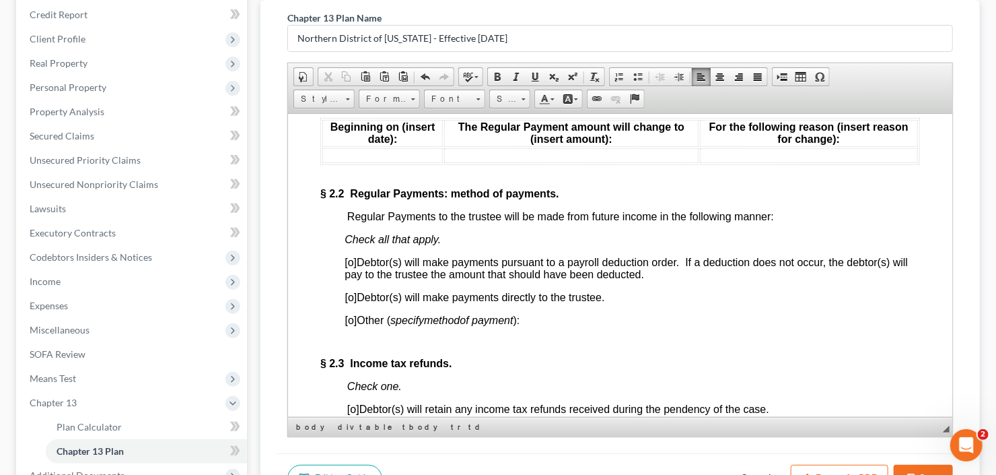
click at [348, 302] on span "[o]" at bounding box center [351, 296] width 12 height 11
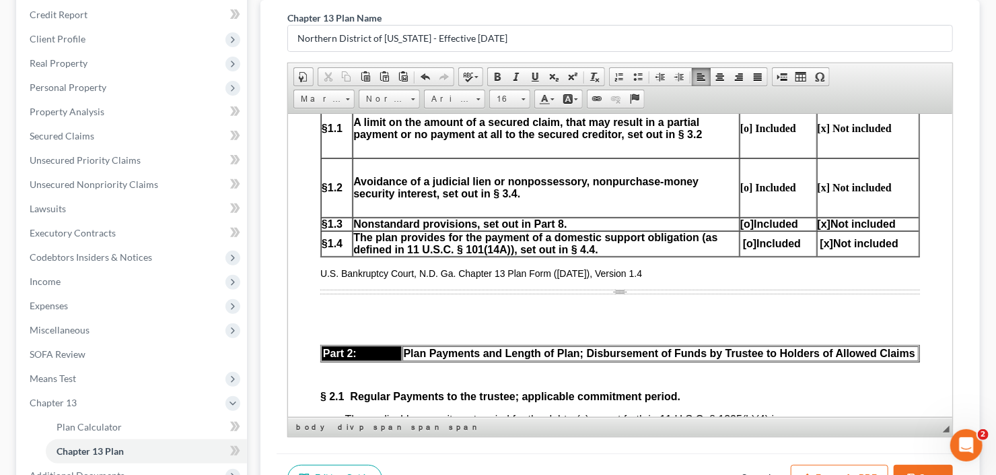
scroll to position [646, 0]
click at [740, 228] on span "[o]" at bounding box center [746, 222] width 13 height 11
click at [817, 225] on span "[x]" at bounding box center [823, 222] width 13 height 11
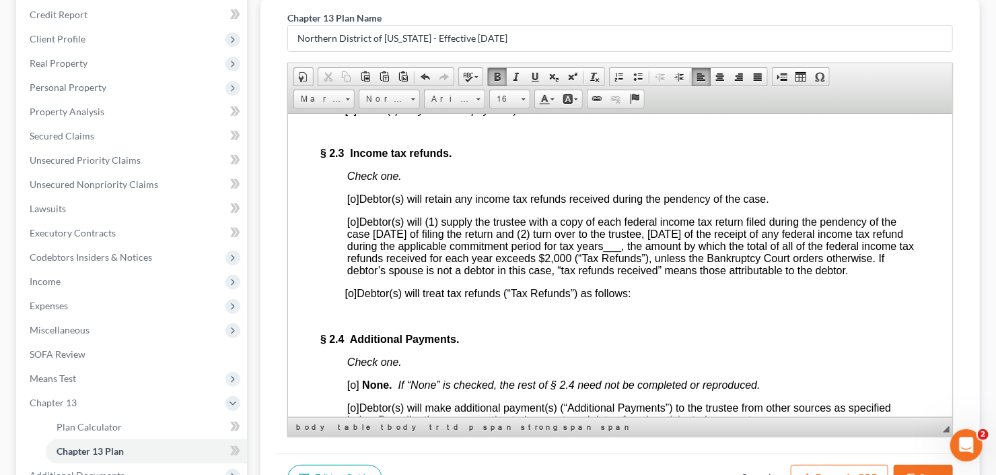
scroll to position [1346, 0]
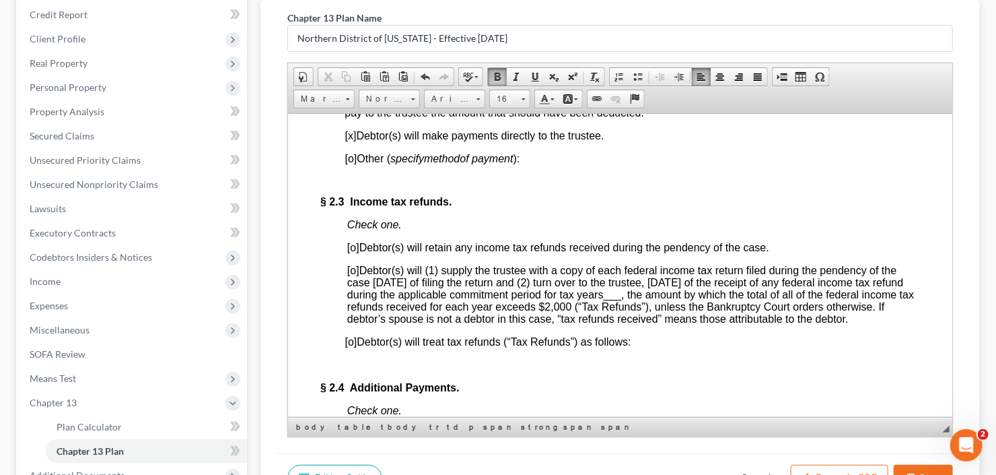
click at [354, 252] on span "[o]" at bounding box center [353, 246] width 12 height 11
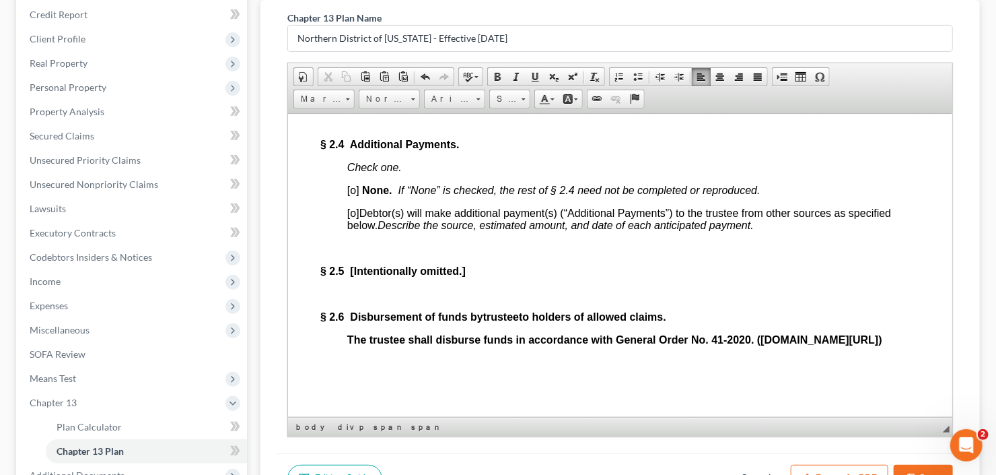
scroll to position [1669, 0]
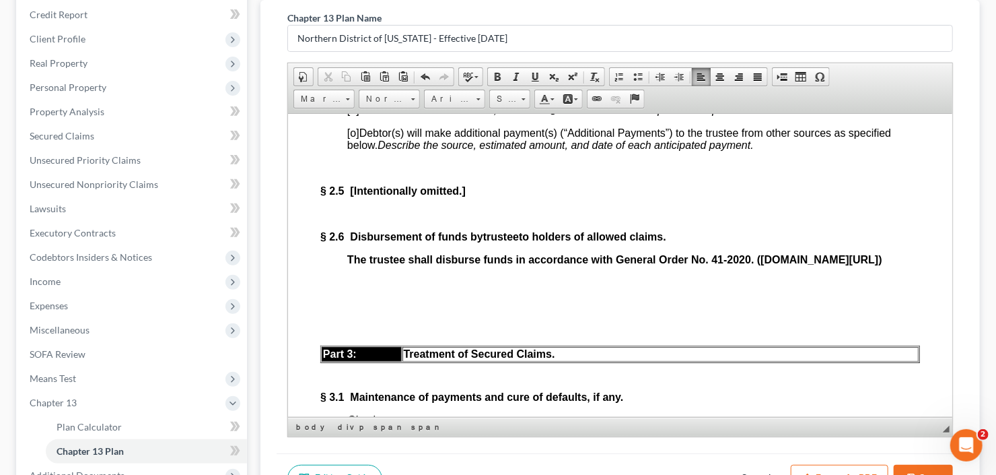
click at [353, 115] on span "[o]" at bounding box center [353, 109] width 12 height 11
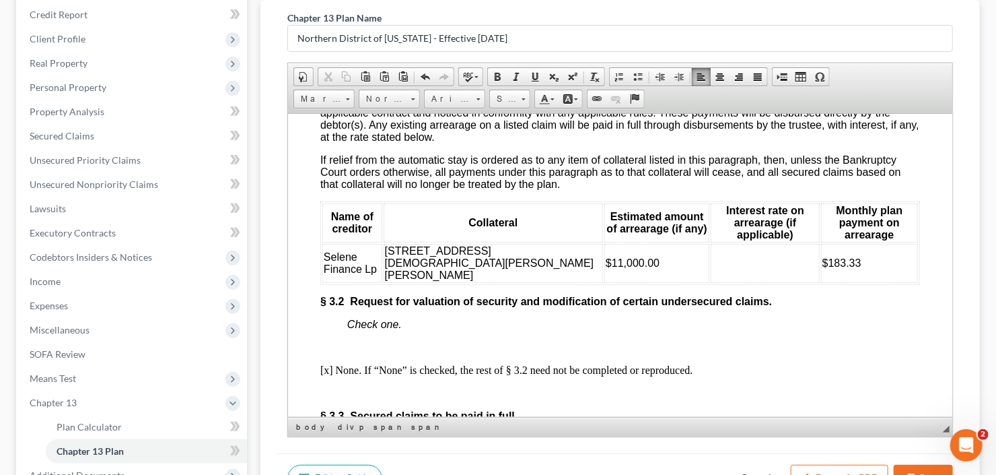
scroll to position [2046, 0]
drag, startPoint x: 803, startPoint y: 301, endPoint x: 882, endPoint y: 306, distance: 78.9
click at [882, 282] on td "$183.33" at bounding box center [869, 262] width 97 height 39
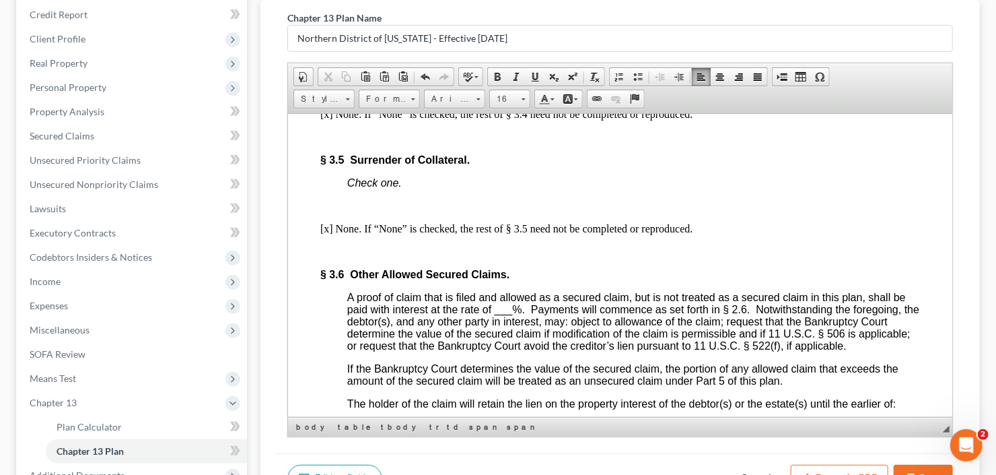
scroll to position [2585, 0]
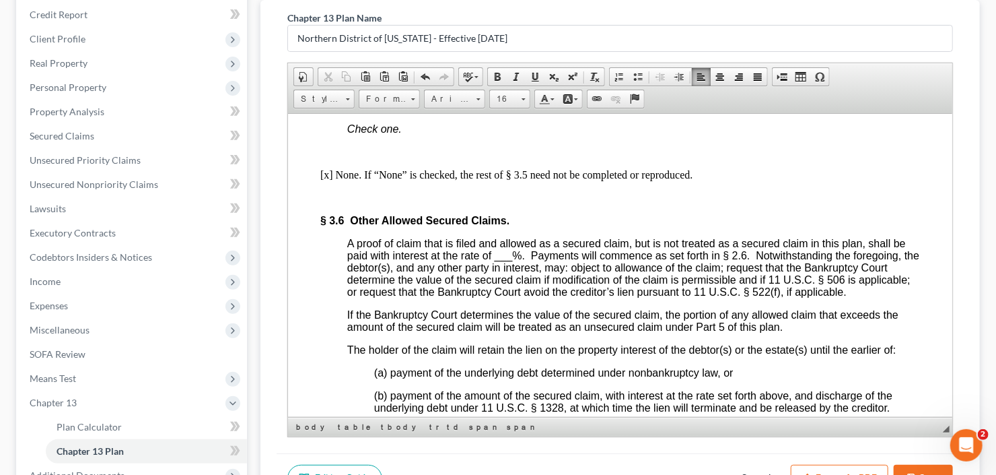
click at [508, 260] on span "___" at bounding box center [503, 254] width 18 height 11
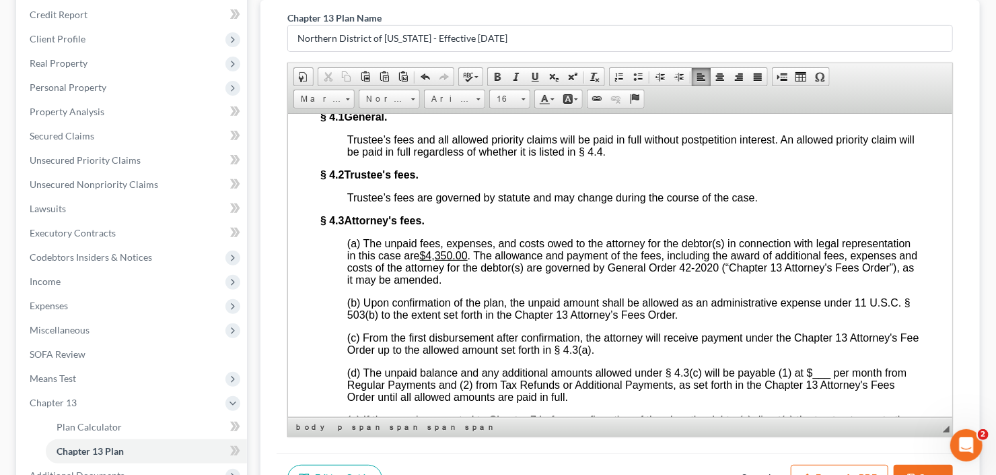
scroll to position [3015, 0]
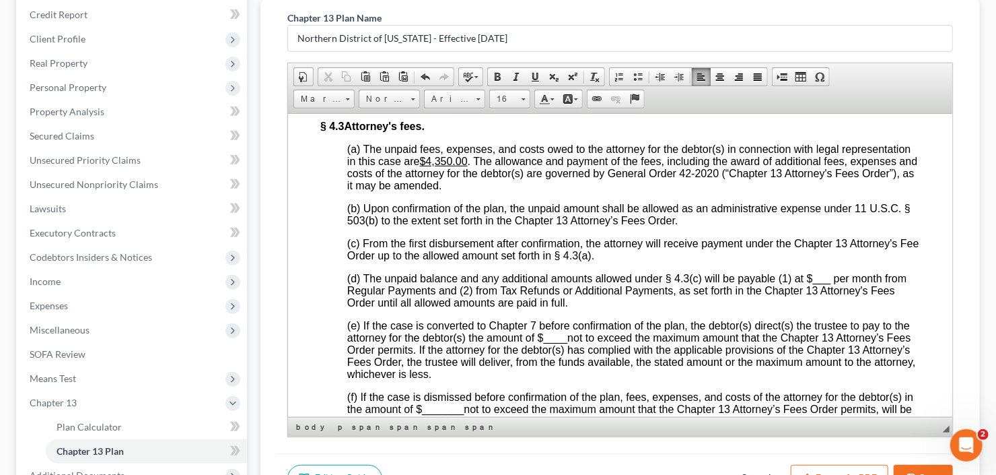
click at [812, 283] on span "___" at bounding box center [821, 277] width 18 height 11
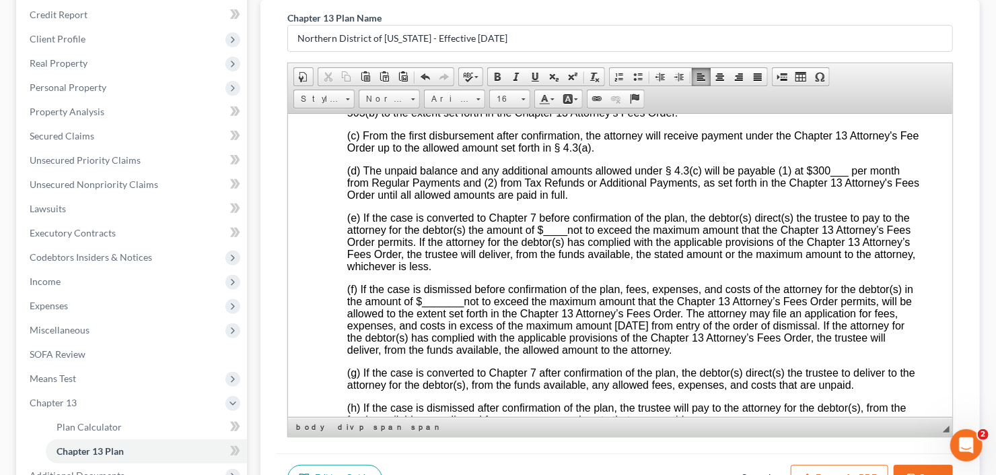
click at [546, 235] on span "____" at bounding box center [555, 228] width 24 height 11
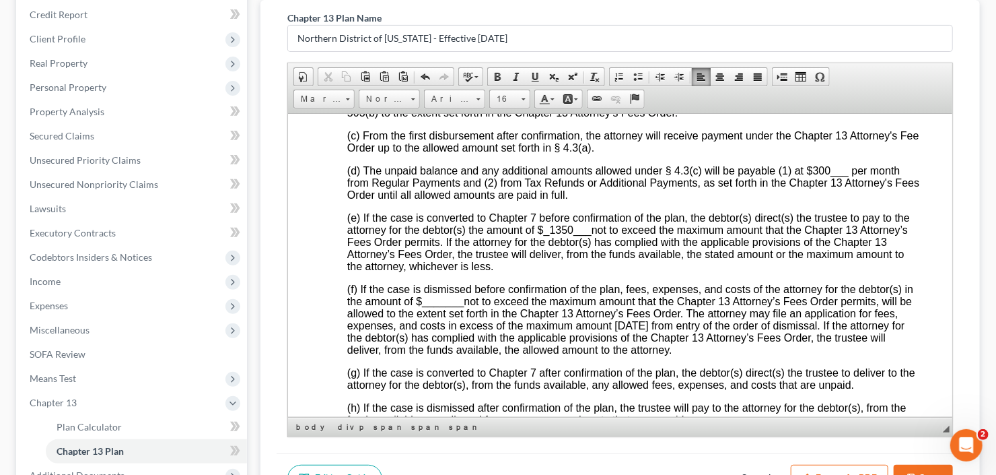
click at [441, 306] on span "_______" at bounding box center [442, 300] width 42 height 11
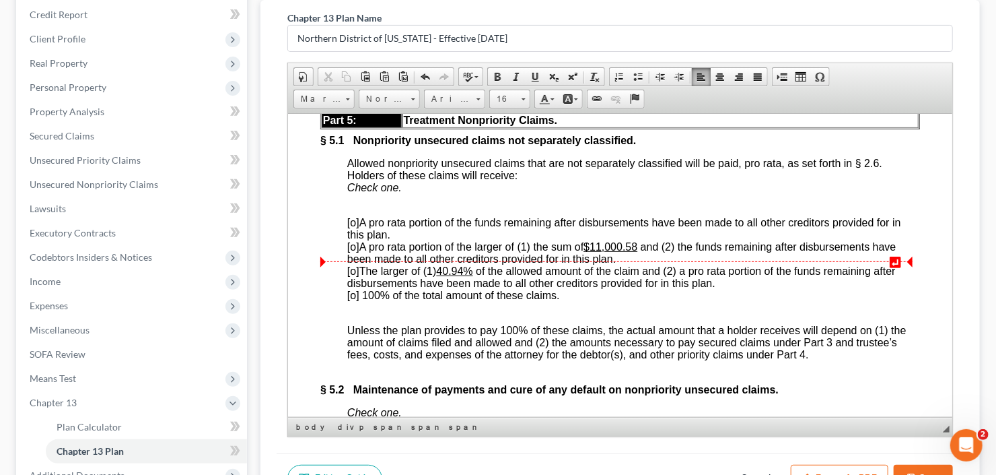
scroll to position [3608, 0]
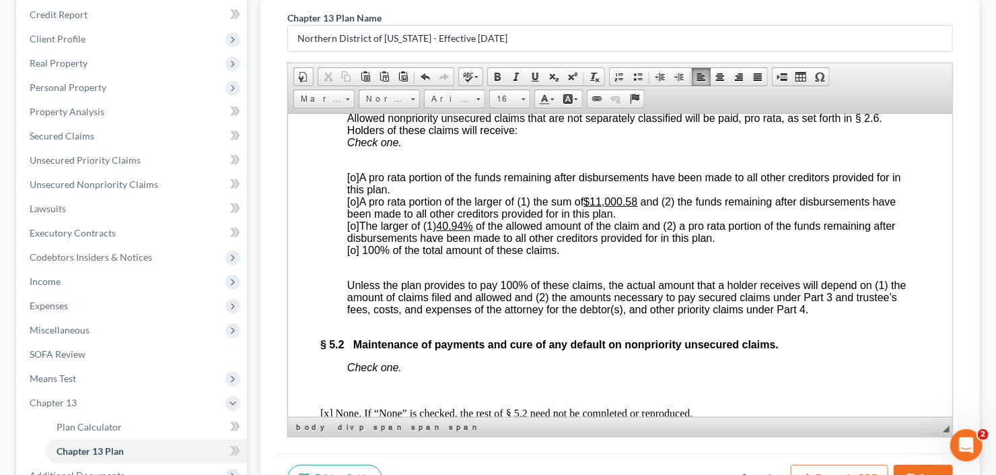
click at [349, 255] on span "[o] 100% of the total amount of these claims." at bounding box center [453, 249] width 213 height 11
click at [442, 231] on u "40.94%" at bounding box center [454, 224] width 36 height 11
click at [596, 207] on u "$11,000.58" at bounding box center [610, 200] width 54 height 11
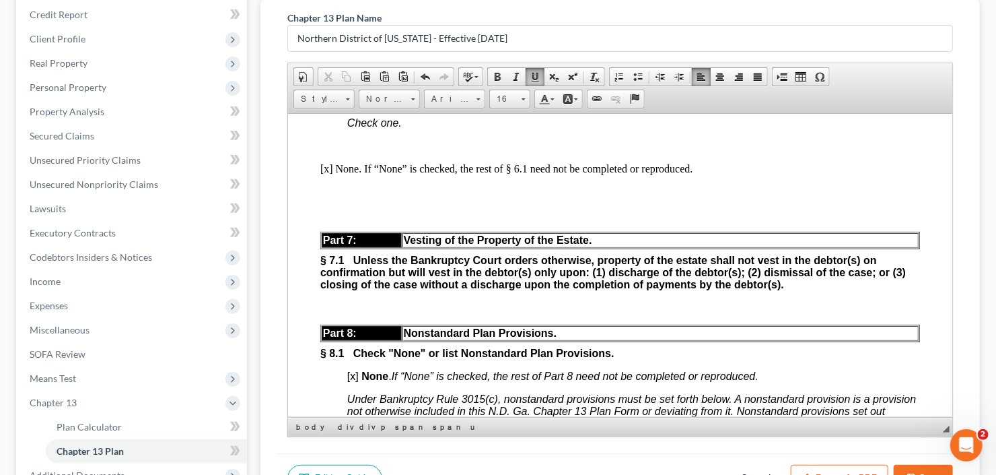
scroll to position [4362, 0]
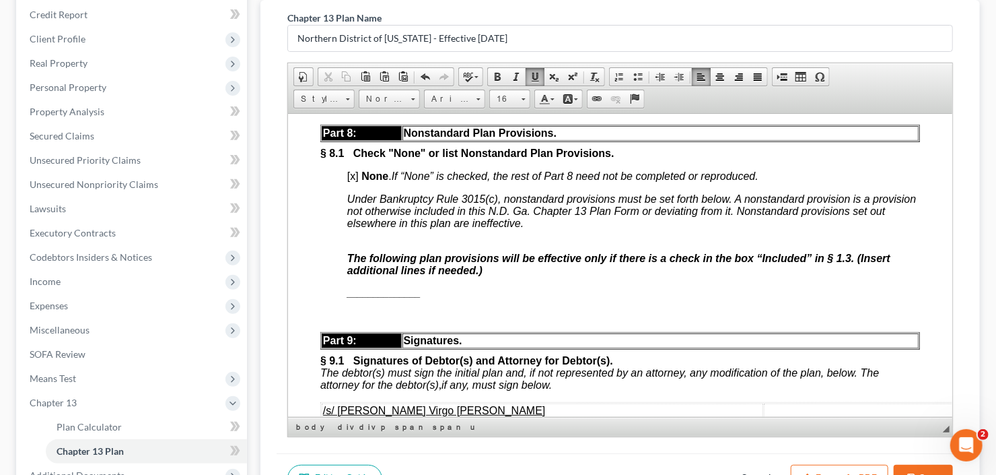
click at [345, 382] on div "Part 5: Treatment Nonpriority Claims. § 5.1 Nonpriority unsecured claims not se…" at bounding box center [620, 0] width 600 height 1377
click at [370, 388] on span "Paste" at bounding box center [400, 390] width 71 height 17
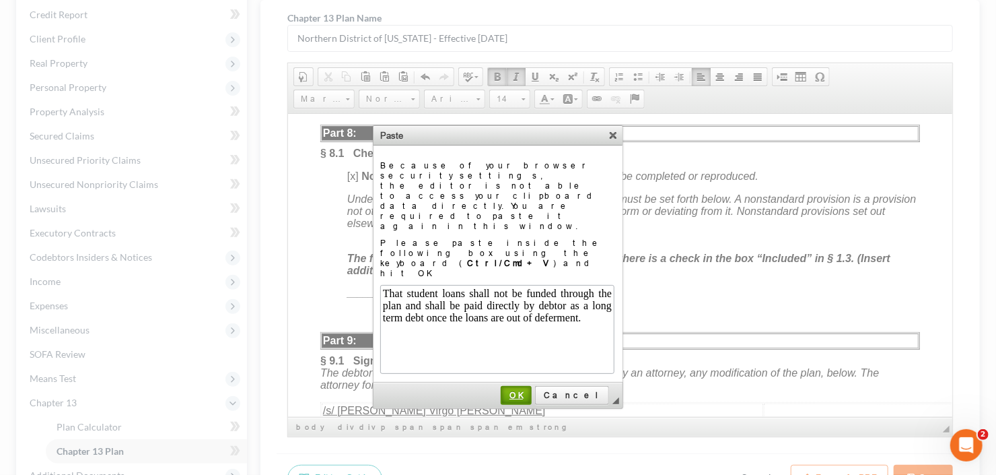
click at [530, 390] on span "OK" at bounding box center [516, 395] width 28 height 10
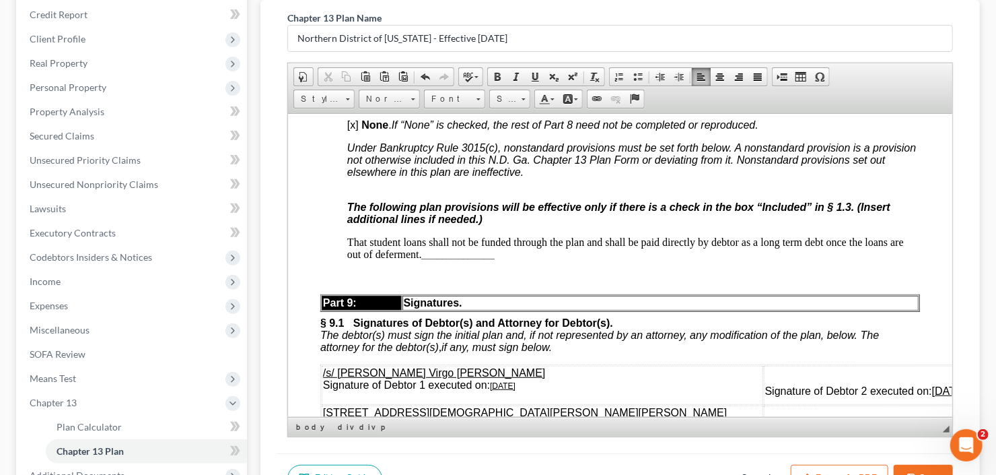
scroll to position [4577, 0]
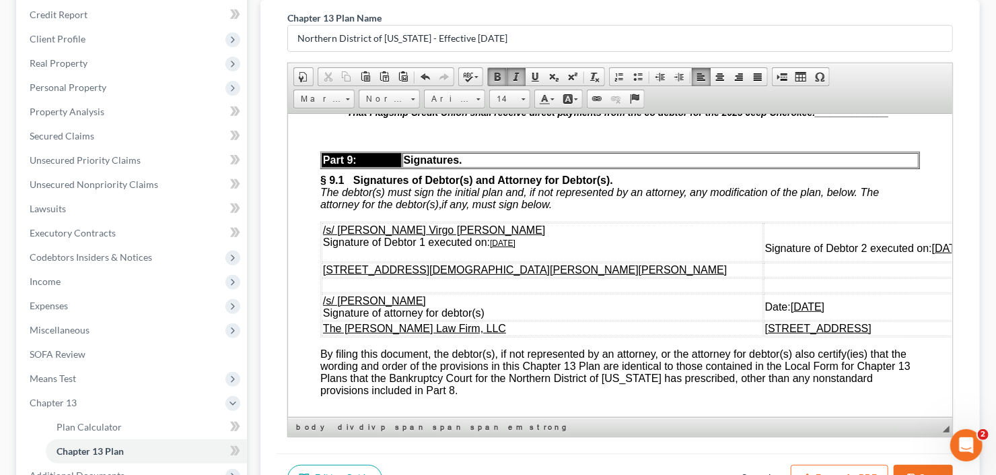
drag, startPoint x: 419, startPoint y: 179, endPoint x: 346, endPoint y: 170, distance: 74.0
click at [494, 73] on span at bounding box center [497, 76] width 11 height 11
drag, startPoint x: 839, startPoint y: 186, endPoint x: 783, endPoint y: 182, distance: 56.0
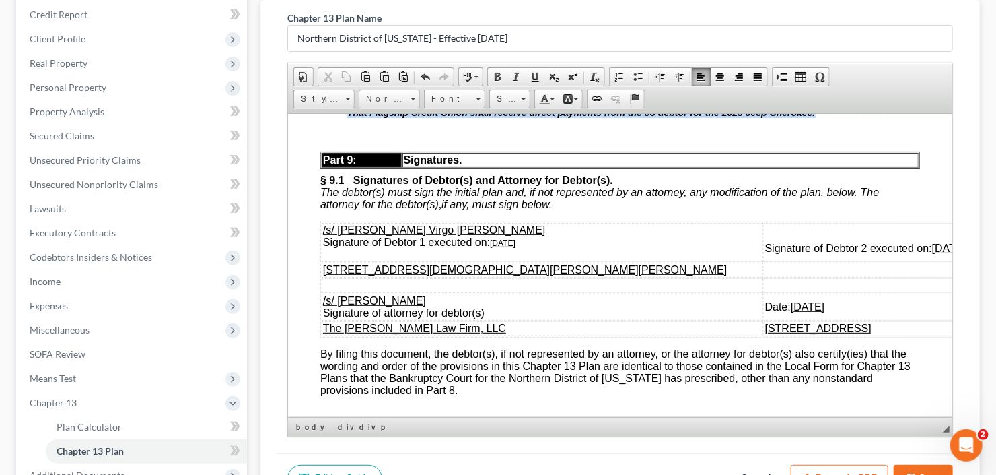
drag, startPoint x: 814, startPoint y: 201, endPoint x: 340, endPoint y: 171, distance: 475.5
click at [477, 98] on span at bounding box center [479, 99] width 4 height 2
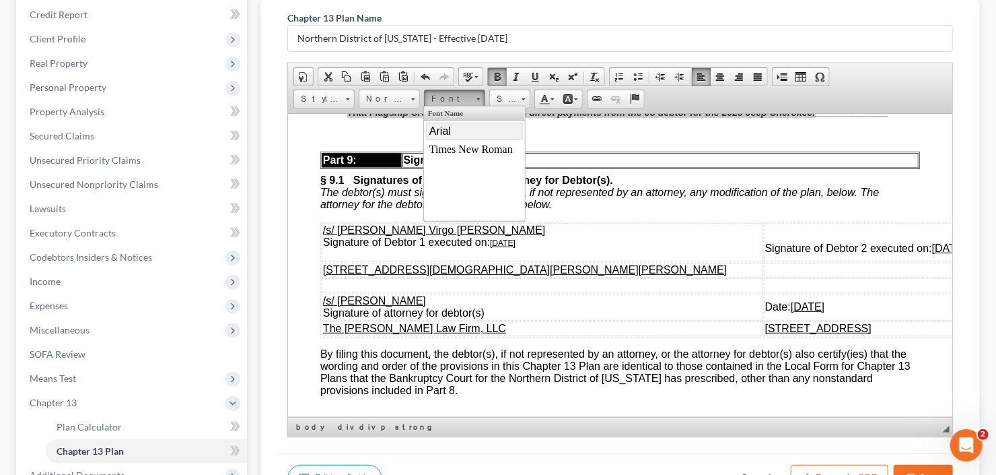
click at [450, 131] on span "Arial" at bounding box center [440, 130] width 22 height 11
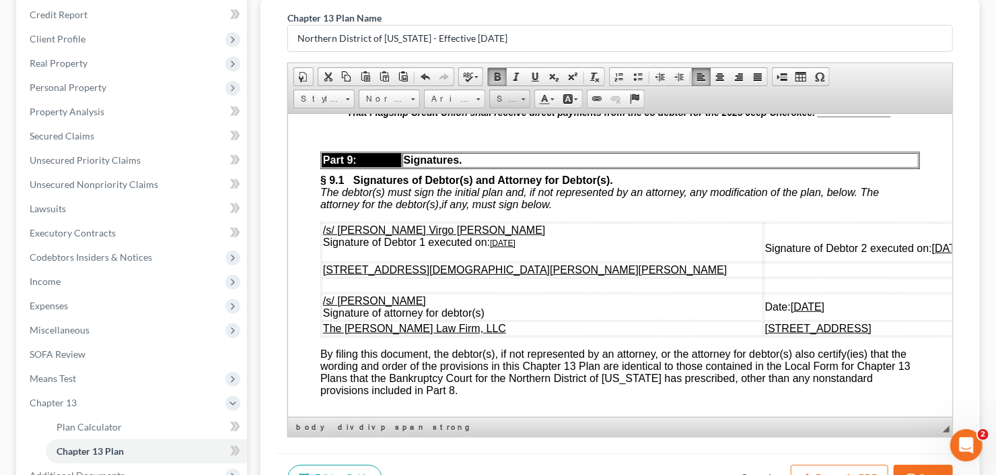
click at [522, 98] on span at bounding box center [523, 97] width 3 height 13
click at [505, 197] on link "12" at bounding box center [529, 204] width 77 height 18
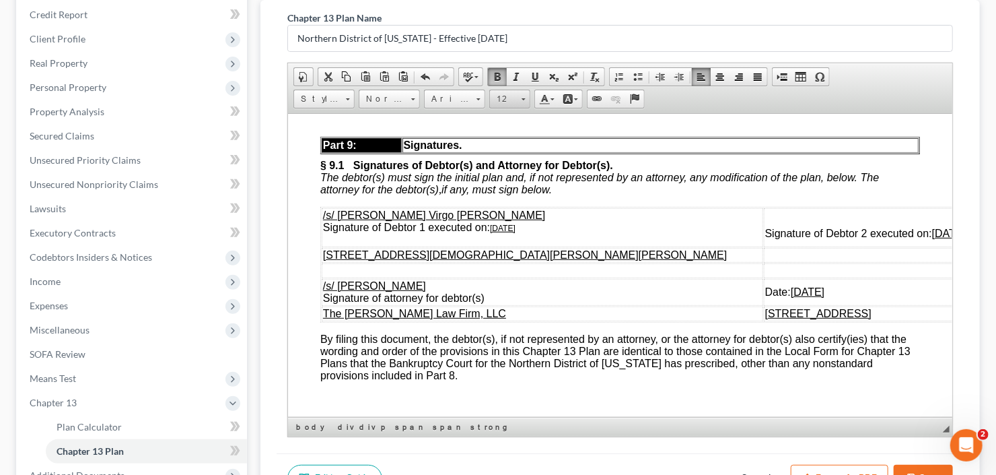
click at [523, 99] on span at bounding box center [523, 97] width 3 height 13
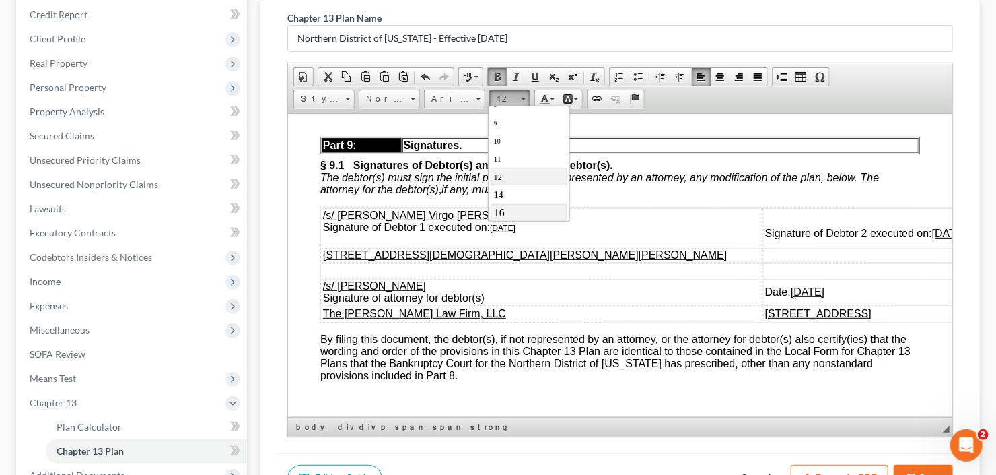
scroll to position [54, 0]
click at [506, 180] on link "16" at bounding box center [529, 187] width 77 height 18
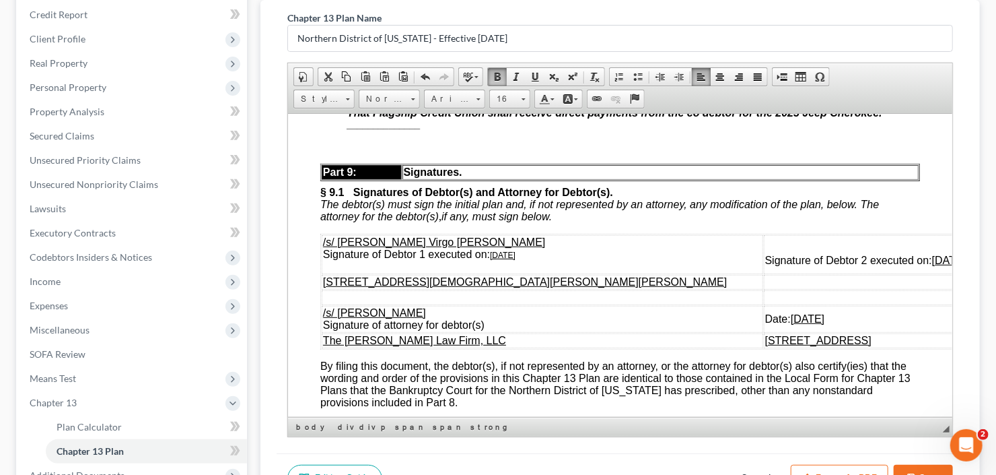
click at [622, 96] on p "That student loans shall not be funded through the plan and shall be paid direc…" at bounding box center [633, 83] width 573 height 24
click at [753, 152] on p at bounding box center [620, 146] width 600 height 12
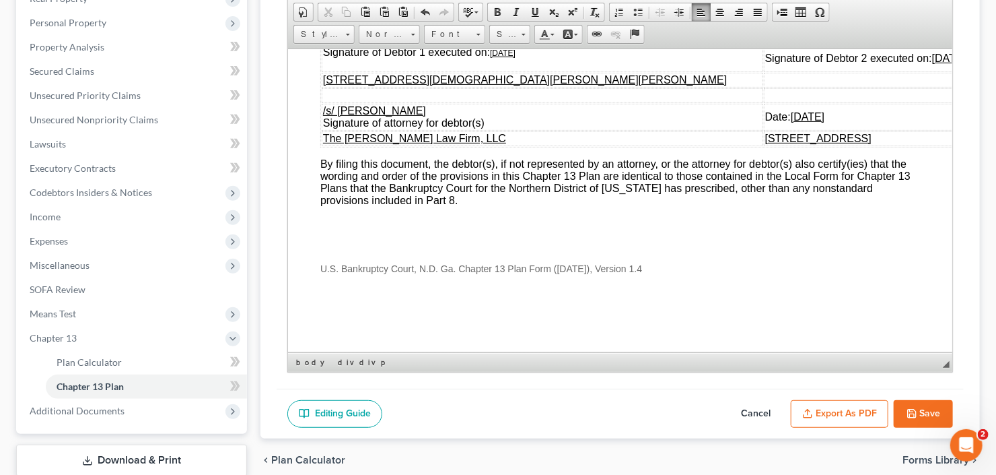
scroll to position [311, 0]
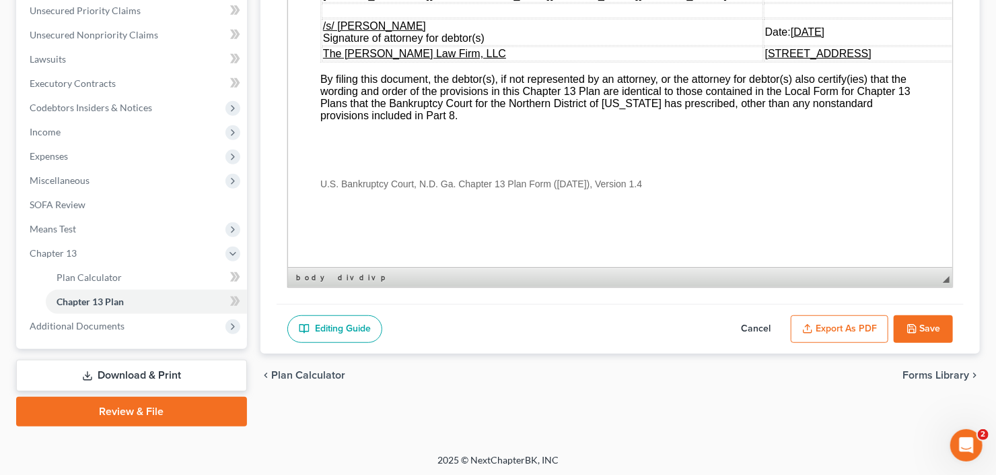
click at [917, 315] on button "Save" at bounding box center [923, 329] width 59 height 28
select select "2"
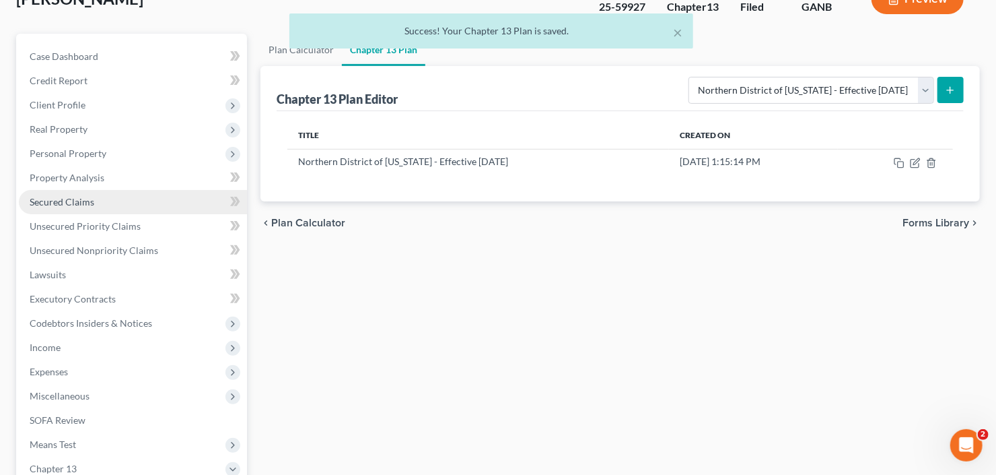
click at [59, 197] on span "Secured Claims" at bounding box center [62, 201] width 65 height 11
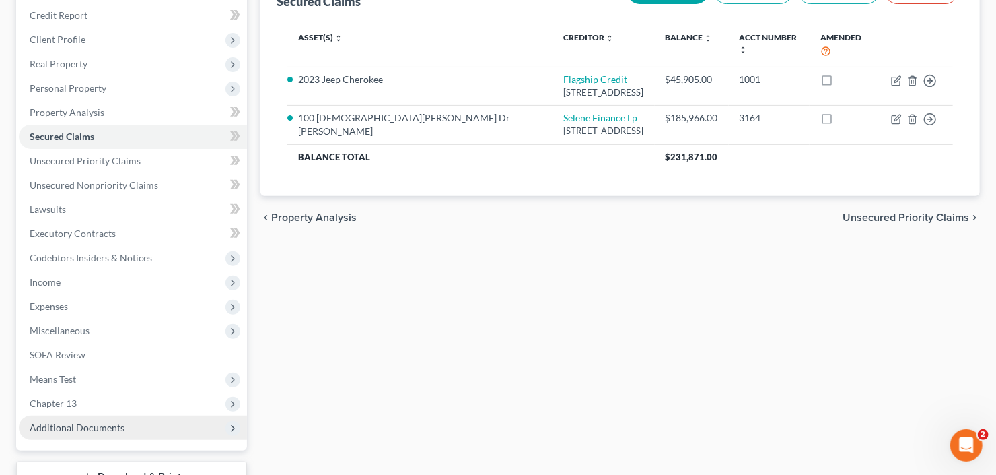
scroll to position [263, 0]
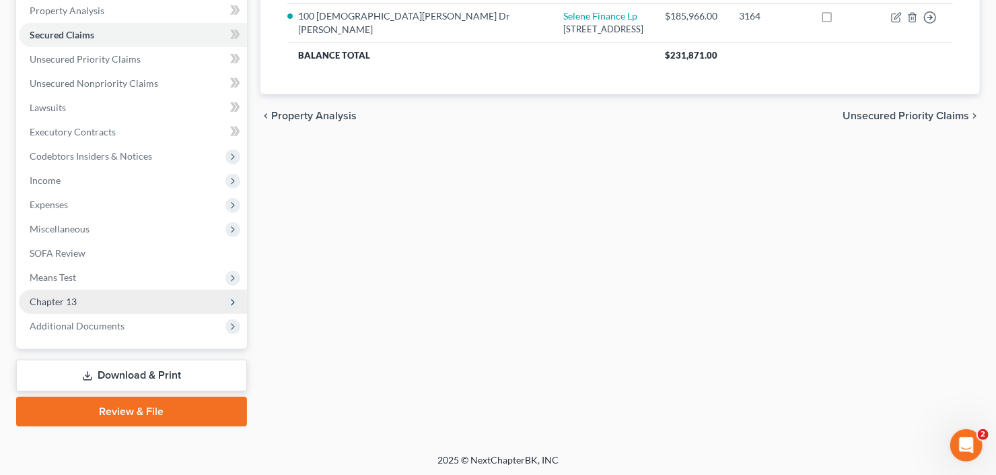
click at [61, 304] on span "Chapter 13" at bounding box center [53, 300] width 47 height 11
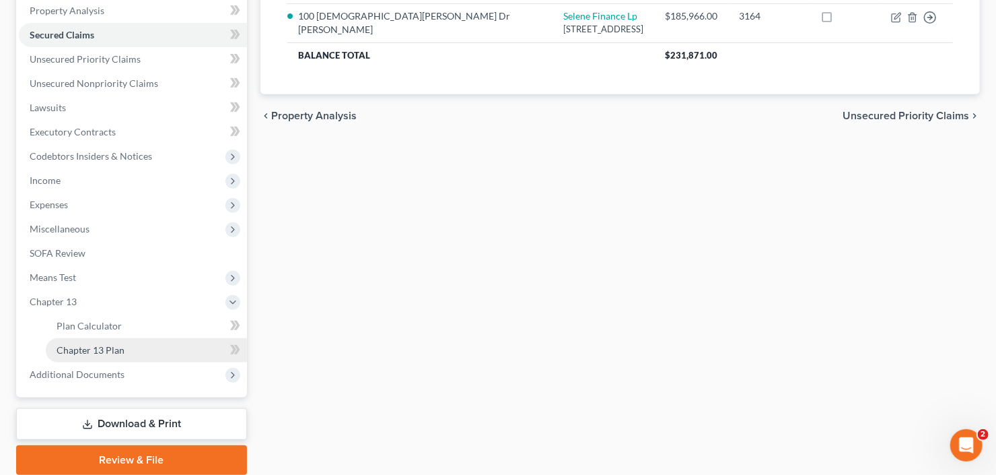
drag, startPoint x: 77, startPoint y: 355, endPoint x: 85, endPoint y: 354, distance: 8.9
click at [77, 355] on link "Chapter 13 Plan" at bounding box center [146, 350] width 201 height 24
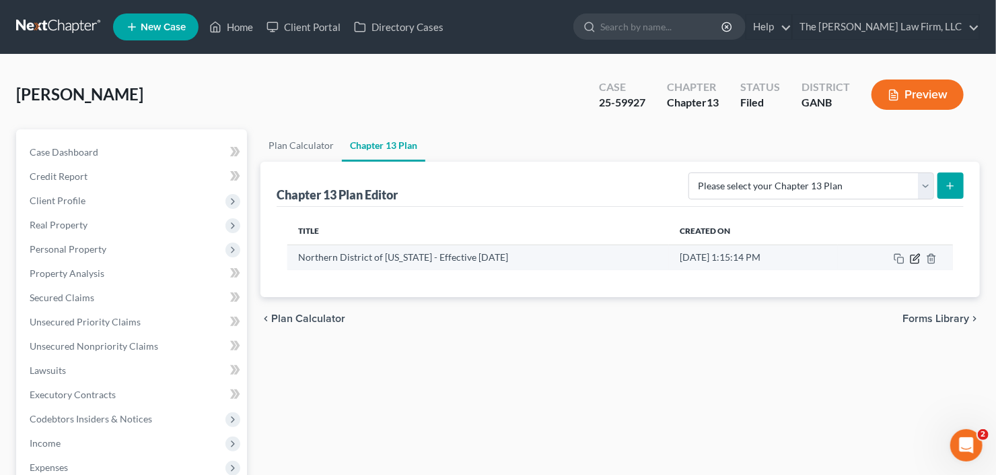
click at [919, 254] on icon "button" at bounding box center [916, 257] width 6 height 6
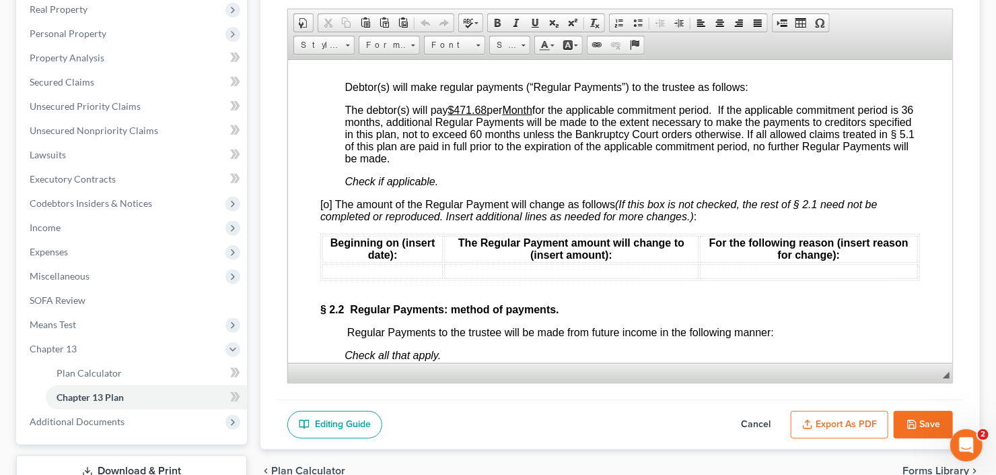
scroll to position [1023, 0]
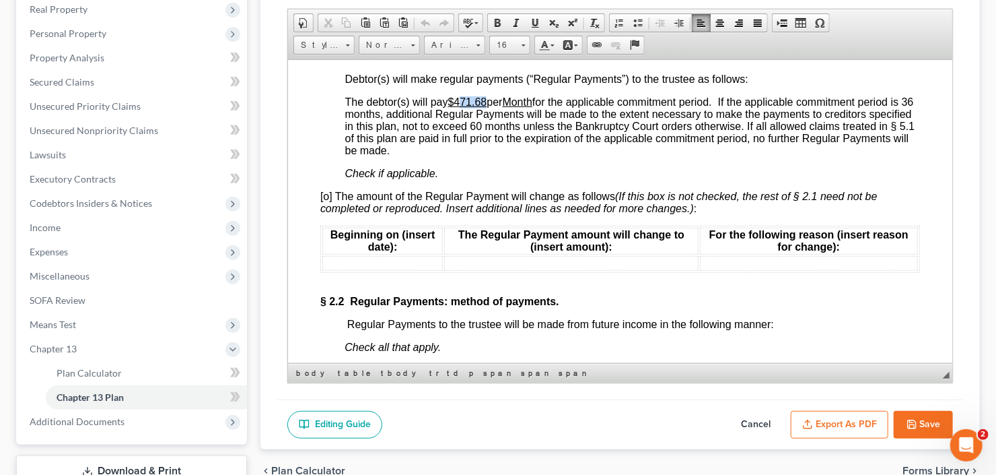
drag, startPoint x: 464, startPoint y: 103, endPoint x: 489, endPoint y: 111, distance: 25.5
click at [489, 111] on span "The debtor(s) will pay $471.68 per Month for the applicable commitment period. …" at bounding box center [630, 126] width 570 height 60
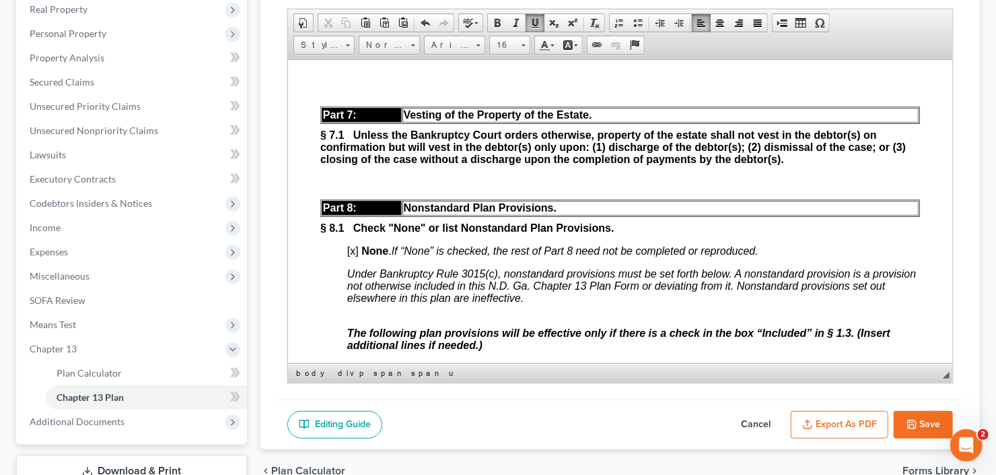
scroll to position [4308, 0]
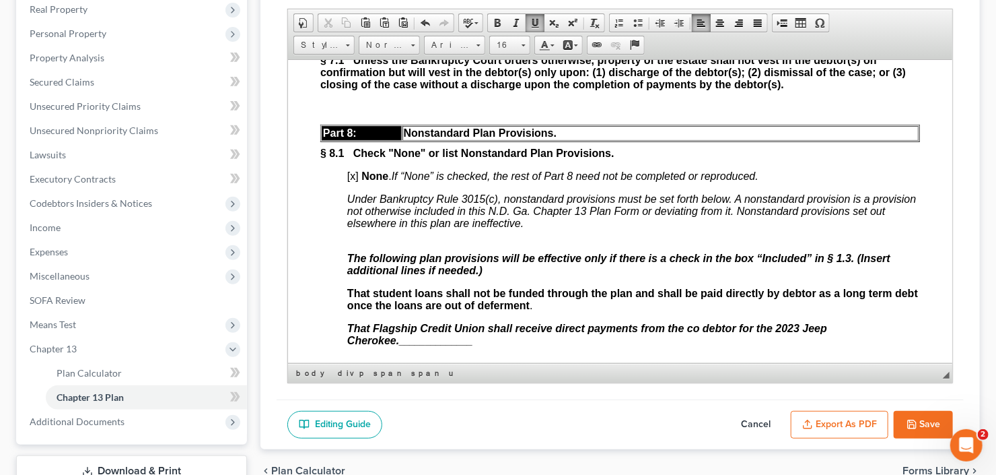
click at [353, 181] on span "[x]" at bounding box center [352, 175] width 11 height 11
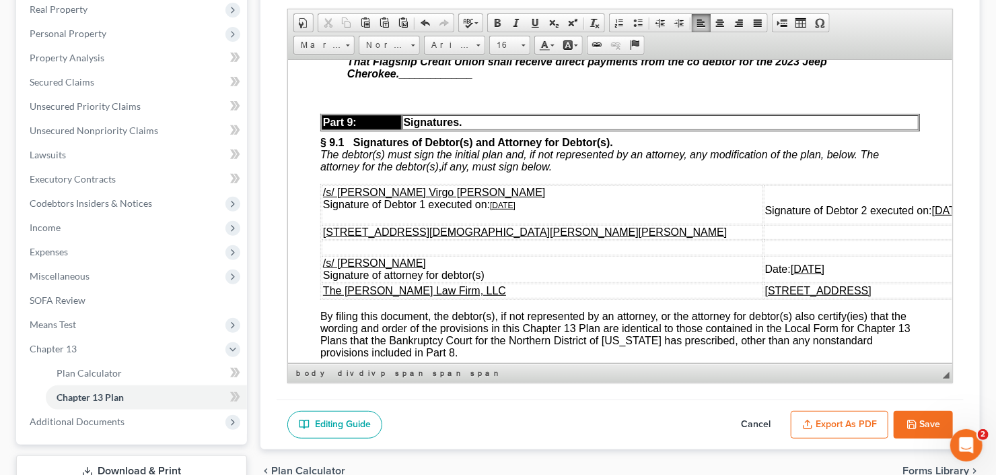
scroll to position [4577, 0]
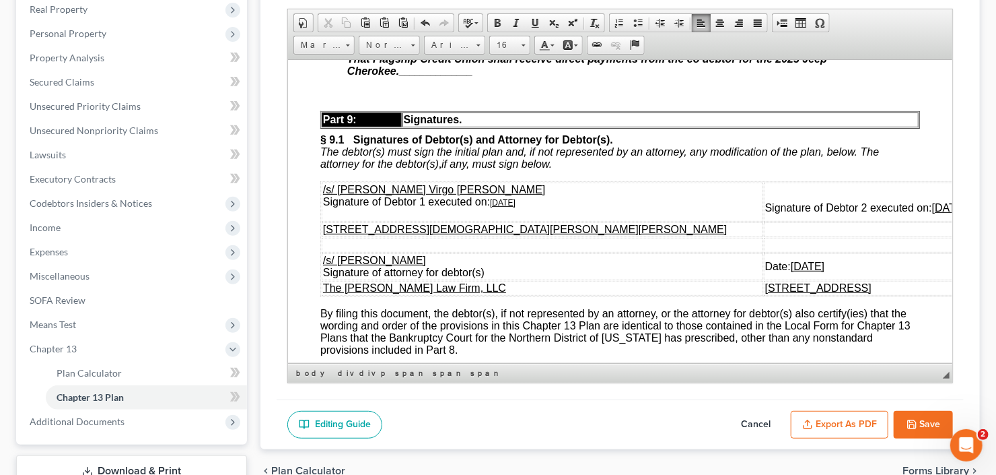
click at [535, 76] on span "That Flagship Credit Union shall receive direct payments from the co debtor for…" at bounding box center [587, 65] width 480 height 24
click at [821, 424] on button "Export as PDF" at bounding box center [840, 425] width 98 height 28
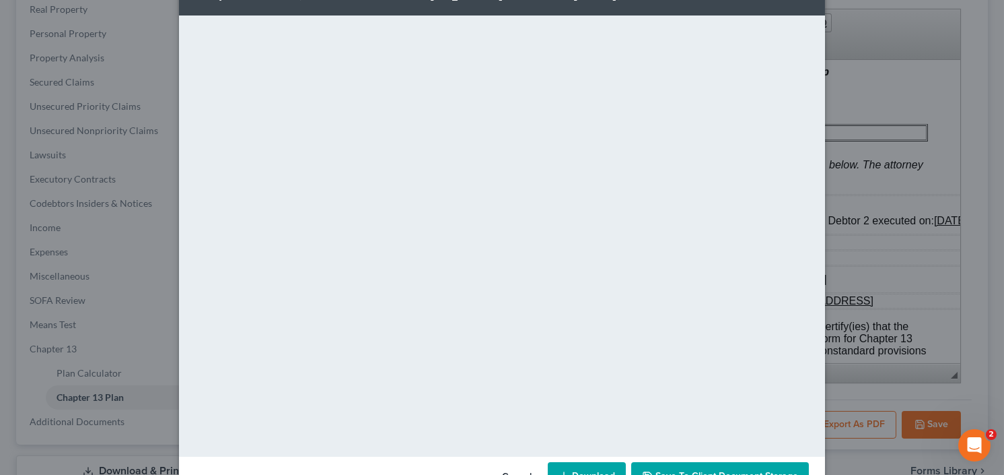
scroll to position [88, 0]
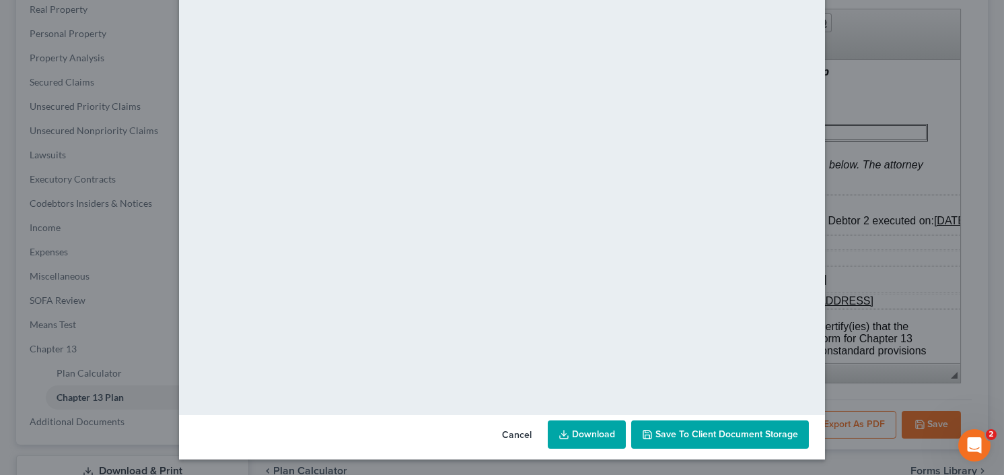
click at [577, 436] on link "Download" at bounding box center [587, 434] width 78 height 28
click at [711, 424] on button "Save to Client Document Storage" at bounding box center [720, 434] width 178 height 28
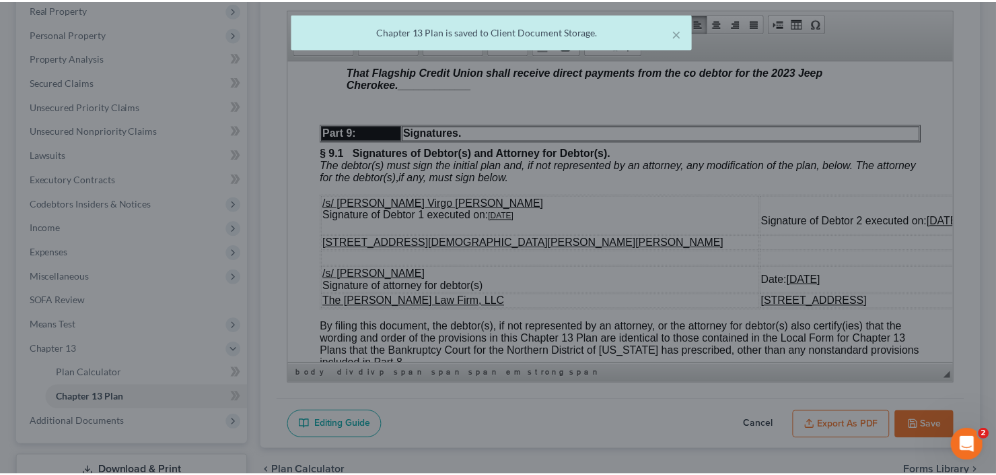
scroll to position [4577, 0]
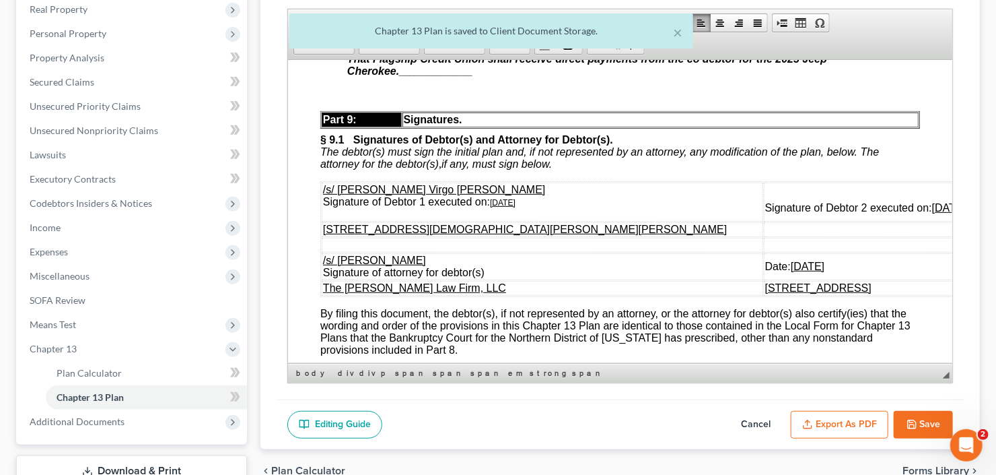
click at [930, 419] on button "Save" at bounding box center [923, 425] width 59 height 28
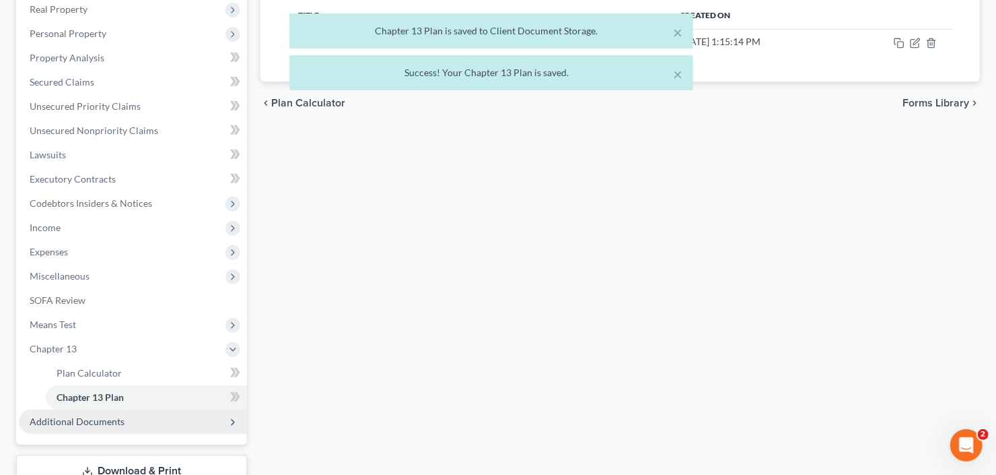
click at [95, 415] on span "Additional Documents" at bounding box center [77, 420] width 95 height 11
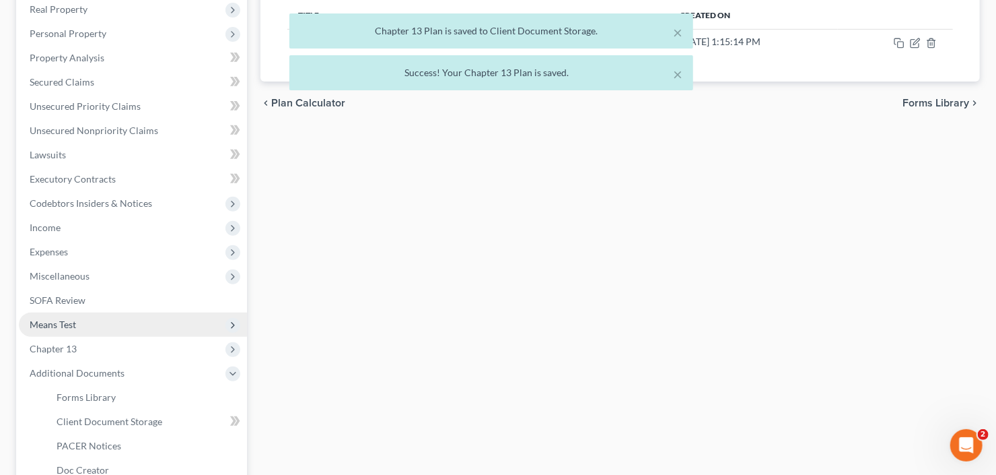
scroll to position [323, 0]
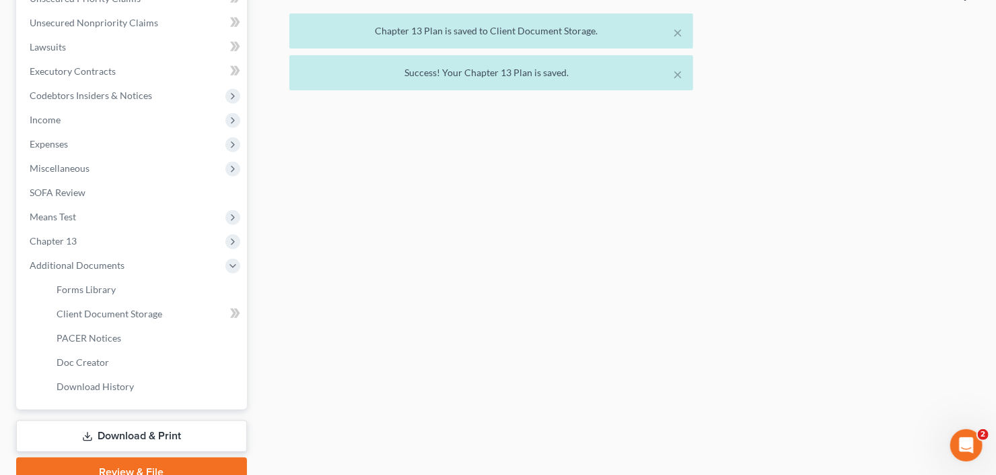
click at [111, 429] on link "Download & Print" at bounding box center [131, 436] width 231 height 32
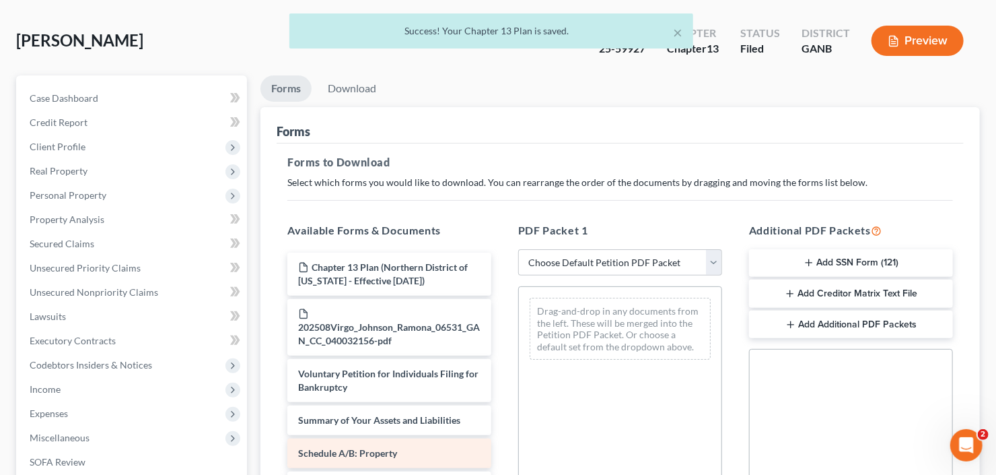
scroll to position [162, 0]
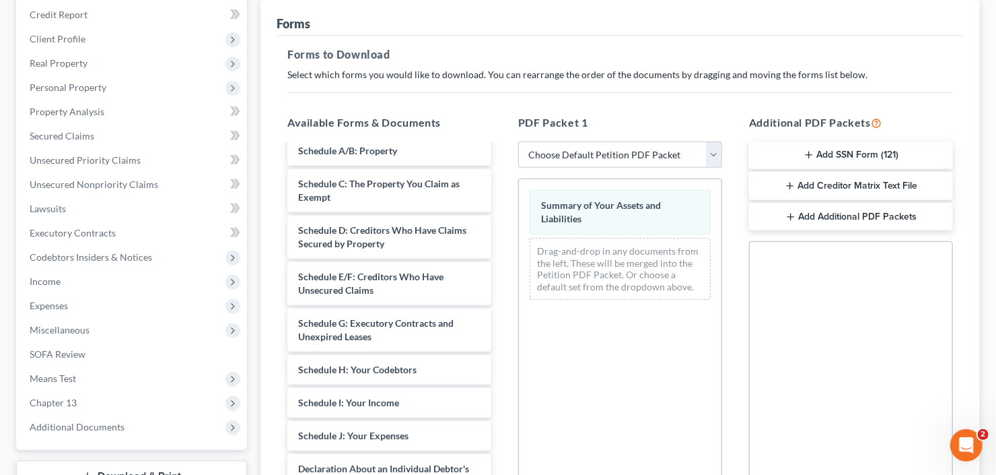
click at [502, 375] on div "Chapter 13 Plan ([GEOGRAPHIC_DATA] of [US_STATE] - Effective [DATE]) 202508Virg…" at bounding box center [389, 359] width 225 height 752
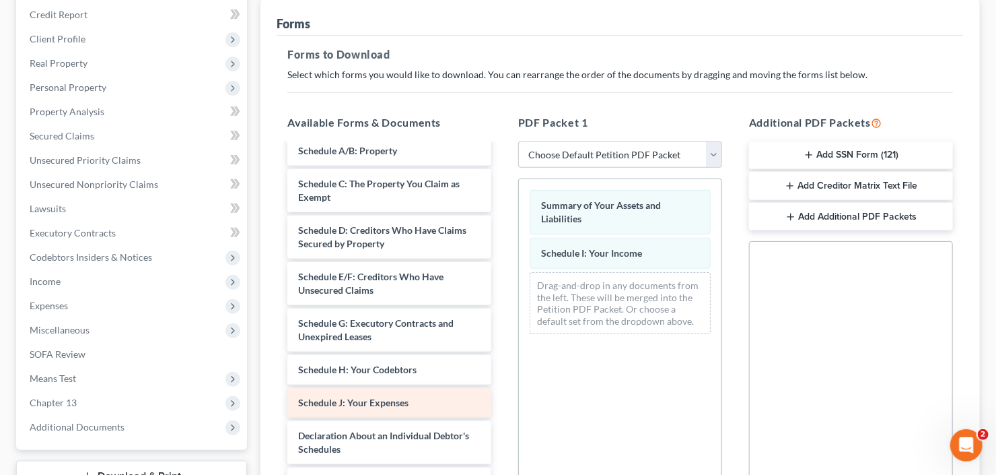
click at [502, 394] on div "Chapter 13 Plan ([GEOGRAPHIC_DATA] of [US_STATE] - Effective [DATE]) 202508Virg…" at bounding box center [389, 342] width 225 height 719
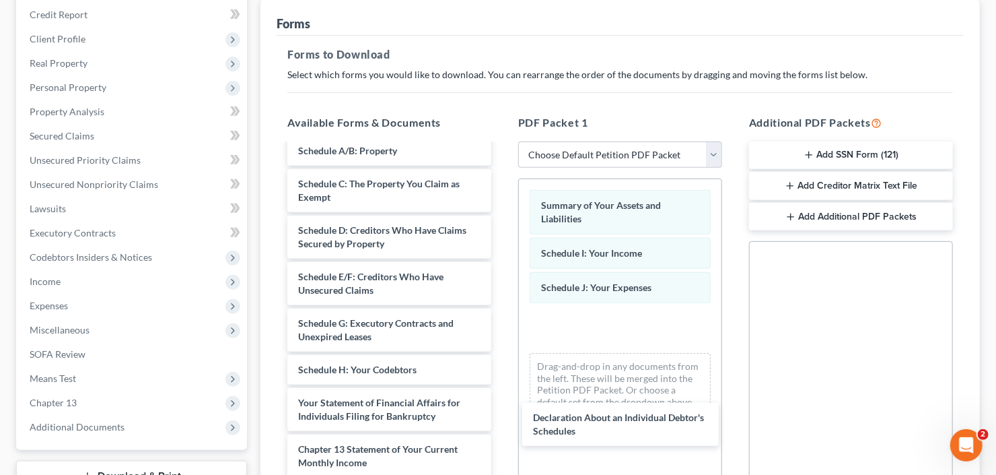
drag, startPoint x: 355, startPoint y: 414, endPoint x: 564, endPoint y: 359, distance: 216.5
click at [502, 419] on div "Declaration About an Individual Debtor's Schedules Chapter 13 Plan (Northern Di…" at bounding box center [389, 302] width 225 height 639
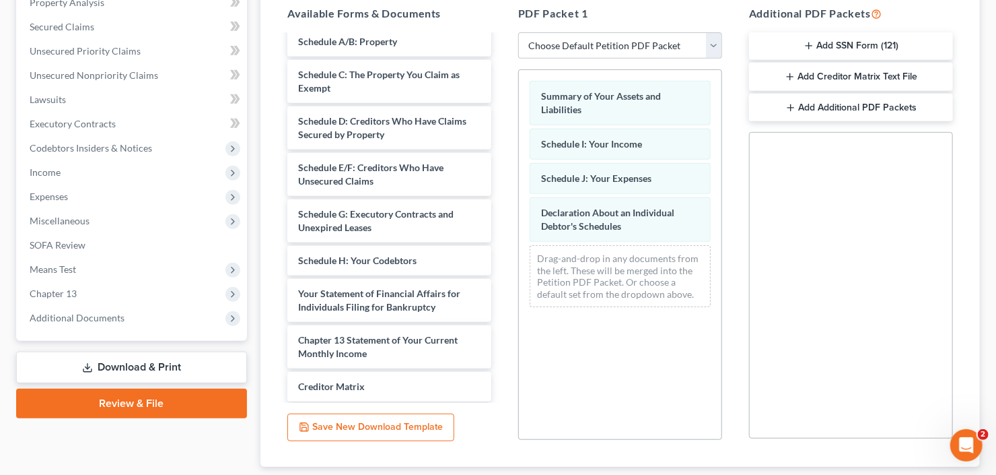
scroll to position [323, 0]
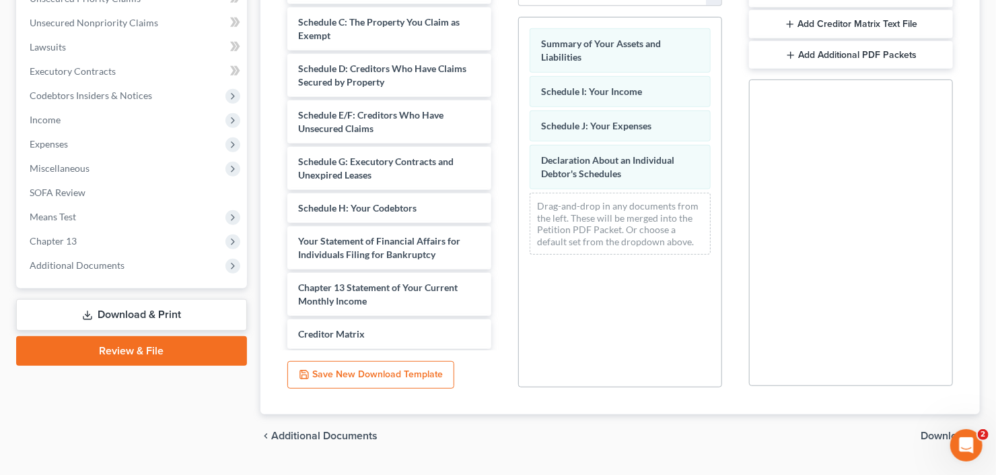
click at [933, 434] on span "Download" at bounding box center [945, 435] width 48 height 11
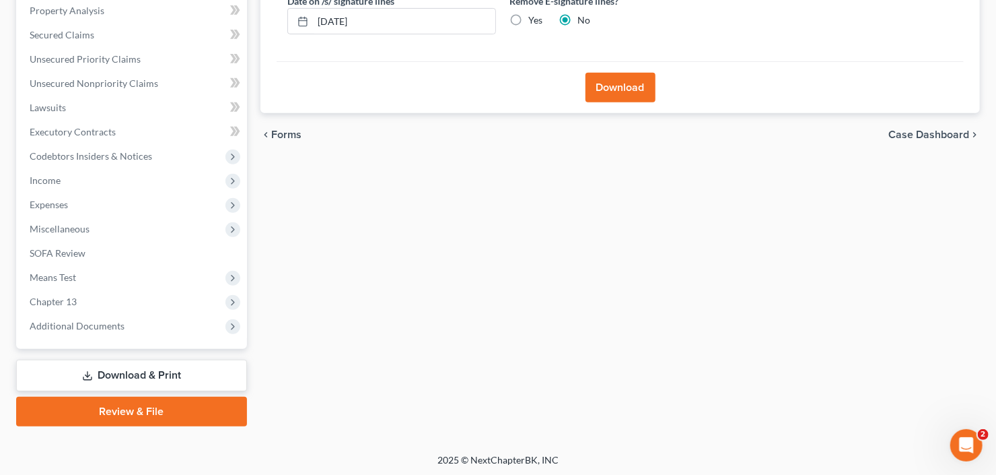
click at [629, 90] on button "Download" at bounding box center [621, 88] width 70 height 30
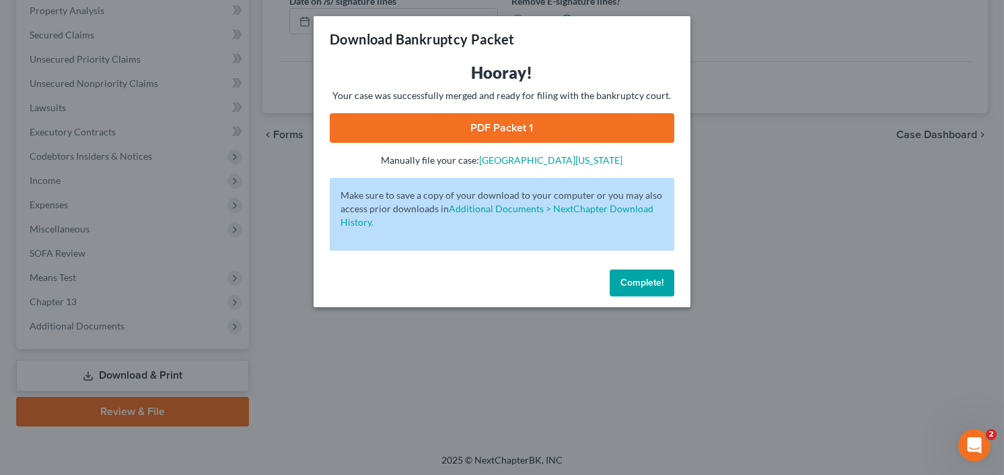
click at [505, 115] on link "PDF Packet 1" at bounding box center [502, 128] width 345 height 30
click at [654, 277] on span "Complete!" at bounding box center [642, 282] width 43 height 11
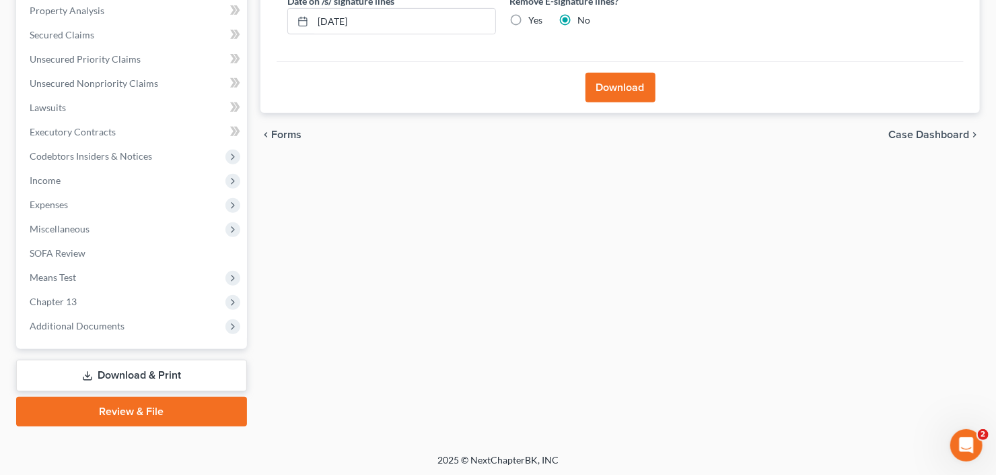
click at [144, 413] on link "Review & File" at bounding box center [131, 411] width 231 height 30
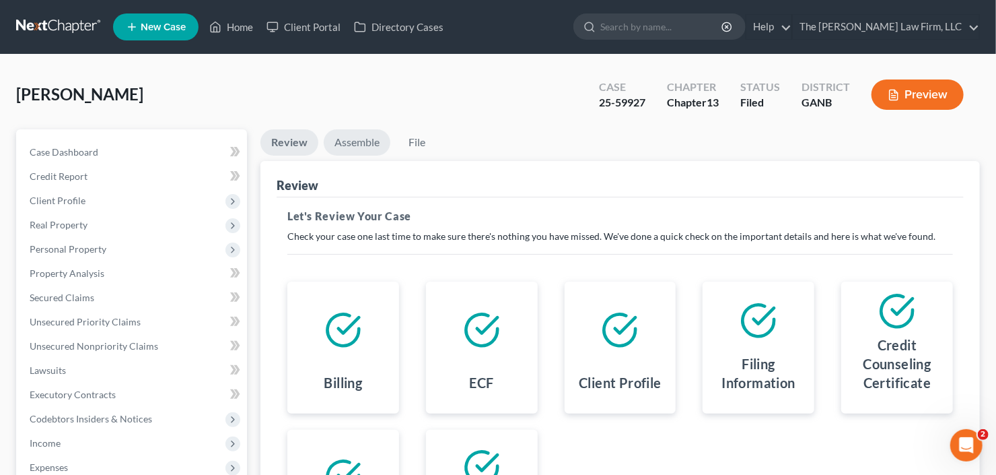
click at [335, 145] on link "Assemble" at bounding box center [357, 142] width 67 height 26
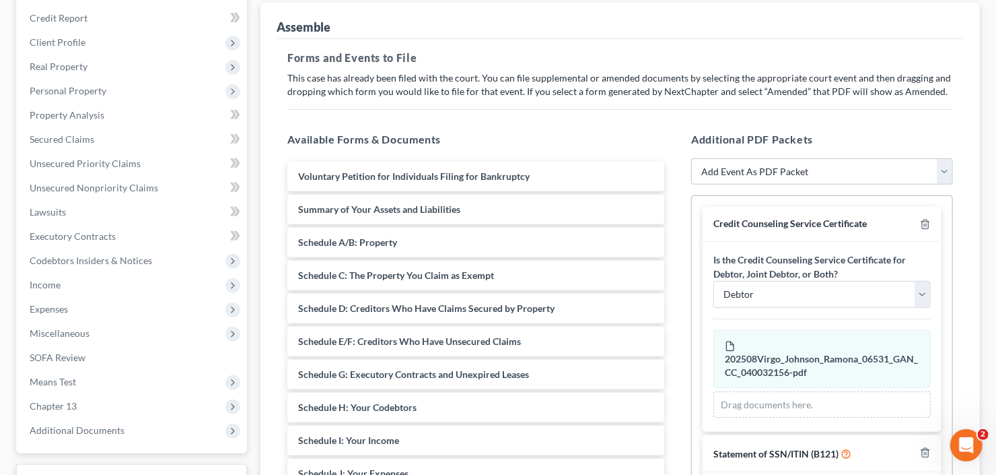
scroll to position [162, 0]
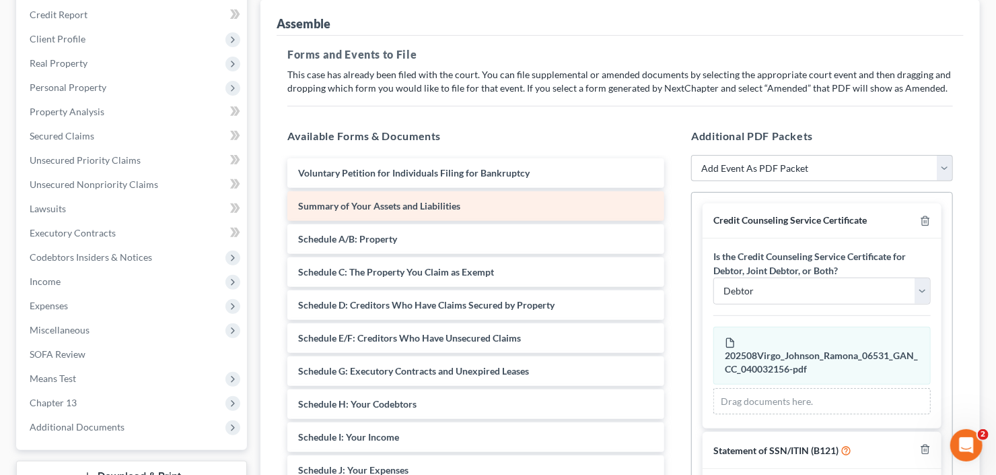
click at [460, 209] on div "Summary of Your Assets and Liabilities" at bounding box center [475, 206] width 377 height 30
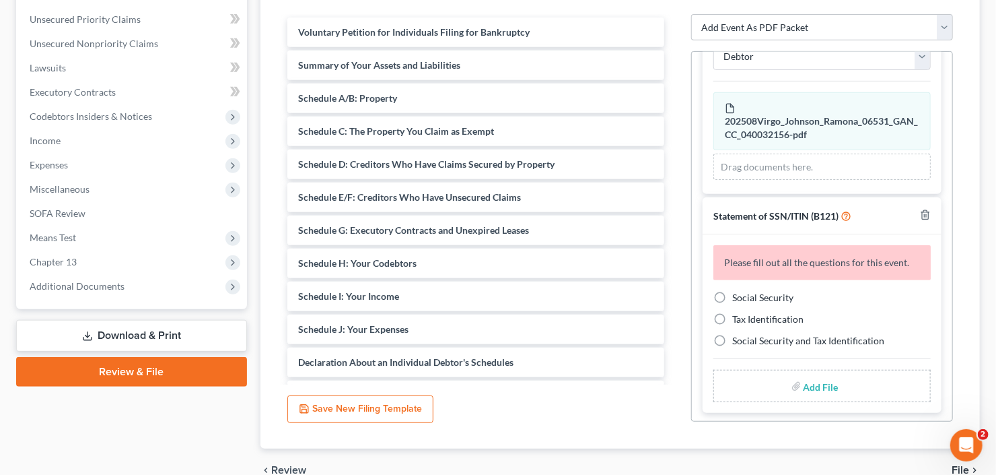
scroll to position [207, 0]
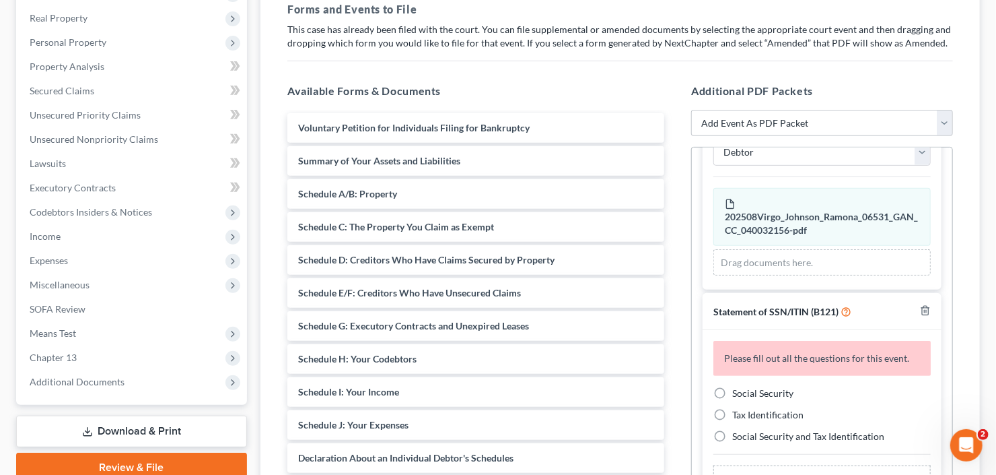
click at [14, 382] on div "Case Dashboard Payments Invoices Payments Payments Credit Report Client Profile" at bounding box center [131, 255] width 244 height 665
click at [72, 381] on span "Additional Documents" at bounding box center [77, 381] width 95 height 11
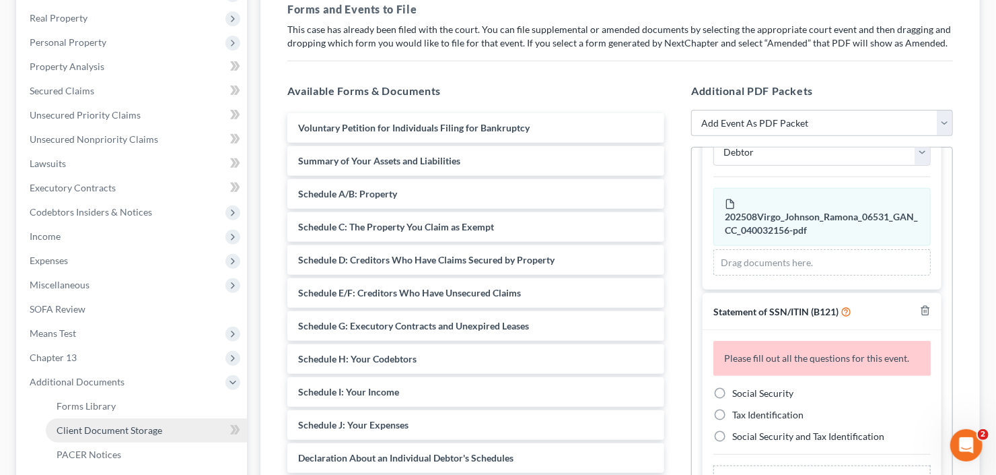
click at [89, 431] on span "Client Document Storage" at bounding box center [110, 429] width 106 height 11
select select "5"
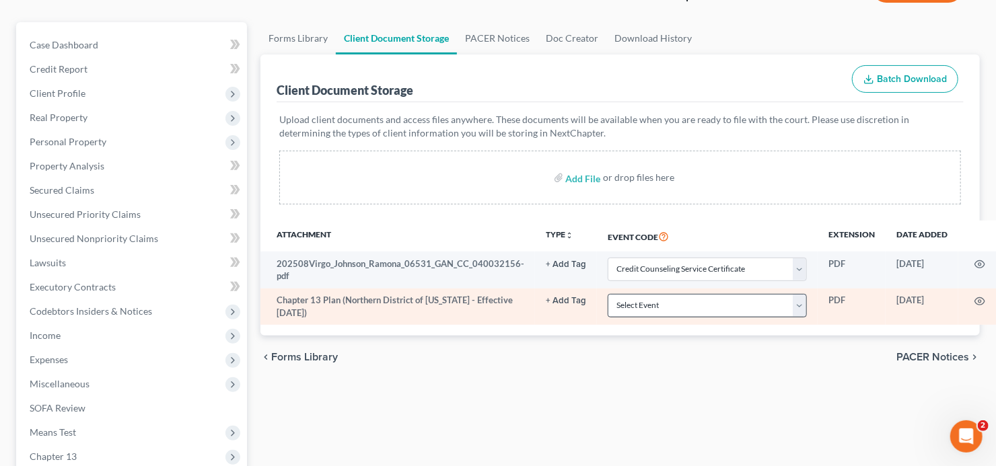
scroll to position [108, 0]
click at [690, 303] on select "Select Event 01 - Chapter 13 Plan - Initial Plan 02-Application to Pay Filing F…" at bounding box center [707, 305] width 199 height 24
select select "0"
click at [608, 293] on select "Select Event 01 - Chapter 13 Plan - Initial Plan 02-Application to Pay Filing F…" at bounding box center [707, 305] width 199 height 24
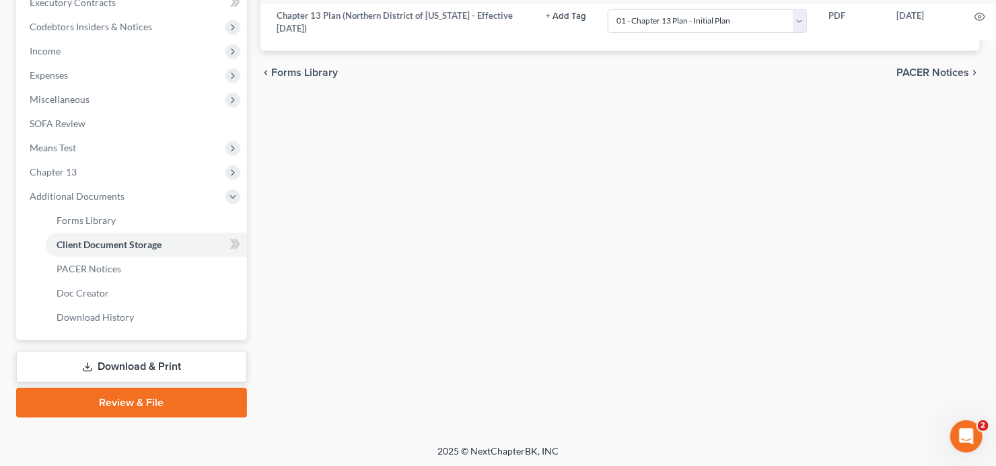
click at [100, 413] on link "Review & File" at bounding box center [131, 403] width 231 height 30
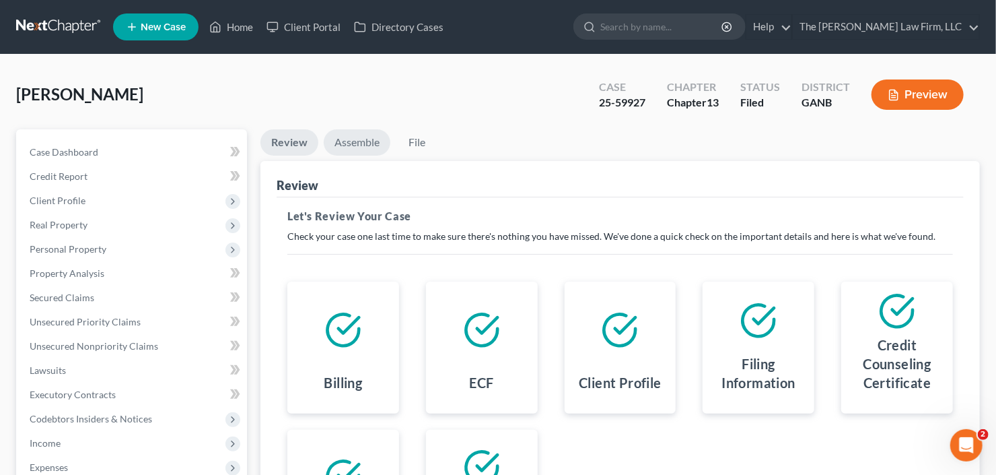
click at [365, 142] on link "Assemble" at bounding box center [357, 142] width 67 height 26
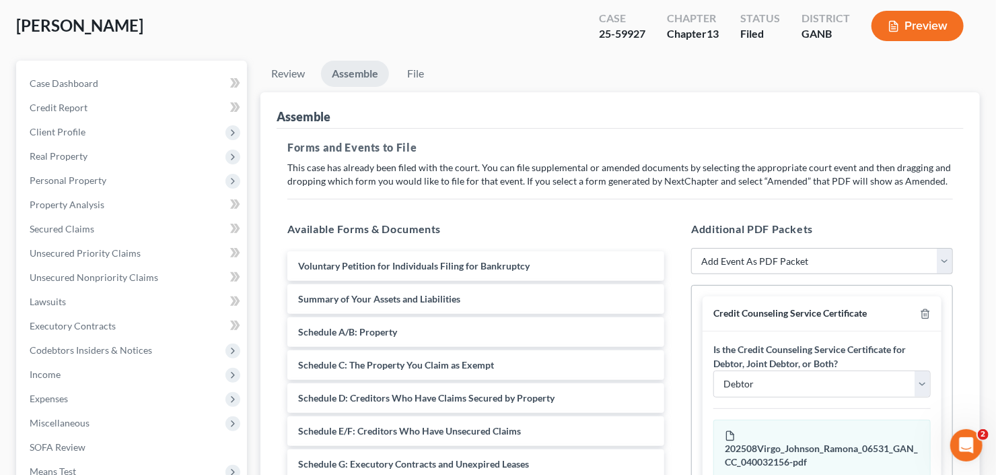
scroll to position [162, 0]
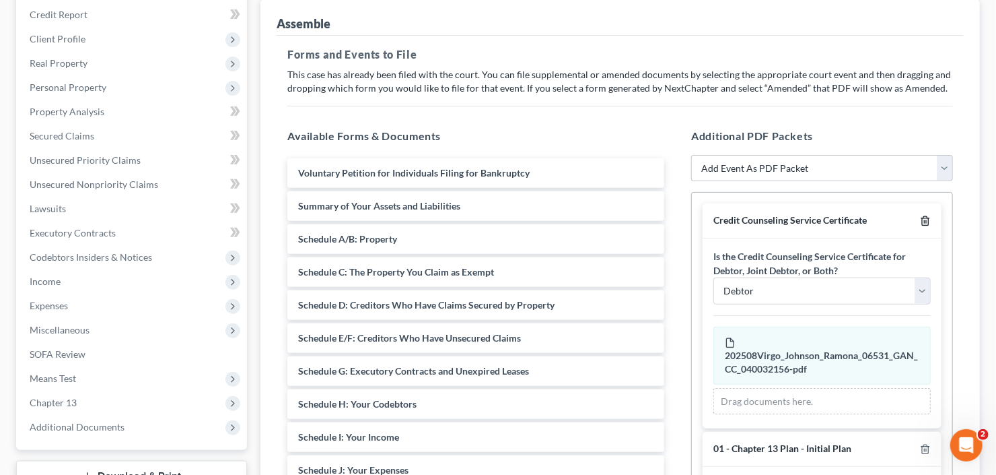
click at [920, 218] on icon "button" at bounding box center [925, 220] width 11 height 11
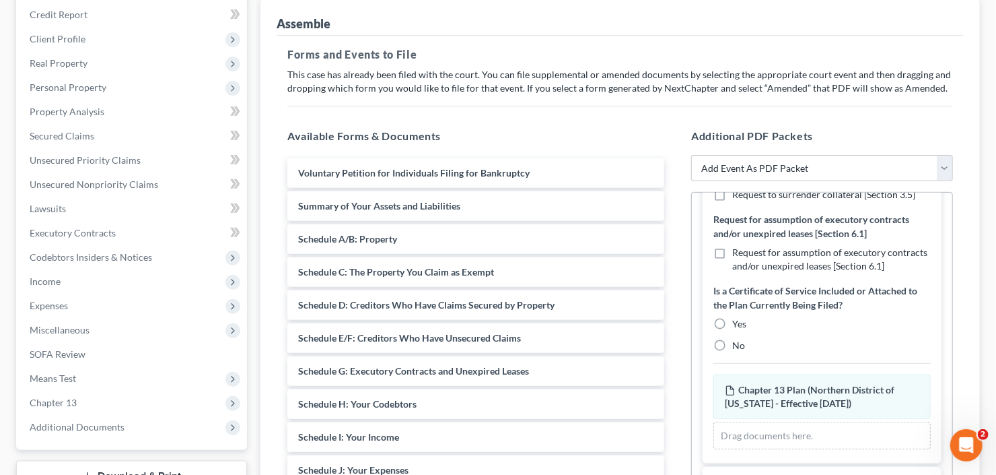
click at [732, 352] on label "No" at bounding box center [738, 345] width 13 height 13
click at [738, 347] on input "No" at bounding box center [742, 343] width 9 height 9
radio input "true"
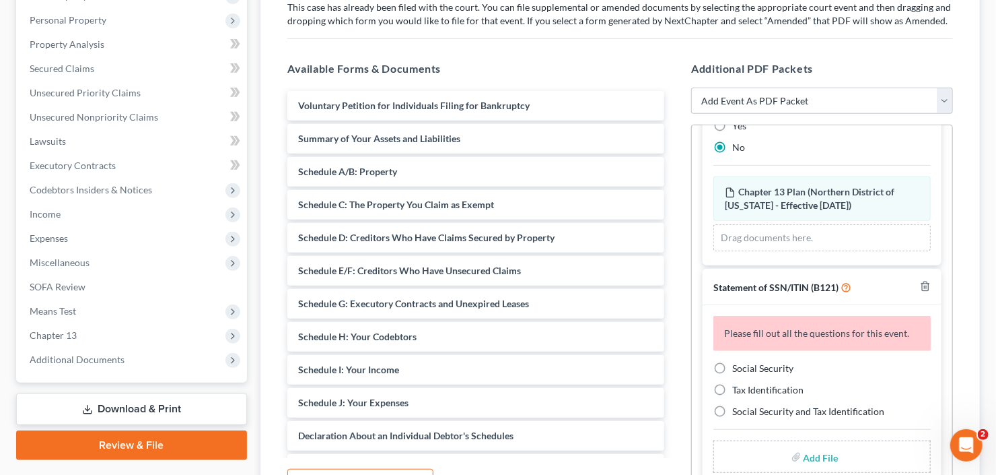
scroll to position [323, 0]
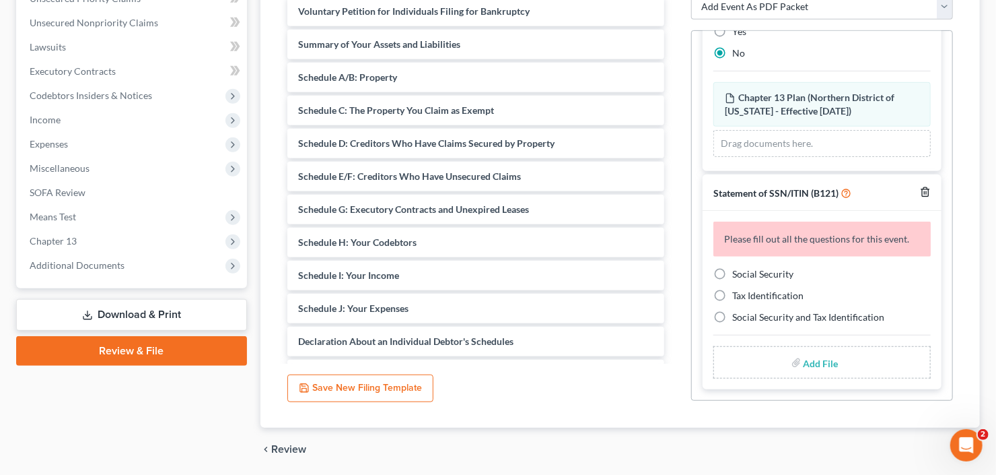
click at [921, 188] on icon "button" at bounding box center [925, 191] width 11 height 11
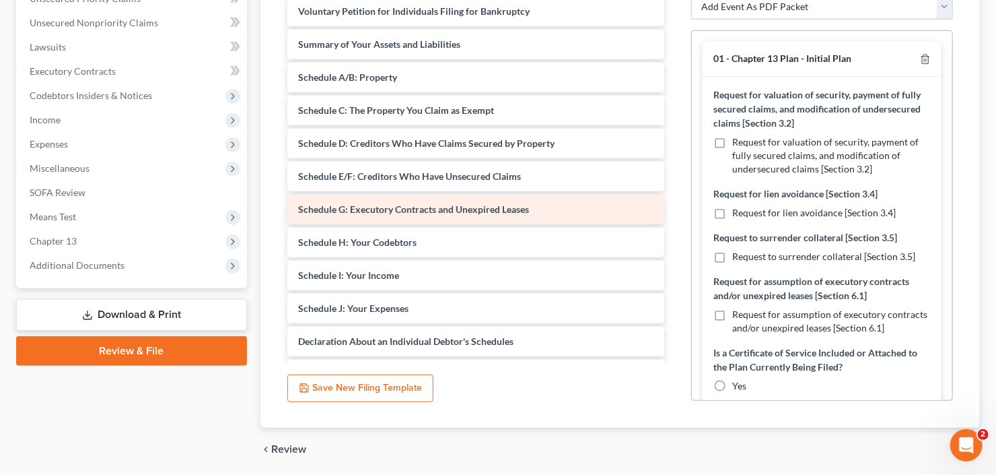
scroll to position [162, 0]
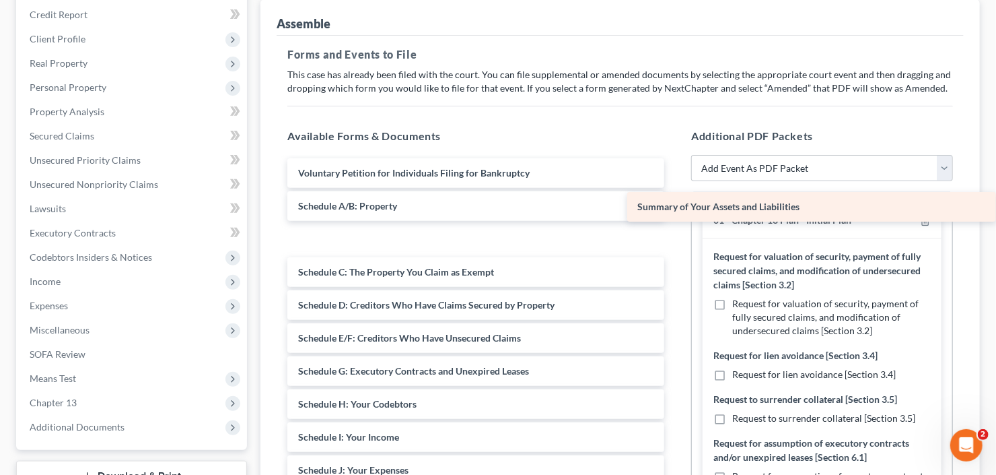
drag, startPoint x: 402, startPoint y: 206, endPoint x: 875, endPoint y: 204, distance: 473.2
click at [675, 204] on div "Summary of Your Assets and Liabilities Voluntary Petition for Individuals Filin…" at bounding box center [476, 453] width 398 height 590
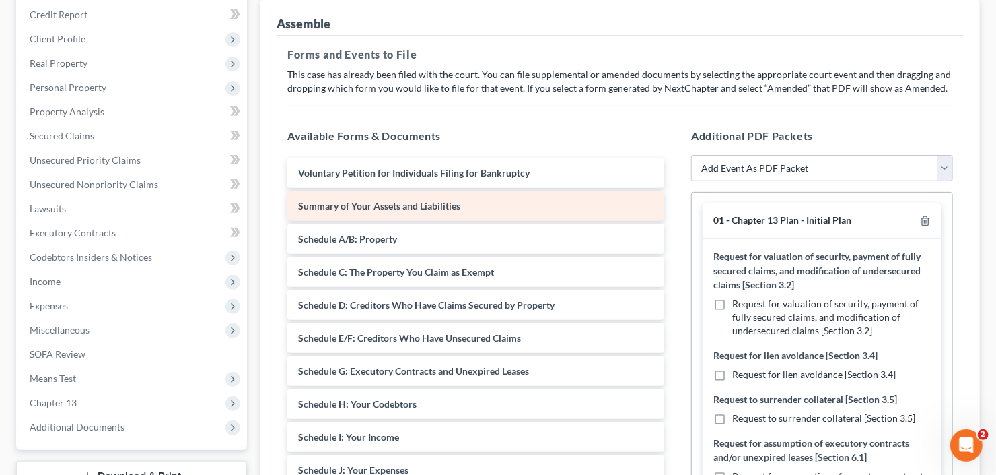
click at [443, 205] on span "Summary of Your Assets and Liabilities" at bounding box center [379, 205] width 162 height 11
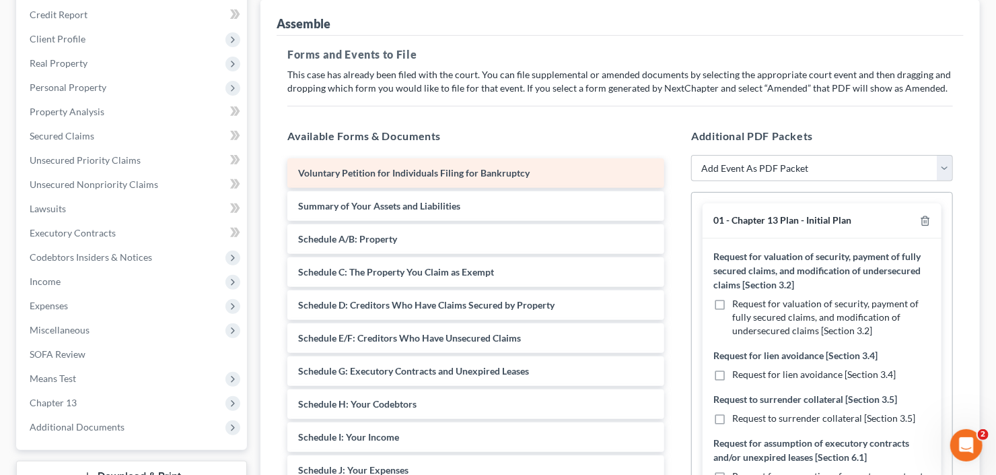
click at [460, 160] on div "Voluntary Petition for Individuals Filing for Bankruptcy" at bounding box center [475, 173] width 377 height 30
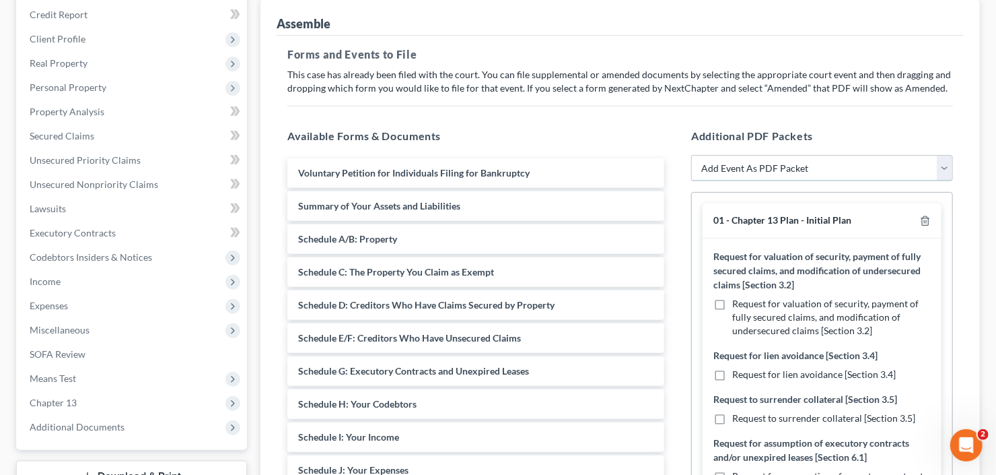
click at [747, 171] on select "Add Event As PDF Packet 01 - Chapter 13 Plan - Initial Plan 02-Application to P…" at bounding box center [822, 168] width 262 height 27
select select "0"
click at [691, 155] on select "Add Event As PDF Packet 01 - Chapter 13 Plan - Initial Plan 02-Application to P…" at bounding box center [822, 168] width 262 height 27
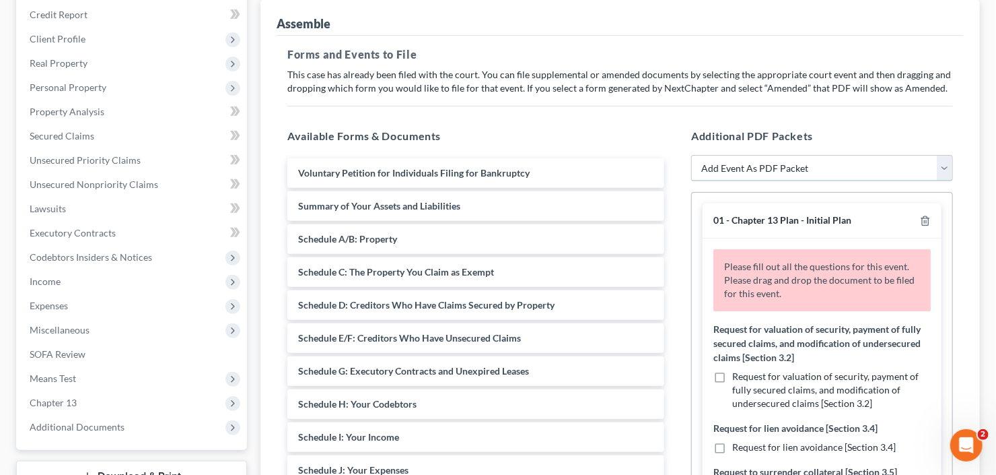
click at [800, 170] on select "Add Event As PDF Packet 01 - Chapter 13 Plan - Initial Plan 02-Application to P…" at bounding box center [822, 168] width 262 height 27
select select "18"
click at [691, 155] on select "Add Event As PDF Packet 01 - Chapter 13 Plan - Initial Plan 02-Application to P…" at bounding box center [822, 168] width 262 height 27
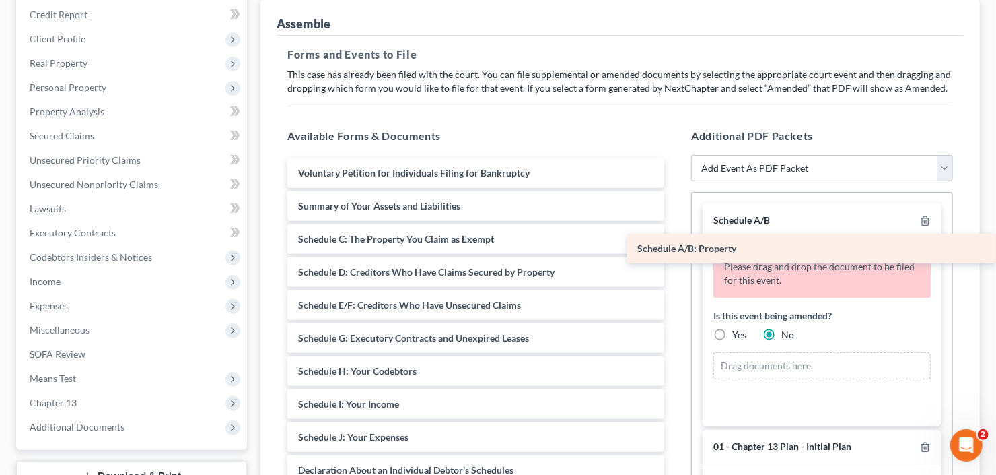
drag, startPoint x: 337, startPoint y: 248, endPoint x: 799, endPoint y: 254, distance: 462.5
click at [675, 254] on div "Schedule A/B: Property Voluntary Petition for Individuals Filing for Bankruptcy…" at bounding box center [476, 436] width 398 height 557
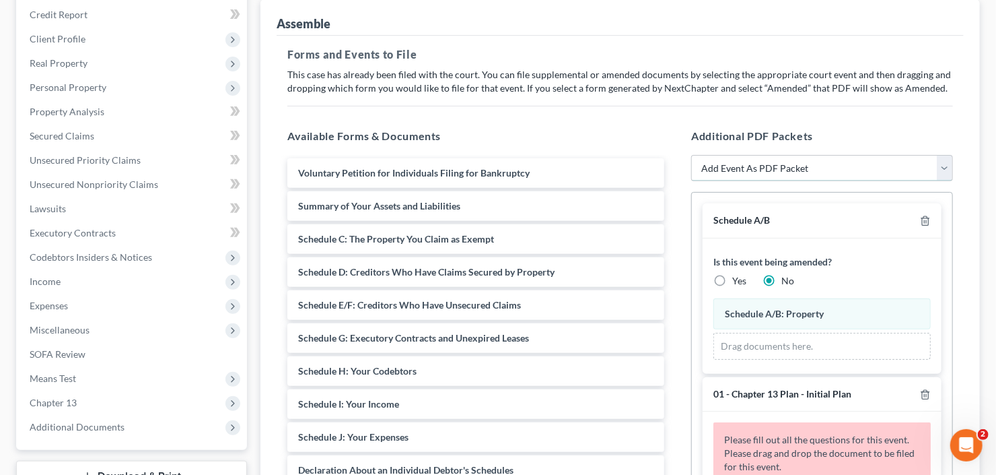
click at [728, 170] on select "Add Event As PDF Packet 01 - Chapter 13 Plan - Initial Plan 02-Application to P…" at bounding box center [822, 168] width 262 height 27
click at [764, 170] on select "Add Event As PDF Packet 01 - Chapter 13 Plan - Initial Plan 02-Application to P…" at bounding box center [822, 168] width 262 height 27
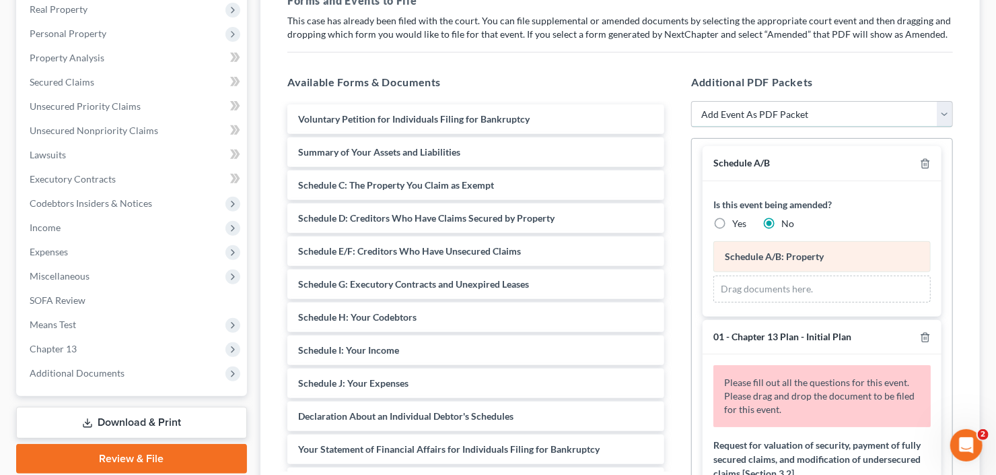
scroll to position [0, 0]
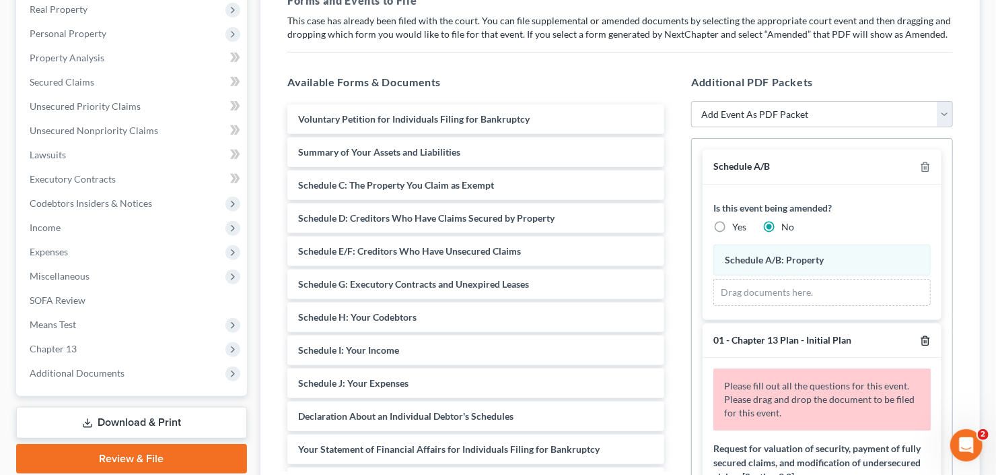
click at [920, 335] on icon "button" at bounding box center [925, 340] width 11 height 11
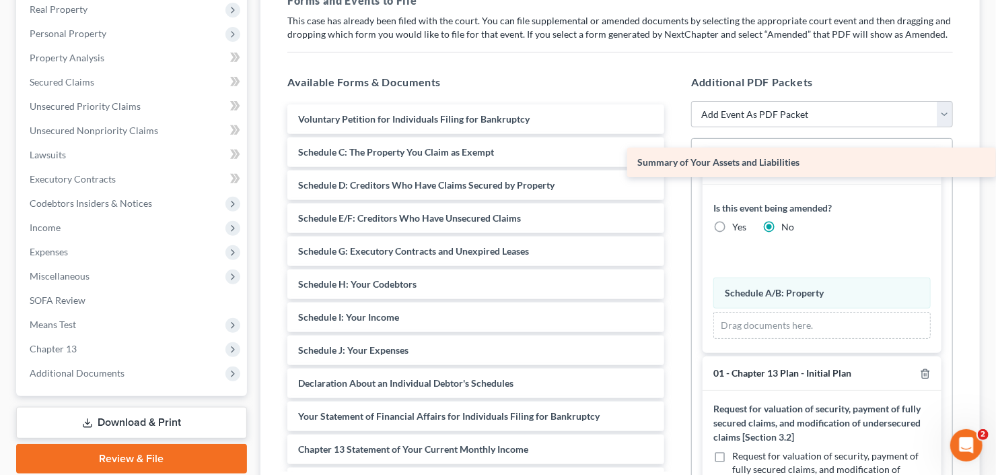
drag, startPoint x: 468, startPoint y: 149, endPoint x: 846, endPoint y: 160, distance: 378.4
click at [675, 160] on div "Summary of Your Assets and Liabilities Voluntary Petition for Individuals Filin…" at bounding box center [476, 366] width 398 height 524
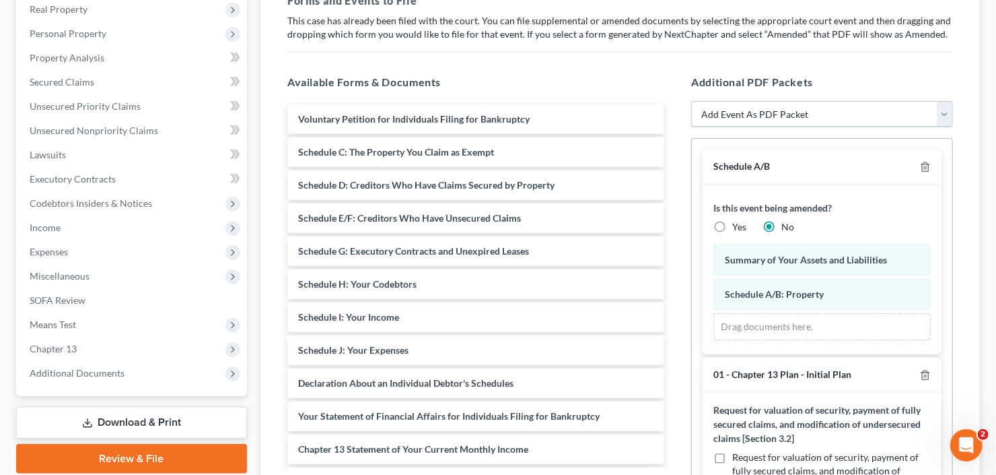
click at [835, 115] on select "Add Event As PDF Packet 01 - Chapter 13 Plan - Initial Plan 02-Application to P…" at bounding box center [822, 114] width 262 height 27
select select "37"
click at [691, 101] on select "Add Event As PDF Packet 01 - Chapter 13 Plan - Initial Plan 02-Application to P…" at bounding box center [822, 114] width 262 height 27
select select
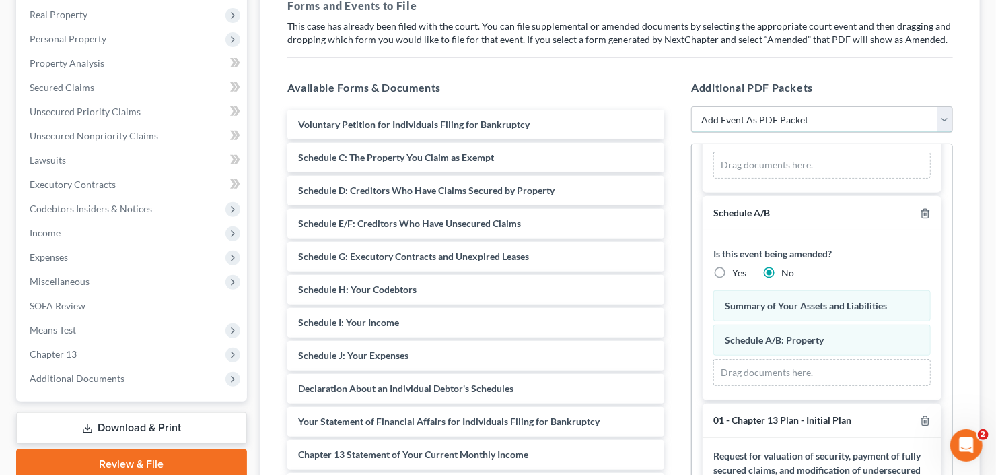
scroll to position [215, 0]
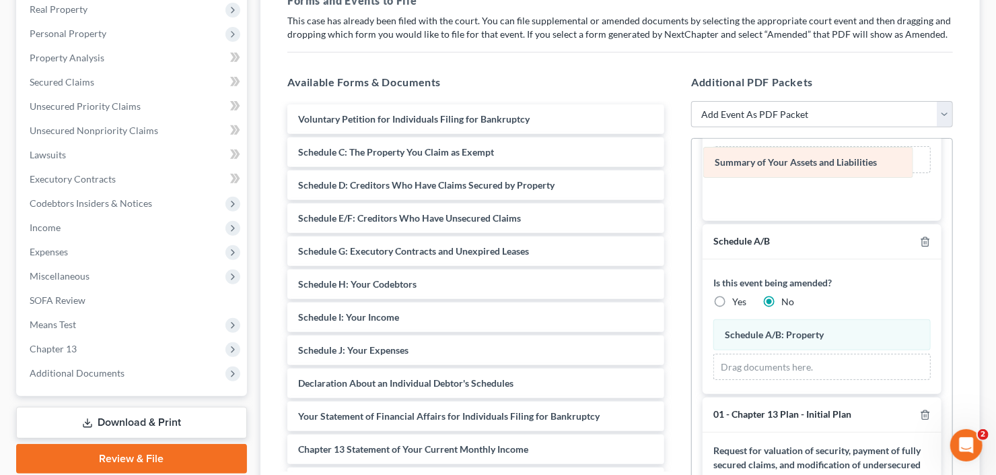
drag, startPoint x: 818, startPoint y: 302, endPoint x: 808, endPoint y: 166, distance: 136.3
click at [808, 319] on div "Summary of Your Assets and Liabilities Amended Summary of Your Assets and Liabi…" at bounding box center [821, 349] width 217 height 61
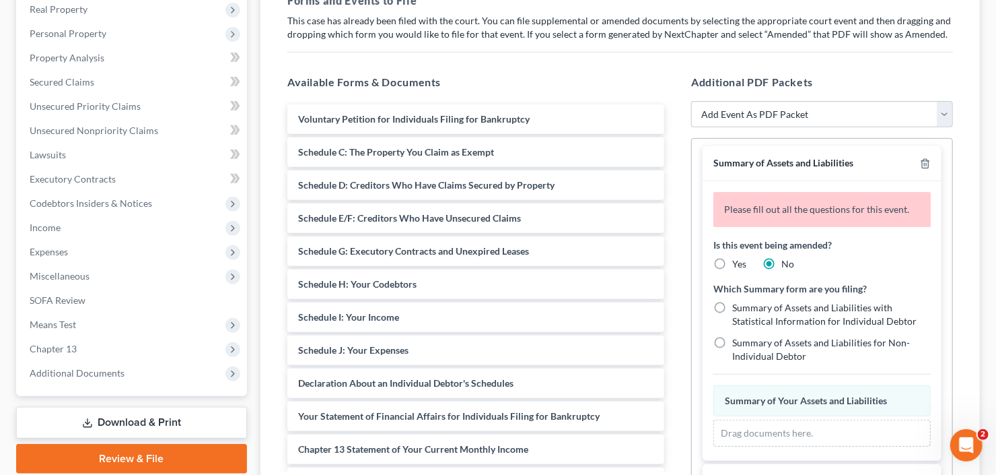
scroll to position [0, 0]
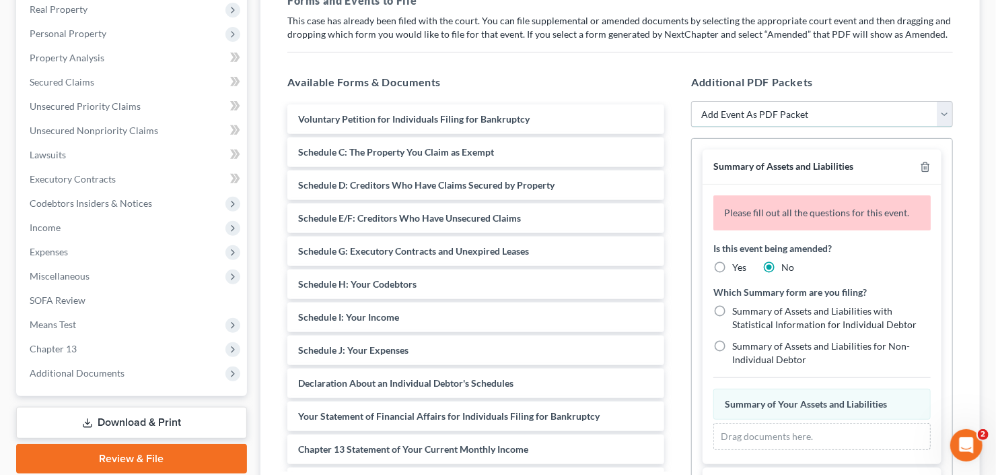
click at [829, 113] on select "Add Event As PDF Packet 01 - Chapter 13 Plan - Initial Plan 02-Application to P…" at bounding box center [822, 114] width 262 height 27
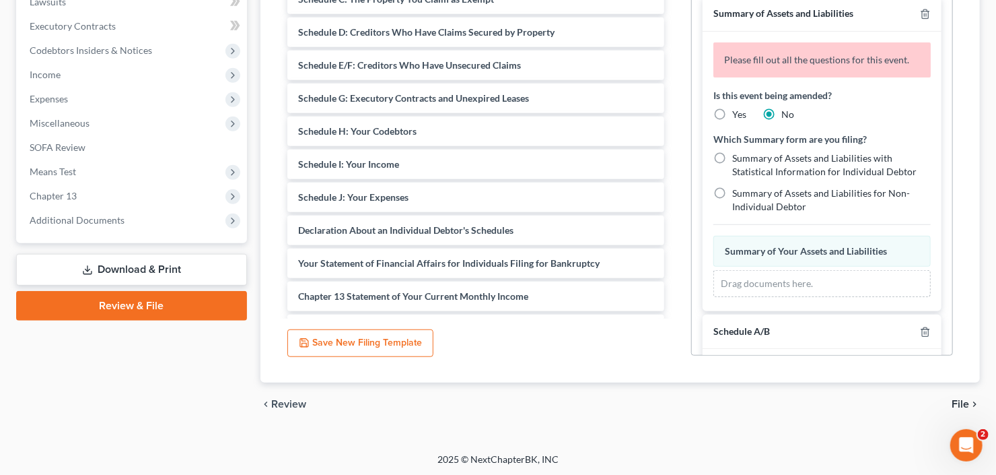
click at [114, 246] on div "Case Dashboard Payments Invoices Payments Payments Credit Report Client Profile" at bounding box center [131, 93] width 244 height 665
click at [135, 258] on link "Download & Print" at bounding box center [131, 270] width 231 height 32
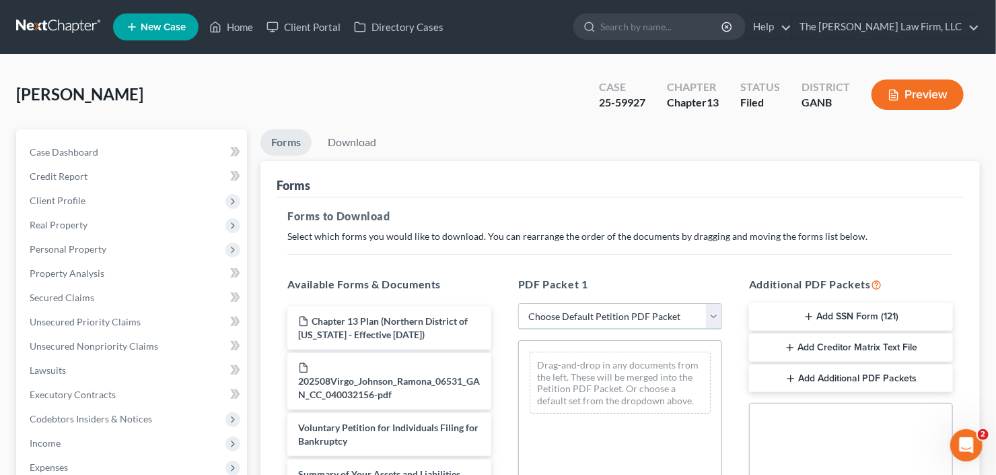
click at [625, 314] on select "Choose Default Petition PDF Packet Complete Bankruptcy Petition (all forms and …" at bounding box center [620, 316] width 204 height 27
select select "0"
click at [518, 303] on select "Choose Default Petition PDF Packet Complete Bankruptcy Petition (all forms and …" at bounding box center [620, 316] width 204 height 27
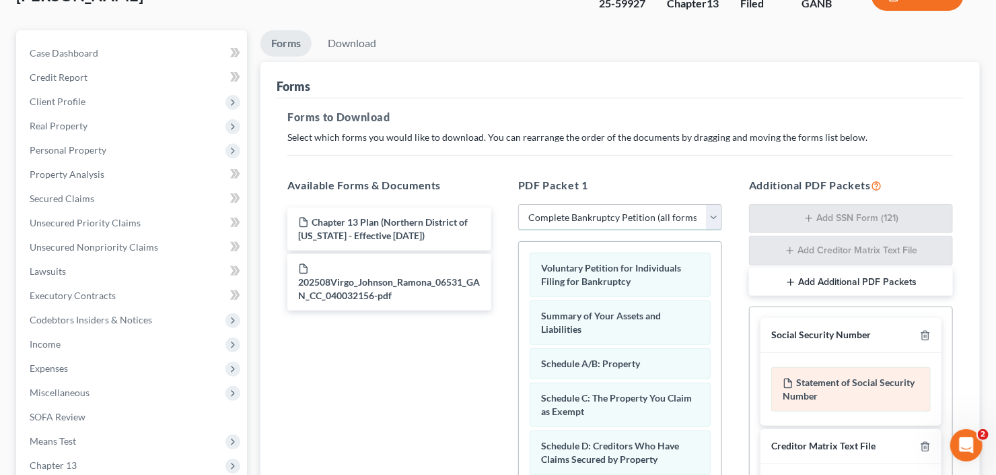
scroll to position [162, 0]
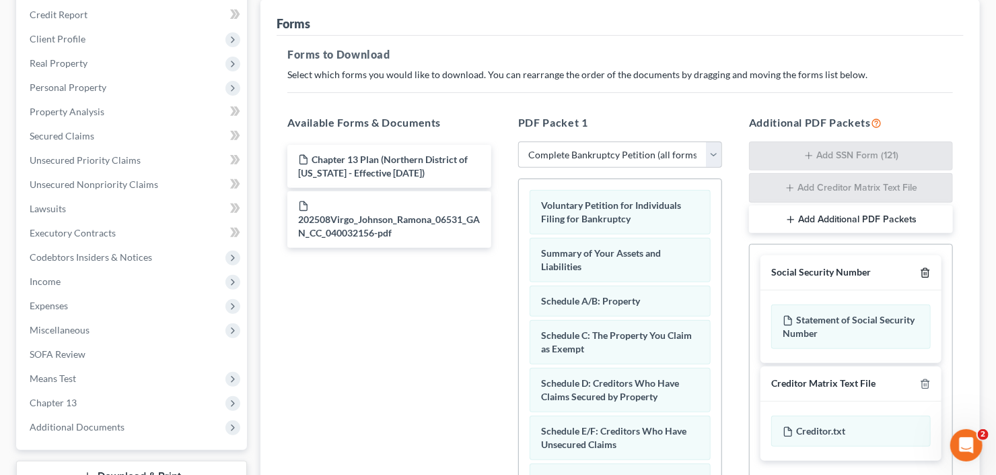
click at [922, 267] on icon "button" at bounding box center [925, 272] width 11 height 11
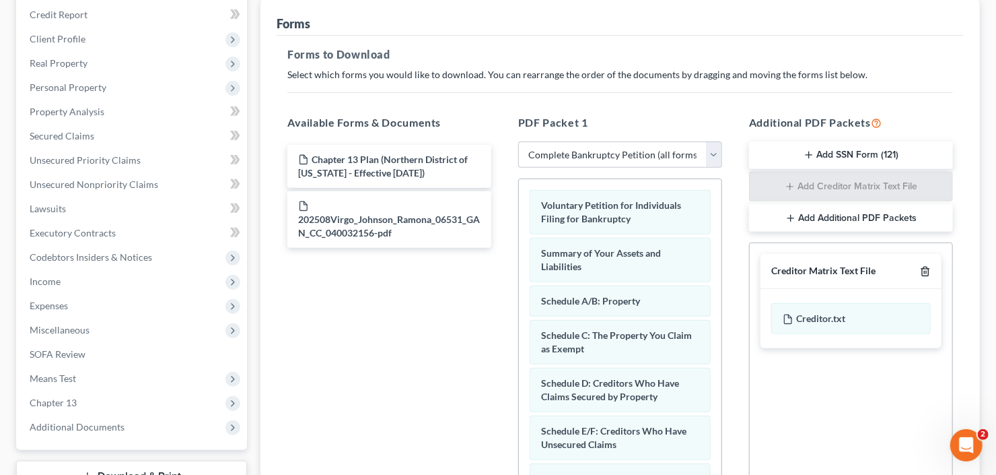
click at [922, 269] on polyline "button" at bounding box center [925, 269] width 8 height 0
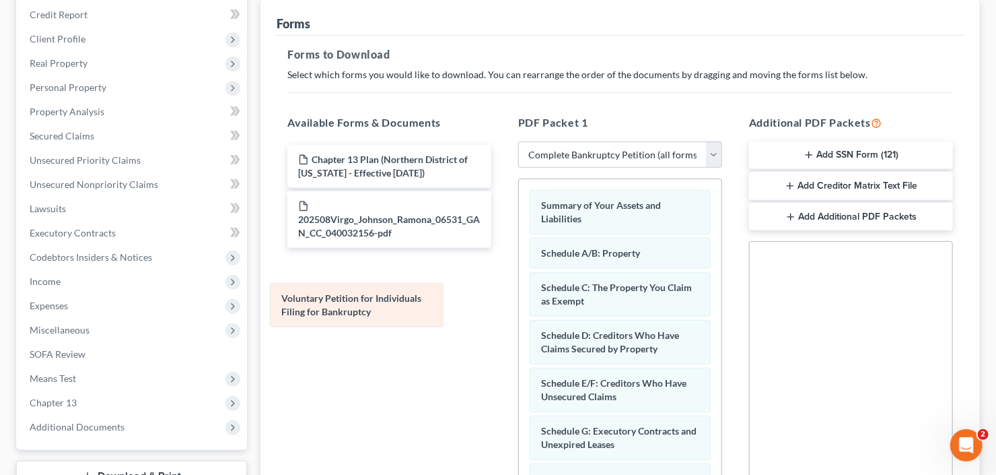
drag, startPoint x: 617, startPoint y: 206, endPoint x: 357, endPoint y: 300, distance: 276.4
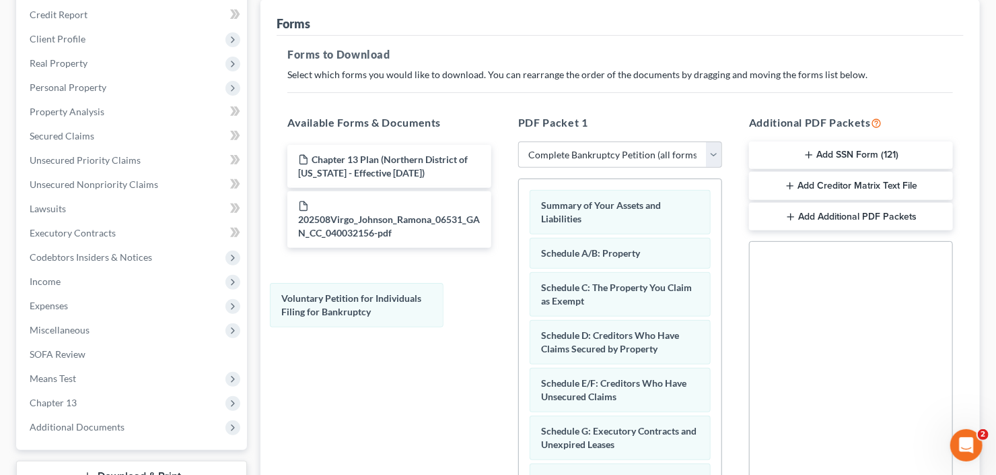
click at [359, 298] on div "Chapter 13 Plan (Northern District of [US_STATE] - Effective [DATE]) 202508Virg…" at bounding box center [389, 326] width 225 height 370
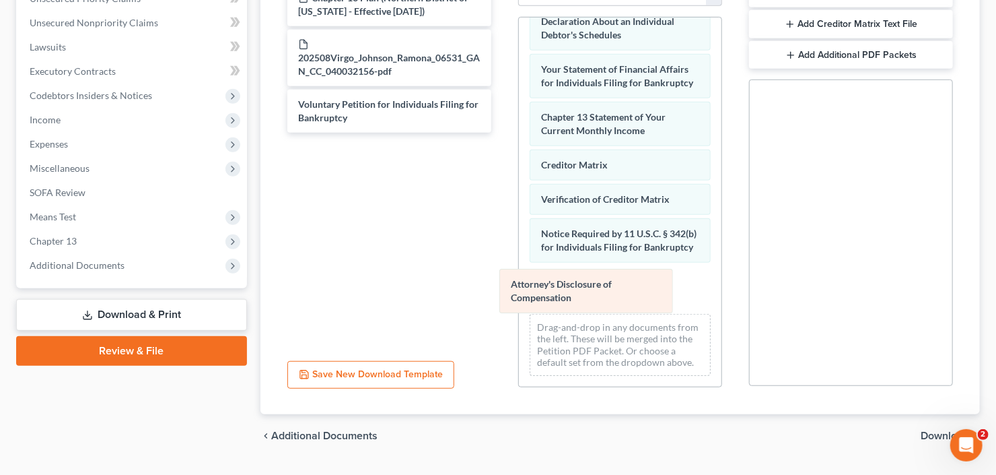
scroll to position [358, 0]
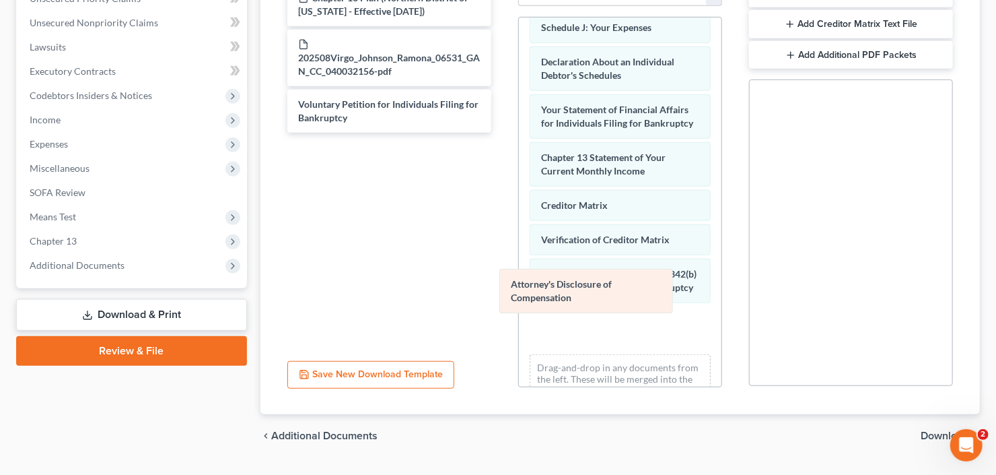
drag, startPoint x: 604, startPoint y: 294, endPoint x: 332, endPoint y: 254, distance: 274.8
click at [519, 258] on div "Attorney's Disclosure of Compensation Summary of Your Assets and Liabilities Sc…" at bounding box center [620, 42] width 203 height 767
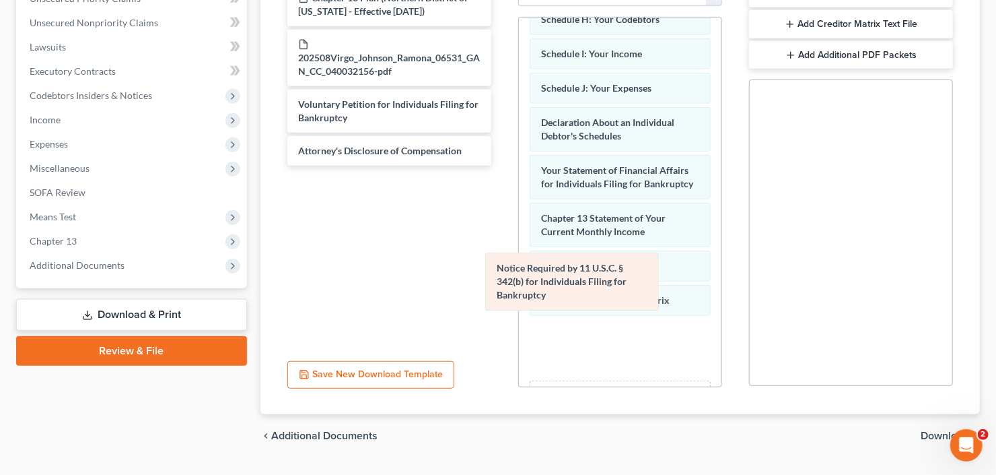
drag, startPoint x: 603, startPoint y: 289, endPoint x: 355, endPoint y: 224, distance: 256.6
click at [519, 237] on div "Notice Required by 11 U.S.C. § 342(b) for Individuals Filing for Bankruptcy Sum…" at bounding box center [620, 86] width 203 height 733
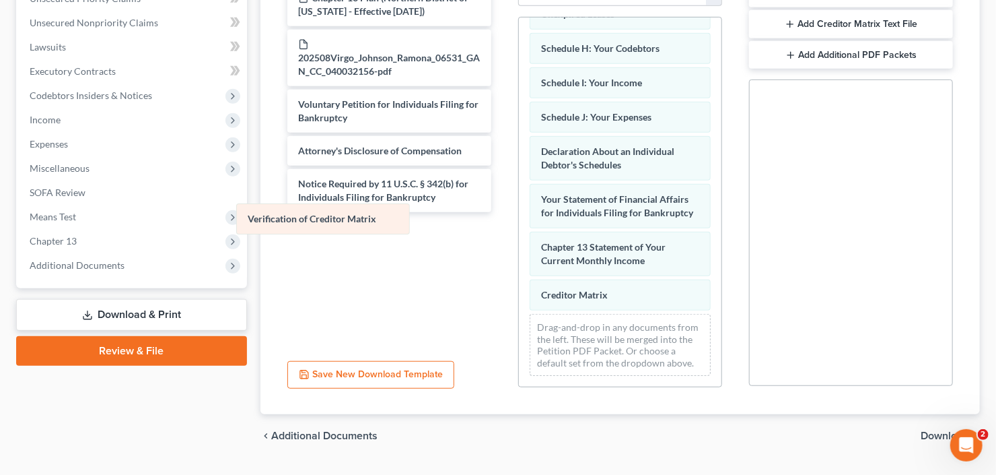
drag, startPoint x: 592, startPoint y: 293, endPoint x: 351, endPoint y: 221, distance: 251.7
click at [519, 216] on div "Verification of Creditor Matrix Summary of Your Assets and Liabilities Schedule…" at bounding box center [620, 67] width 203 height 637
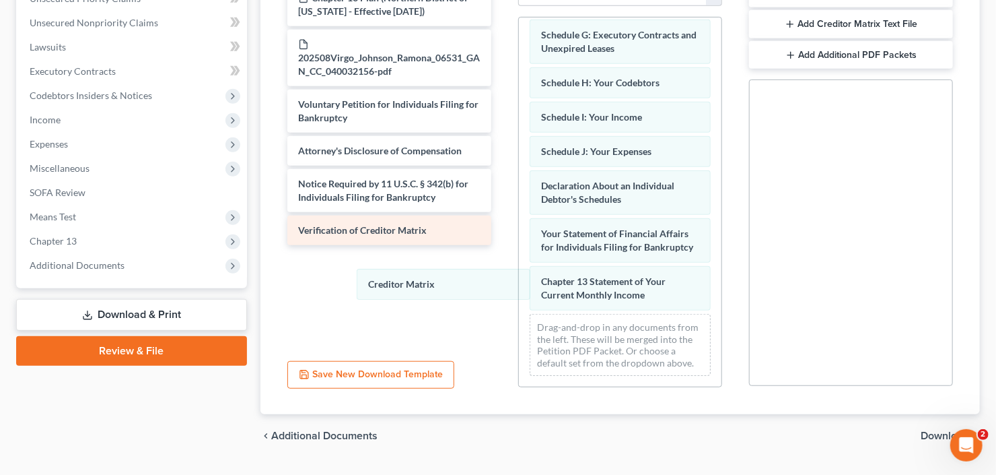
scroll to position [230, 0]
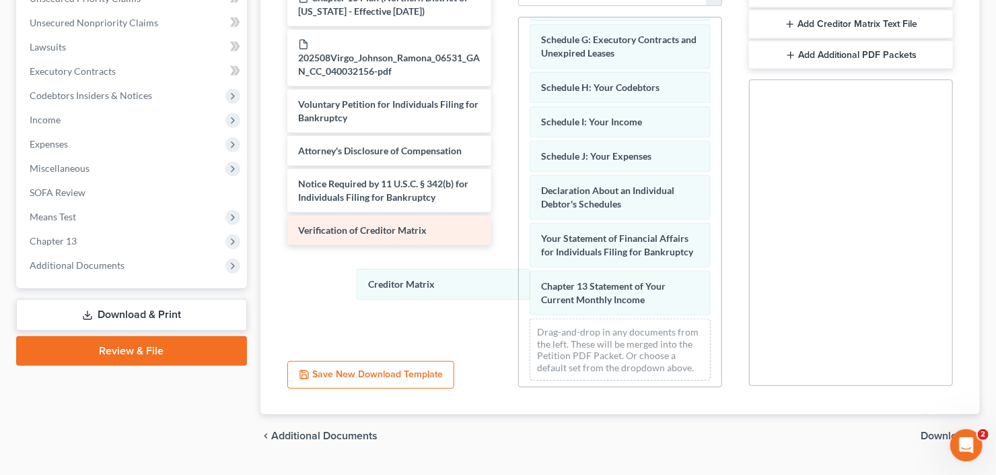
drag, startPoint x: 611, startPoint y: 287, endPoint x: 345, endPoint y: 236, distance: 270.6
click at [519, 251] on div "Creditor Matrix Summary of Your Assets and Liabilities Schedule A/B: Property S…" at bounding box center [620, 89] width 203 height 603
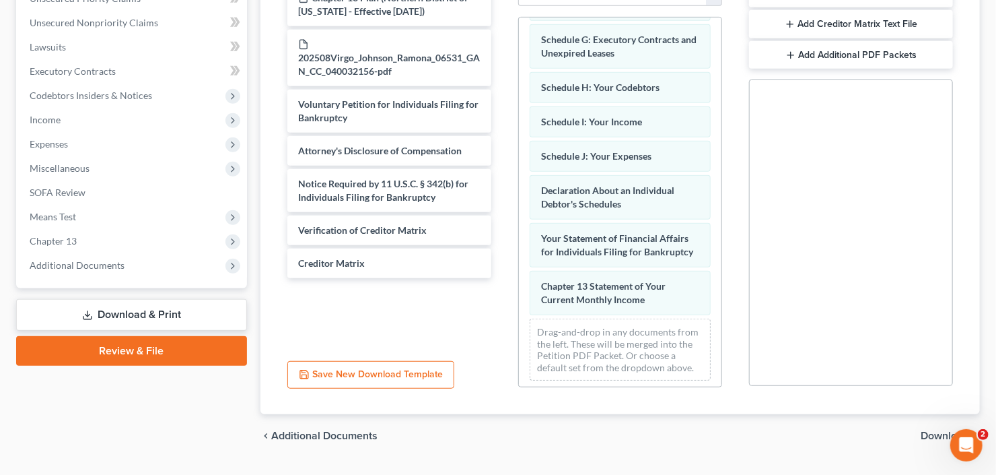
click at [928, 436] on span "Download" at bounding box center [945, 435] width 48 height 11
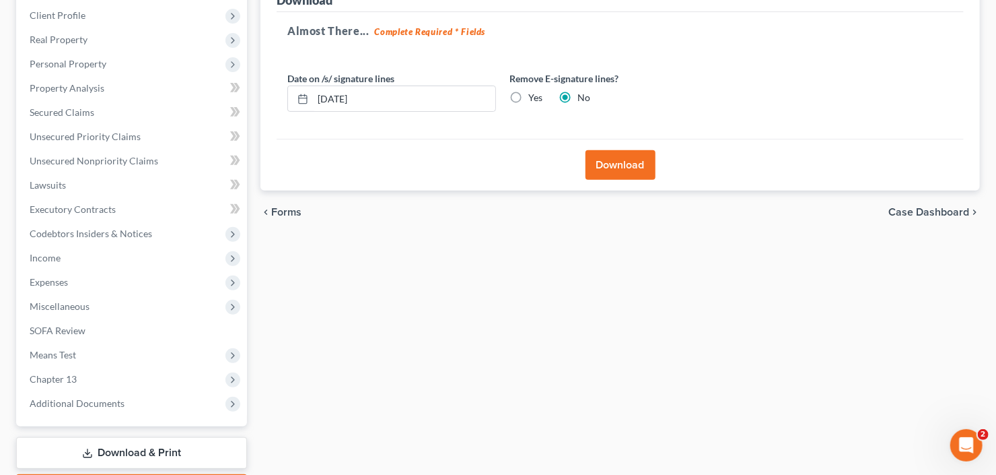
scroll to position [101, 0]
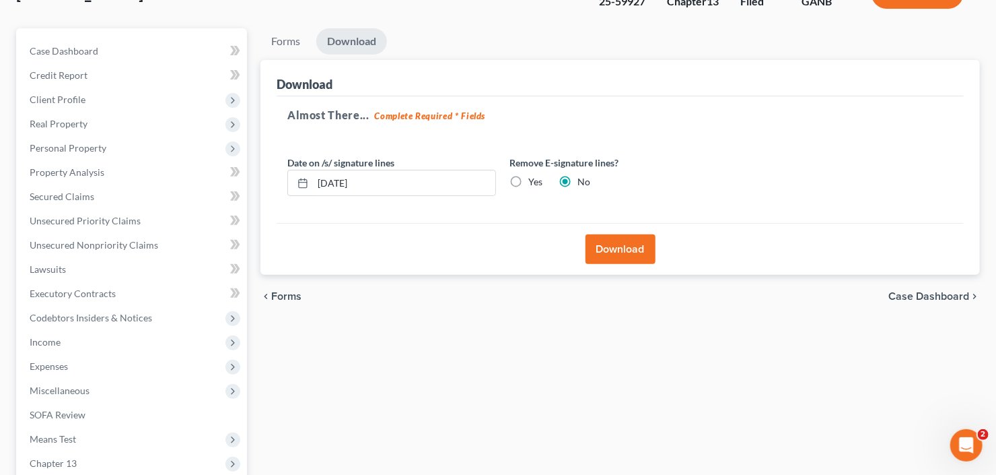
click at [615, 242] on button "Download" at bounding box center [621, 249] width 70 height 30
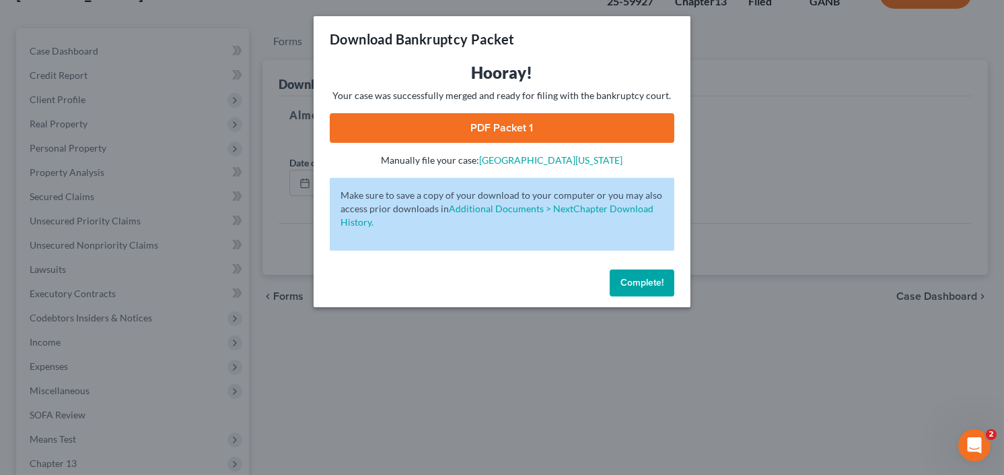
click at [492, 136] on link "PDF Packet 1" at bounding box center [502, 128] width 345 height 30
click at [634, 277] on span "Complete!" at bounding box center [642, 282] width 43 height 11
